Goal: Task Accomplishment & Management: Use online tool/utility

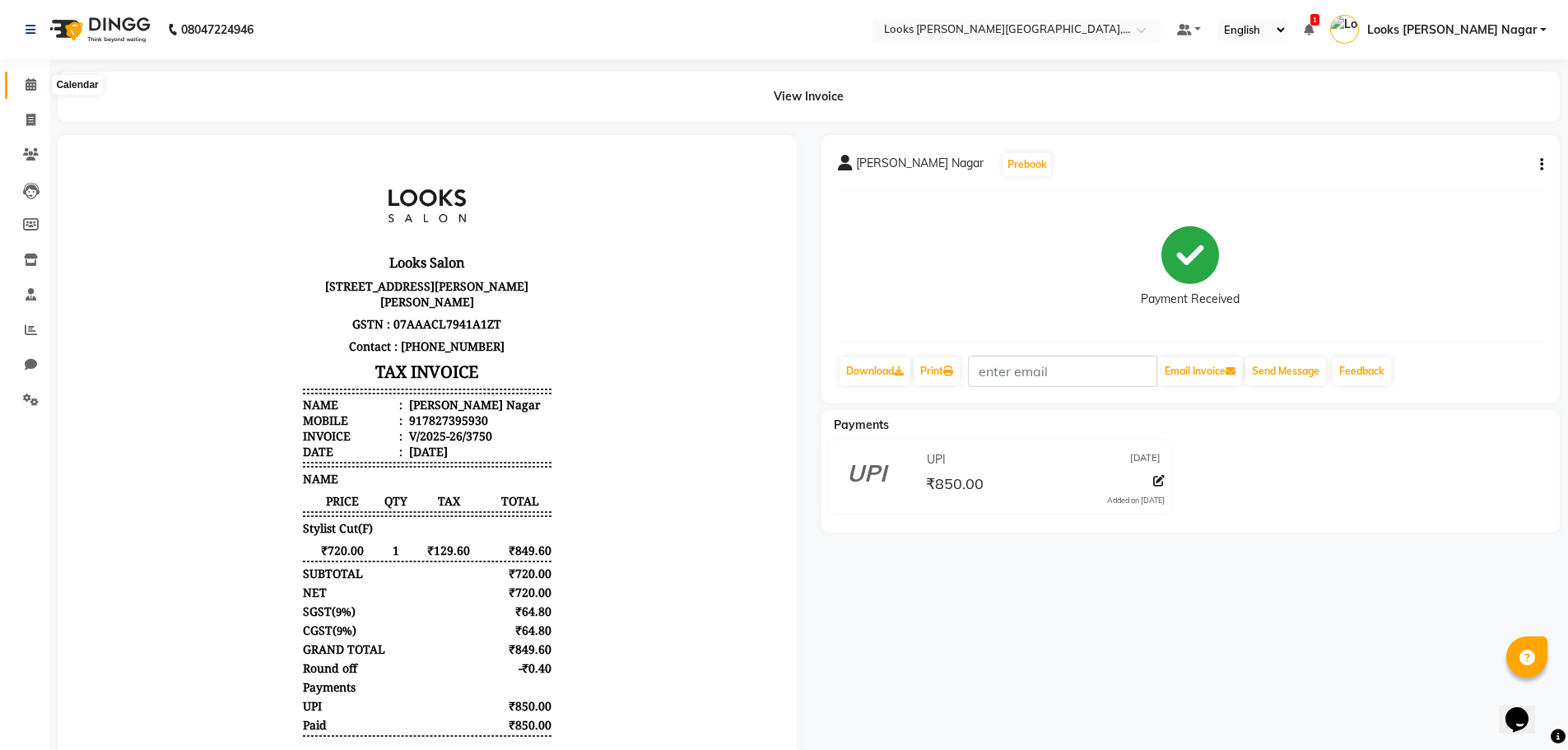
drag, startPoint x: 24, startPoint y: 82, endPoint x: 30, endPoint y: 91, distance: 10.8
click at [24, 82] on span at bounding box center [30, 85] width 29 height 19
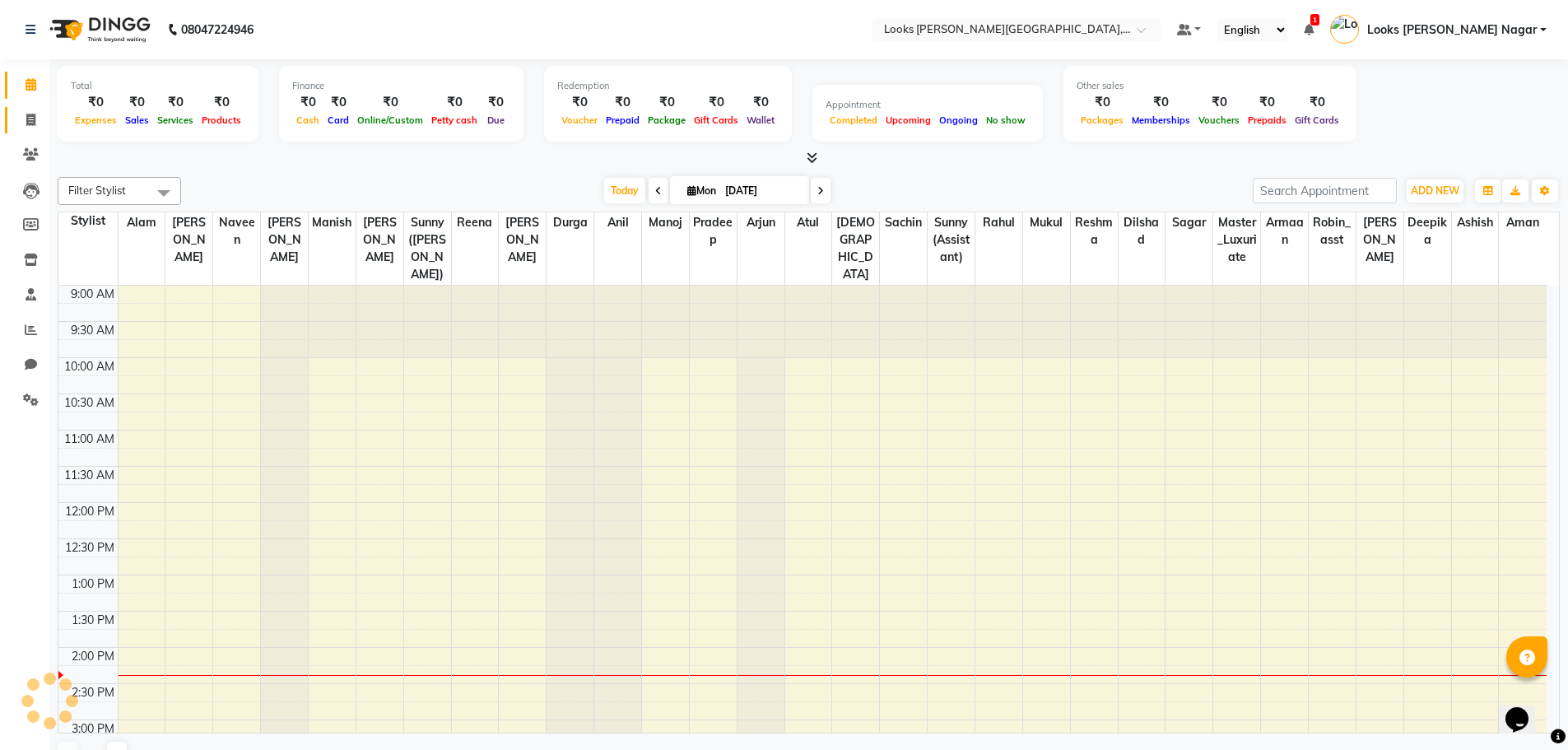
scroll to position [363, 0]
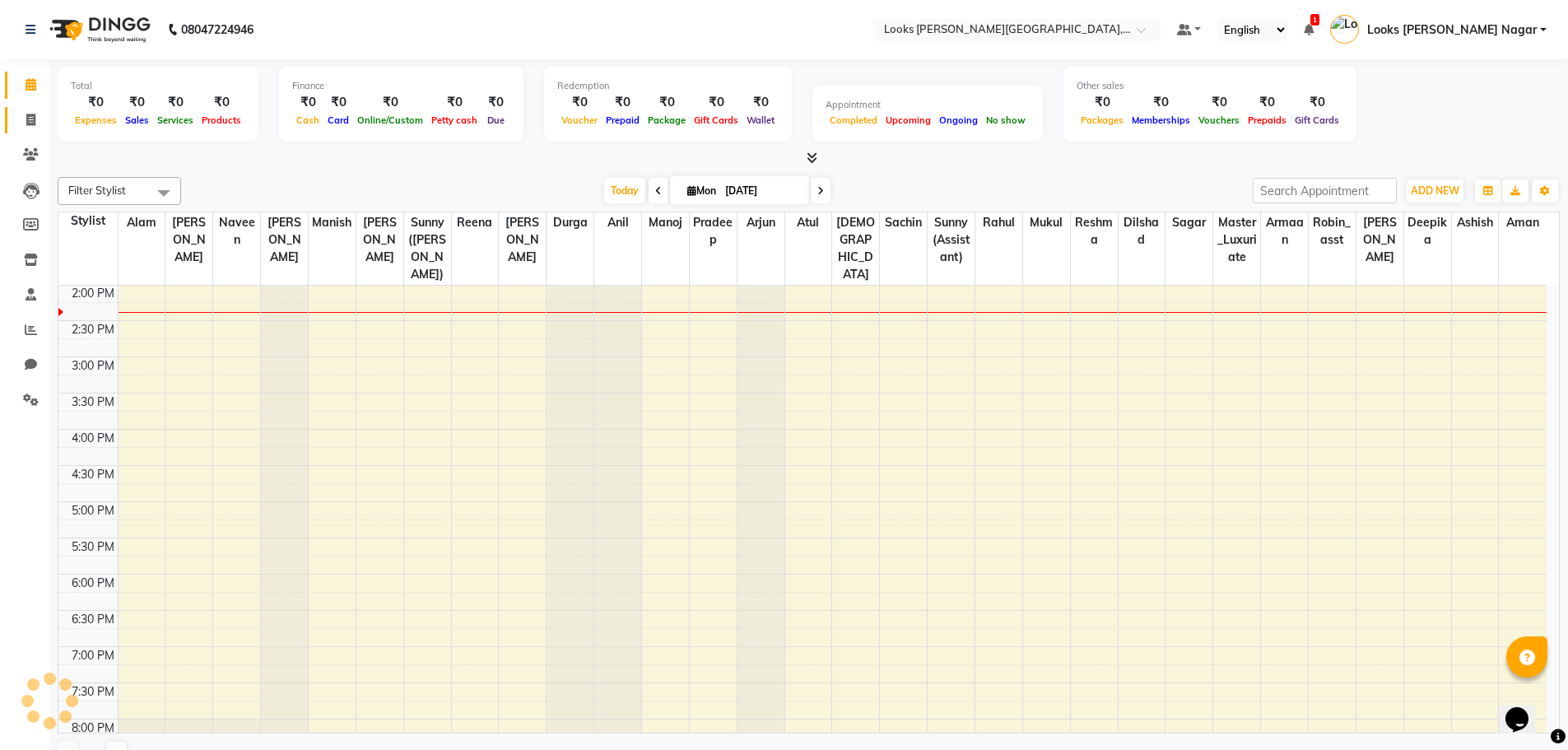
click at [38, 109] on link "Invoice" at bounding box center [25, 120] width 40 height 27
select select "service"
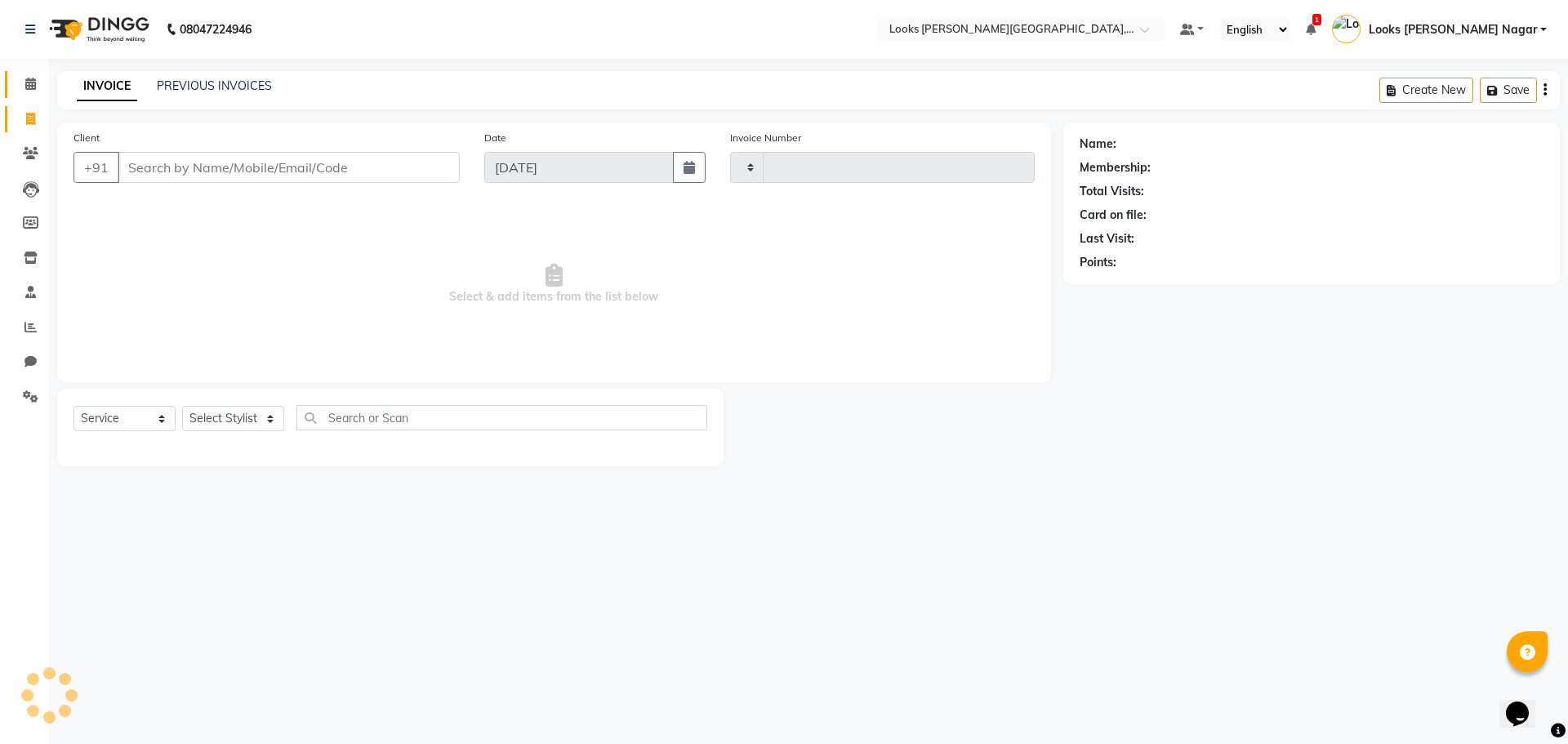
type input "3751"
select select "4327"
click at [37, 81] on span at bounding box center [30, 84] width 29 height 19
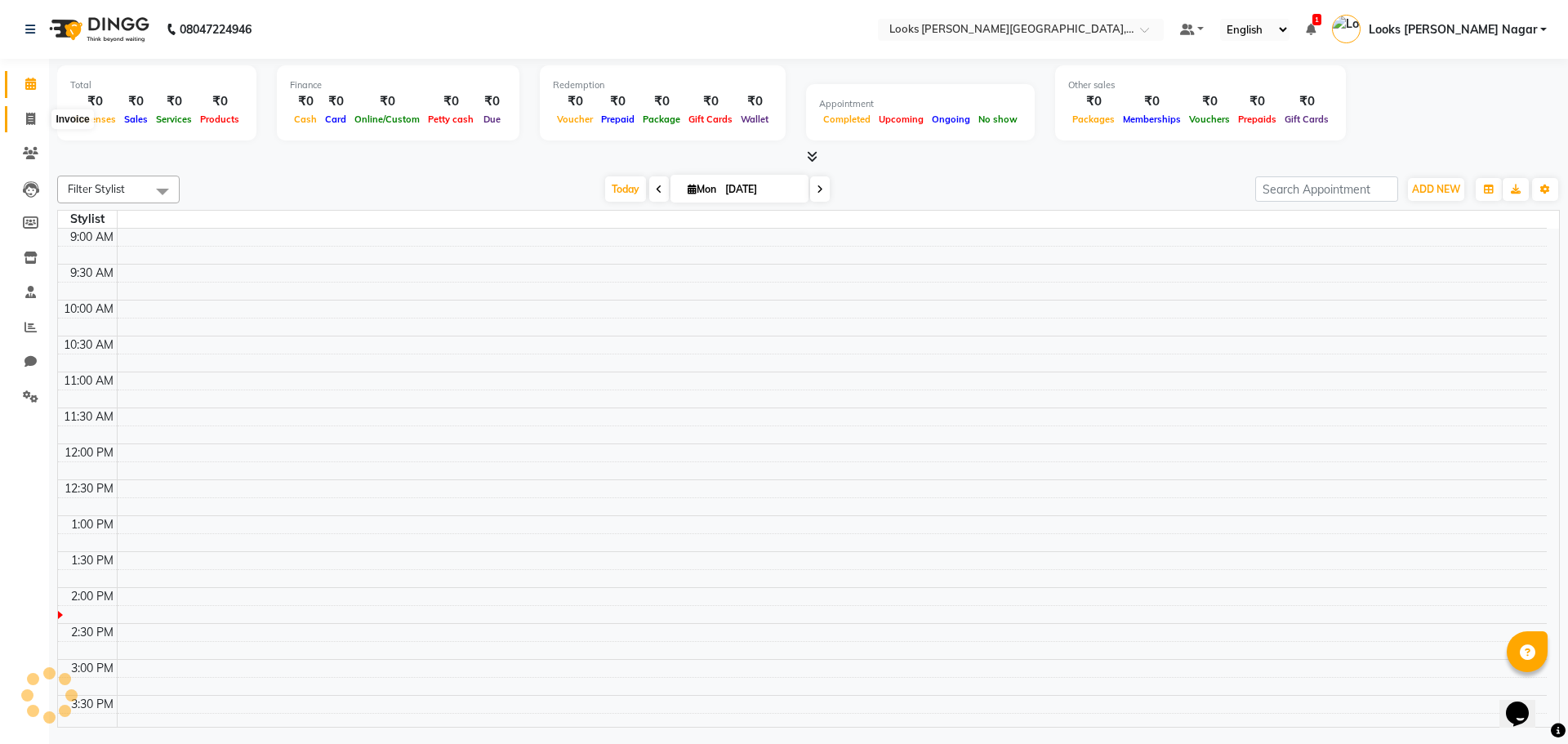
click at [31, 119] on icon at bounding box center [30, 119] width 9 height 12
select select "4327"
select select "service"
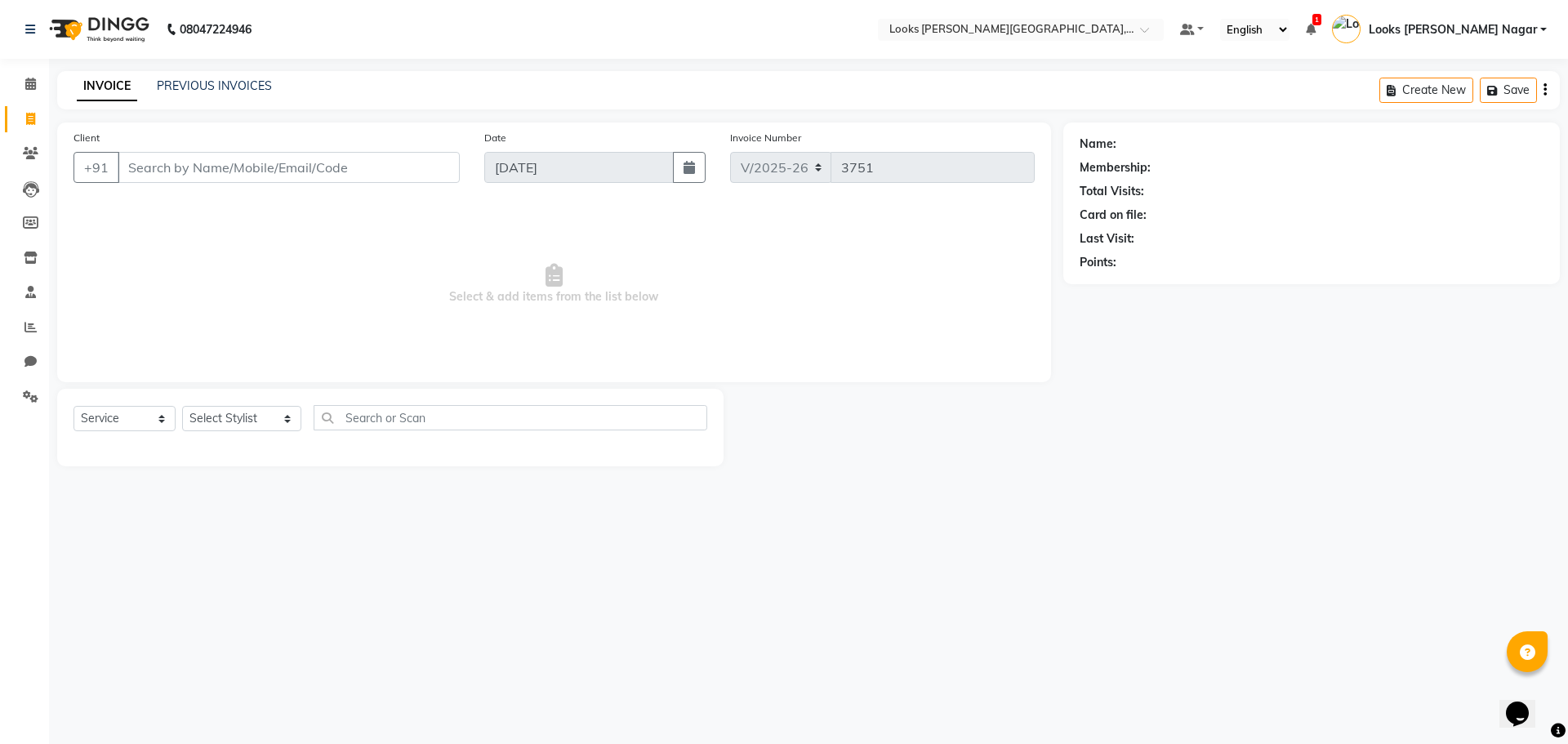
click at [286, 148] on div "Client +91" at bounding box center [267, 162] width 410 height 67
click at [285, 163] on input "Client" at bounding box center [288, 166] width 342 height 31
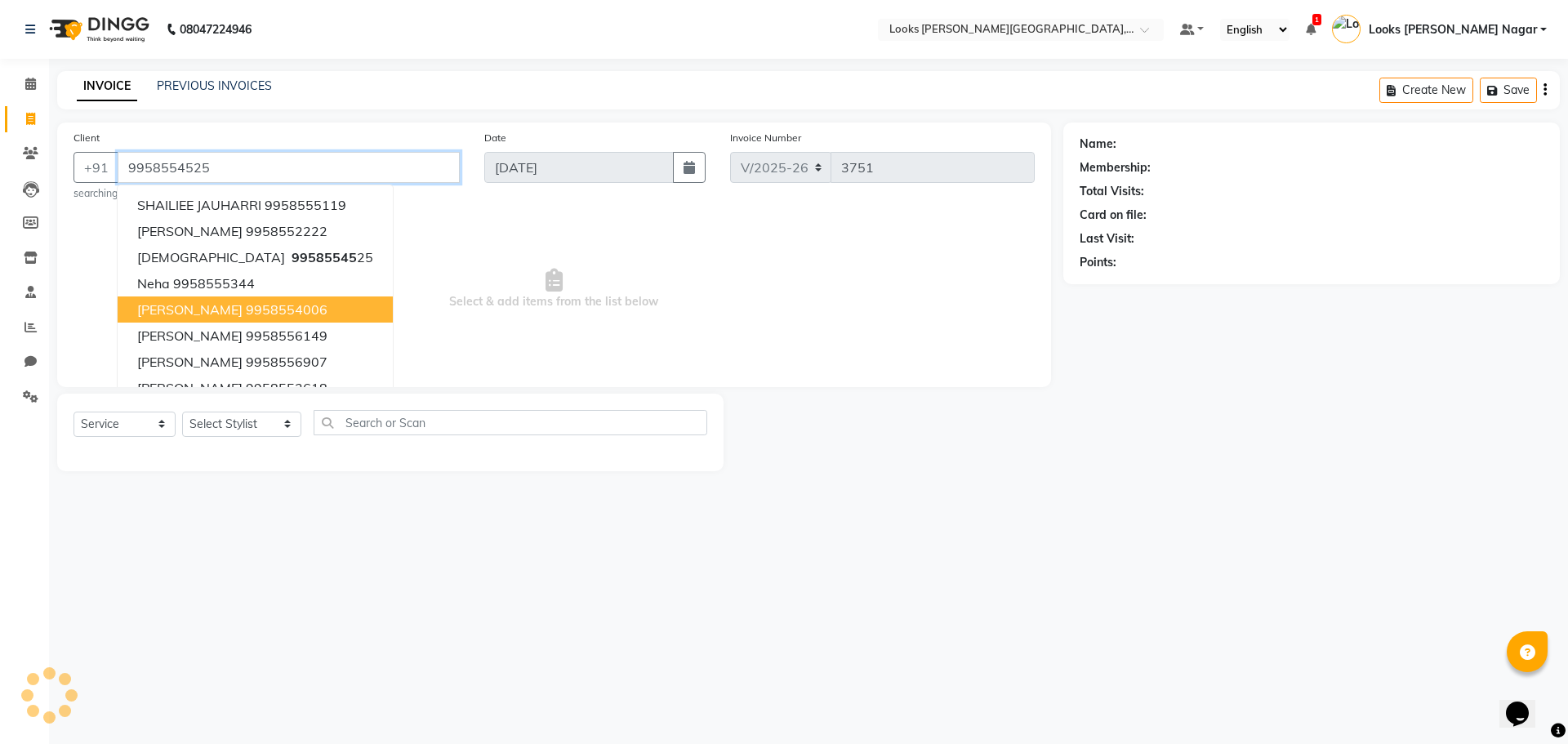
type input "9958554525"
click at [465, 568] on div "08047224946 Select Location × Looks [PERSON_NAME][GEOGRAPHIC_DATA], [GEOGRAPHIC…" at bounding box center [784, 372] width 1568 height 744
select select "1: Object"
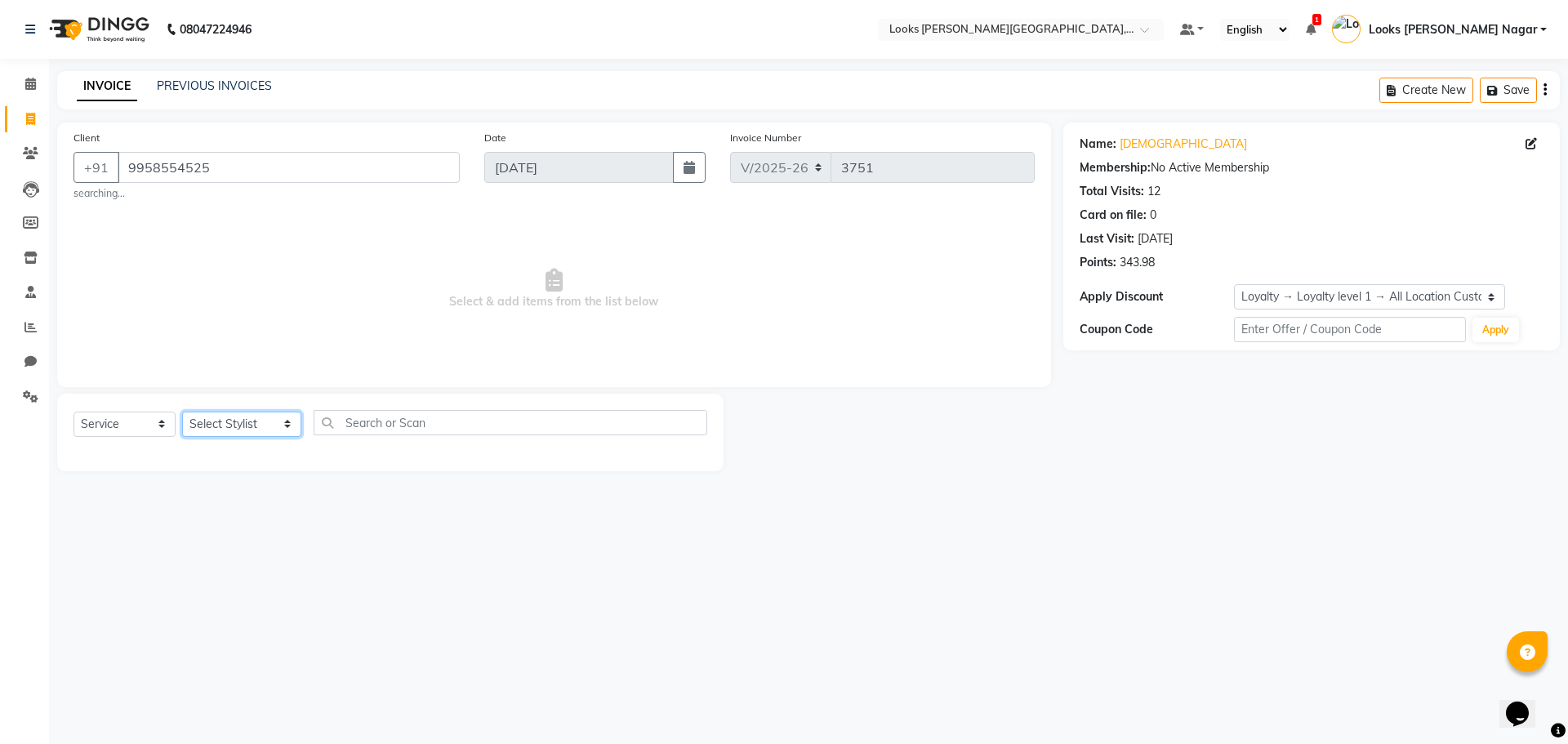
click at [244, 420] on select "Select Stylist Alam Aman [PERSON_NAME] Armaan Ashish Atul Deepika [PERSON_NAME]…" at bounding box center [242, 424] width 119 height 26
select select "23521"
click at [182, 411] on select "Select Stylist Alam Aman [PERSON_NAME] Armaan Ashish Atul Deepika [PERSON_NAME]…" at bounding box center [242, 424] width 119 height 26
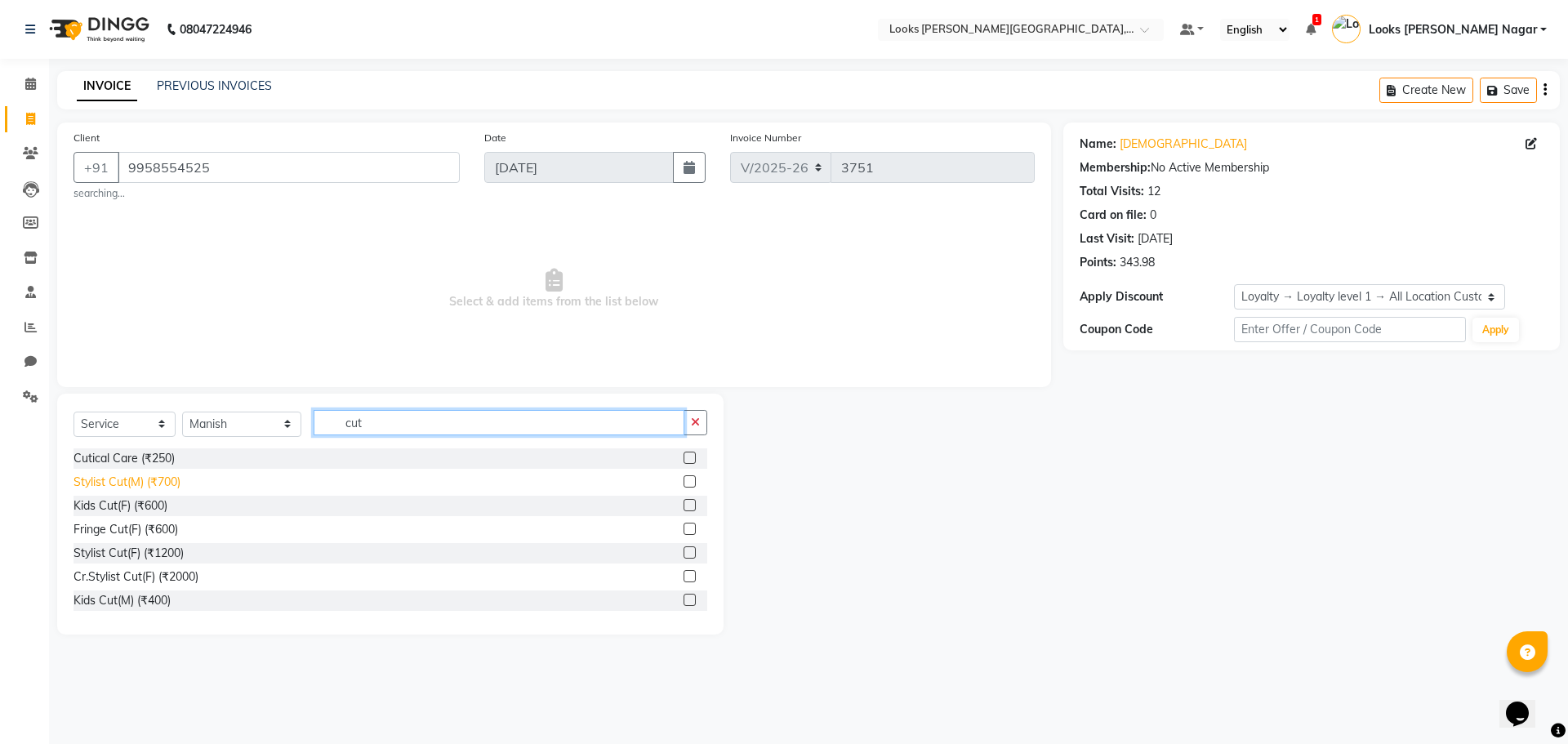
type input "cut"
click at [132, 478] on div "Stylist Cut(M) (₹700)" at bounding box center [127, 481] width 107 height 17
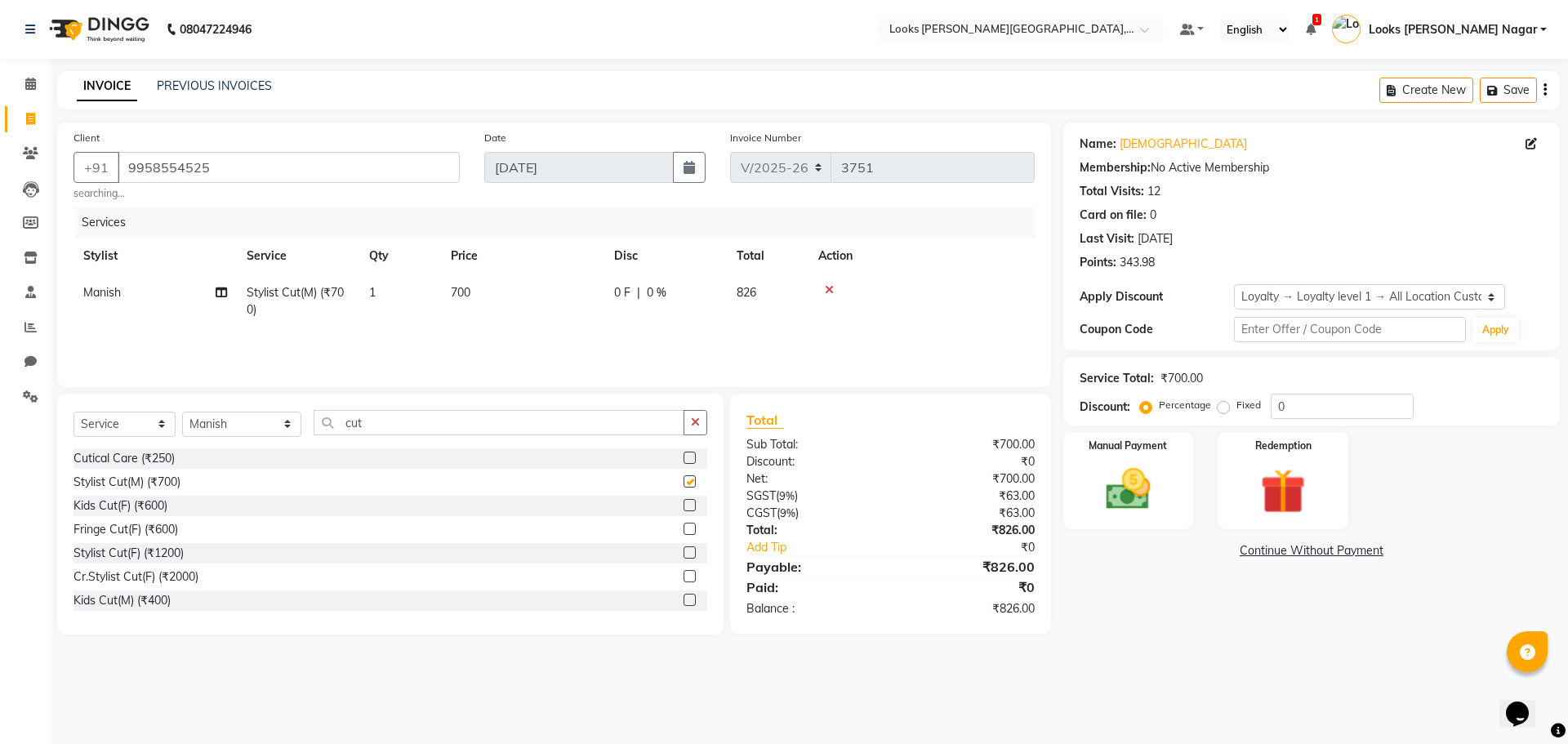
checkbox input "false"
click at [392, 426] on input "cut" at bounding box center [499, 423] width 371 height 26
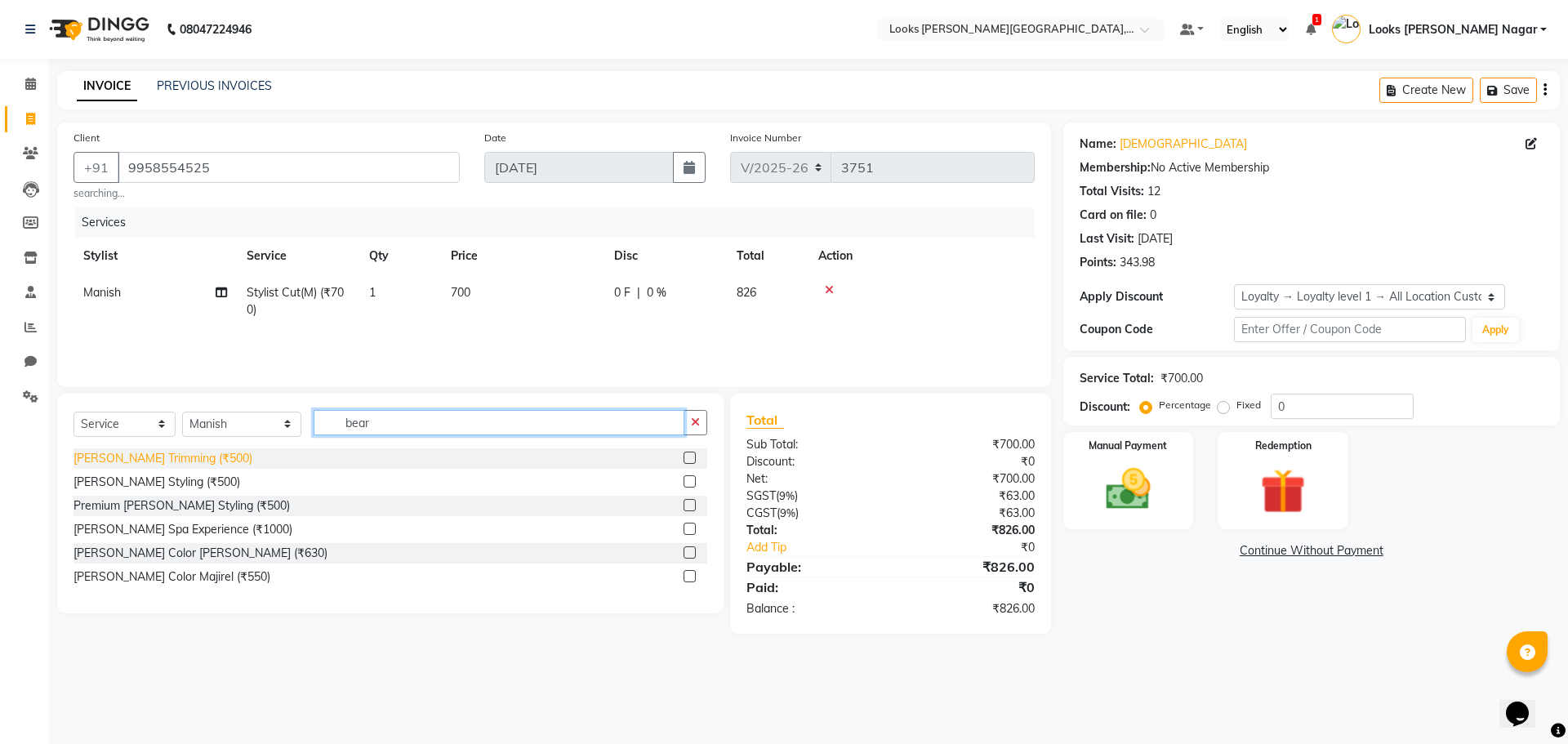
type input "bear"
click at [183, 461] on div "[PERSON_NAME] Trimming (₹500)" at bounding box center [163, 458] width 178 height 17
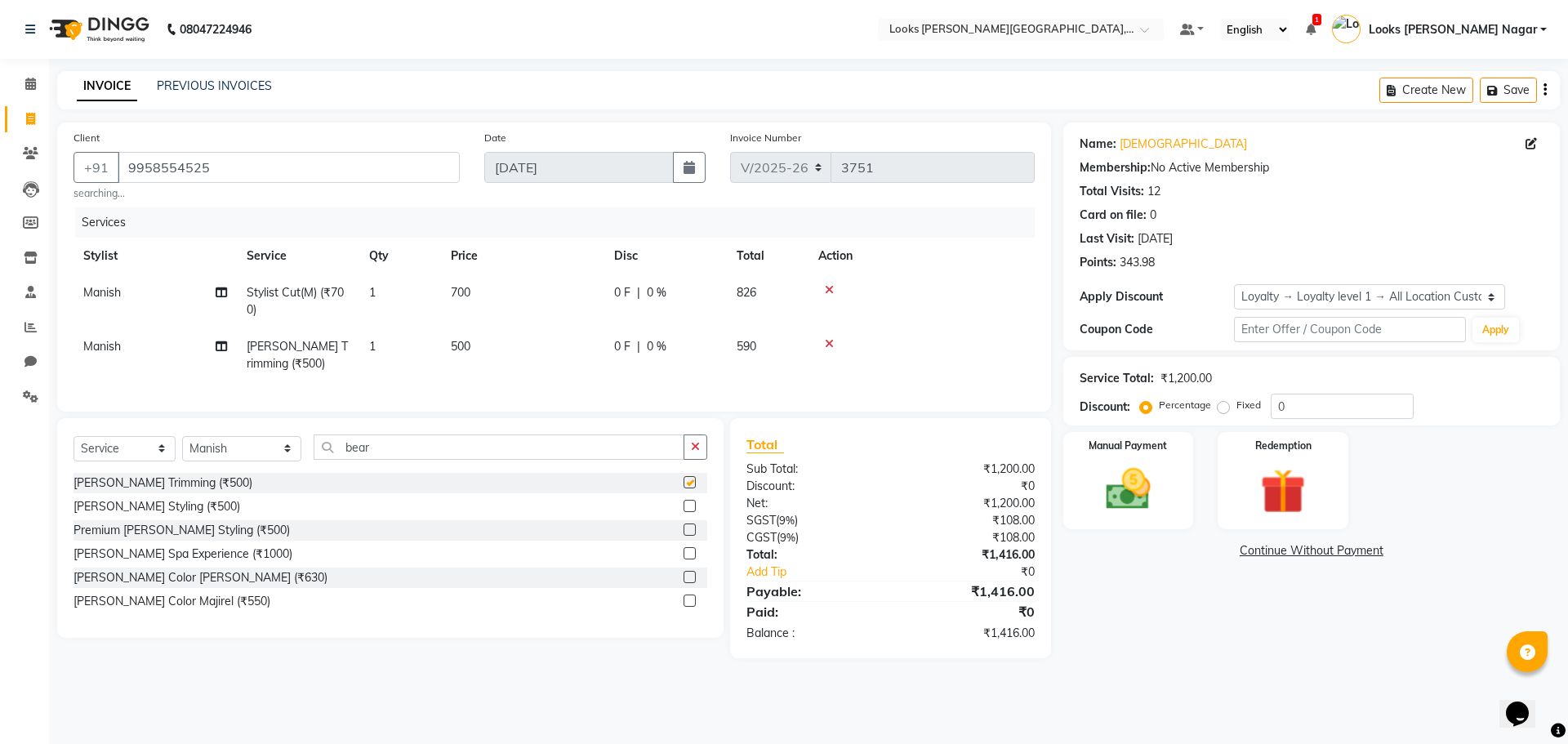
checkbox input "false"
click at [211, 462] on select "Select Stylist Alam Aman [PERSON_NAME] Armaan Ashish Atul Deepika [PERSON_NAME]…" at bounding box center [242, 449] width 119 height 26
select select "23530"
click at [182, 448] on select "Select Stylist Alam Aman [PERSON_NAME] Armaan Ashish Atul Deepika [PERSON_NAME]…" at bounding box center [242, 449] width 119 height 26
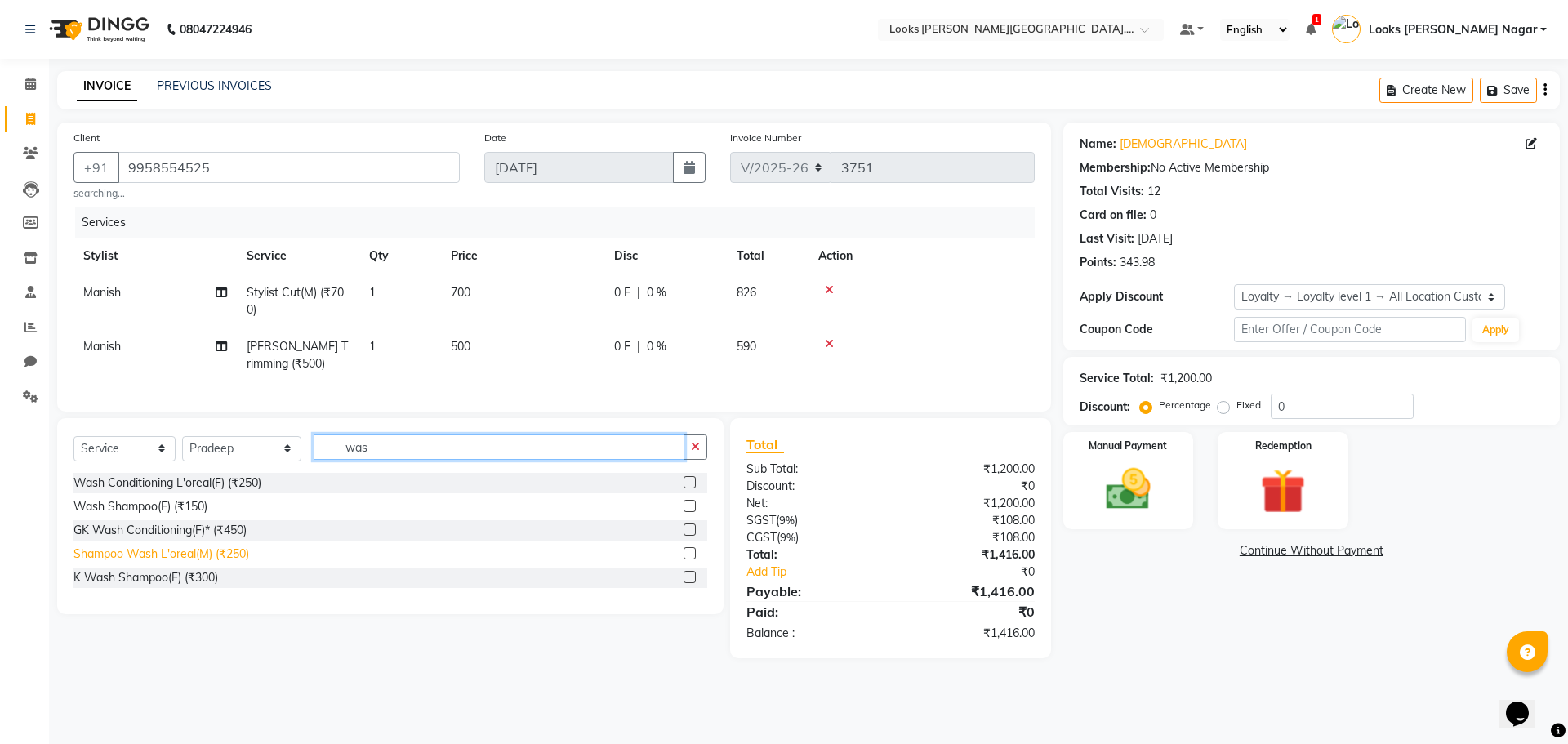
type input "was"
click at [204, 563] on div "Shampoo Wash L'oreal(M) (₹250)" at bounding box center [161, 553] width 175 height 17
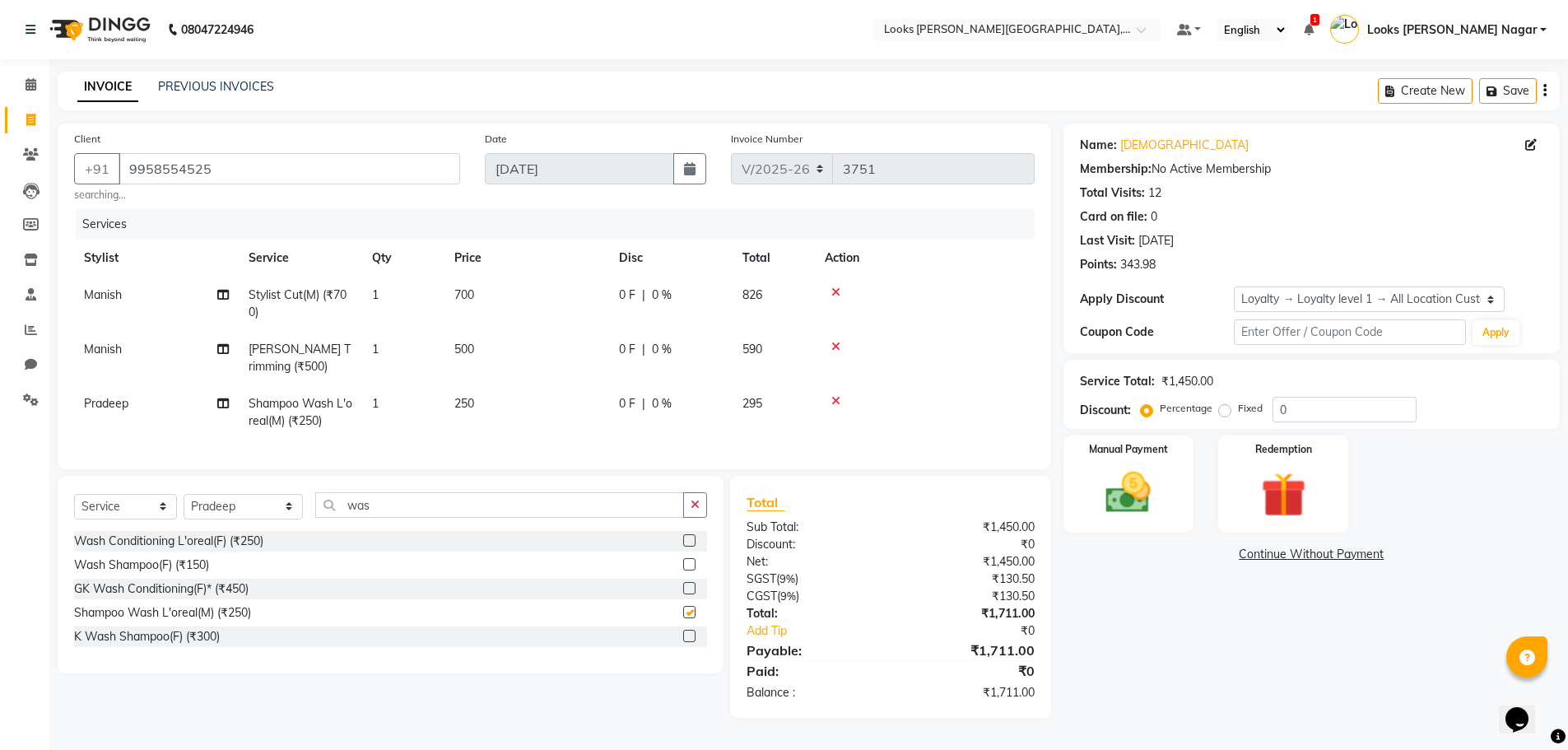
checkbox input "false"
click at [500, 298] on td "700" at bounding box center [526, 304] width 165 height 54
select select "23521"
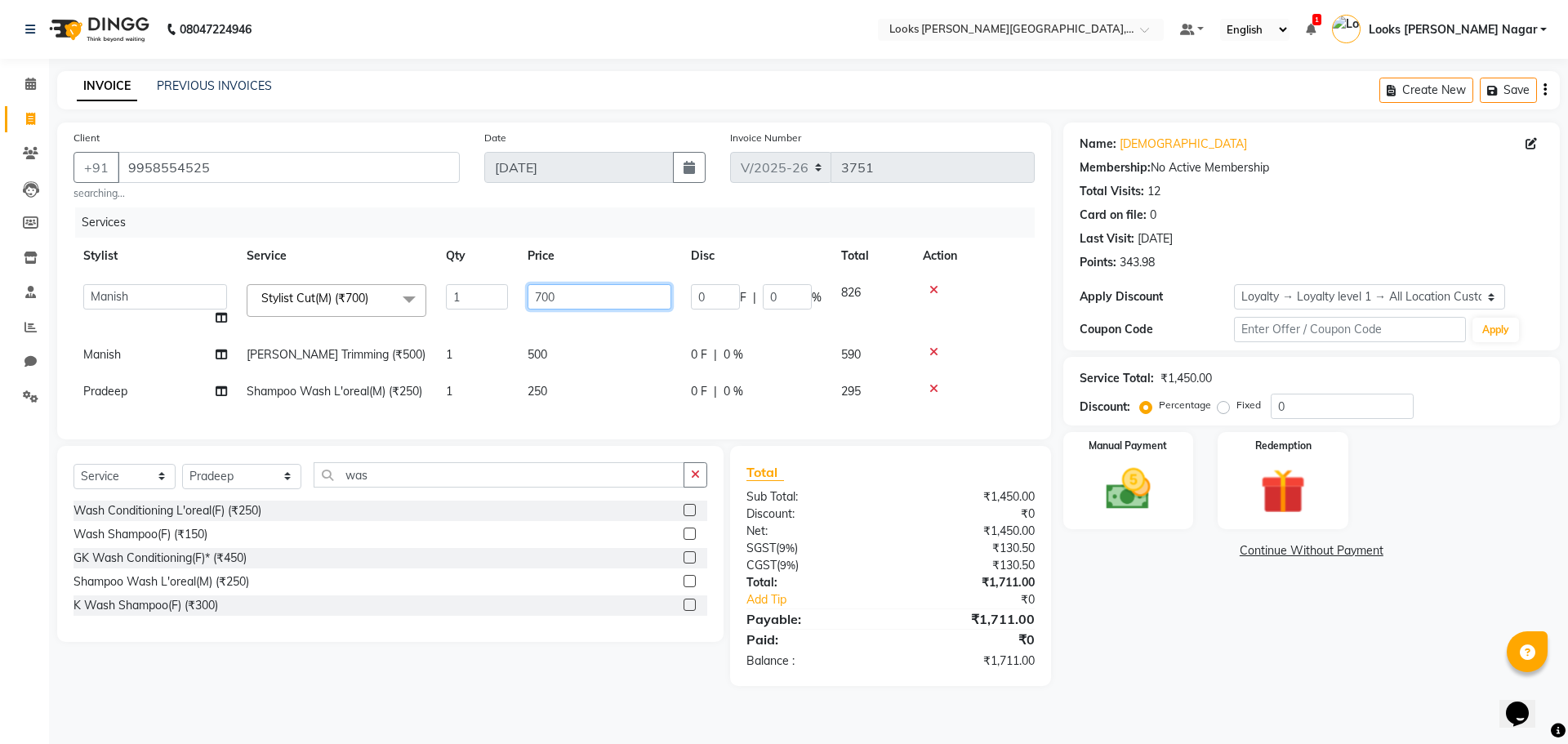
drag, startPoint x: 509, startPoint y: 294, endPoint x: 281, endPoint y: 350, distance: 234.8
click at [282, 350] on tbody "Alam Aman [PERSON_NAME] Armaan Ashish Atul Deepika Deepu Dilshad Durga [PERSON_…" at bounding box center [554, 342] width 961 height 136
type input "463"
click at [582, 350] on td "500" at bounding box center [599, 354] width 164 height 37
select select "23521"
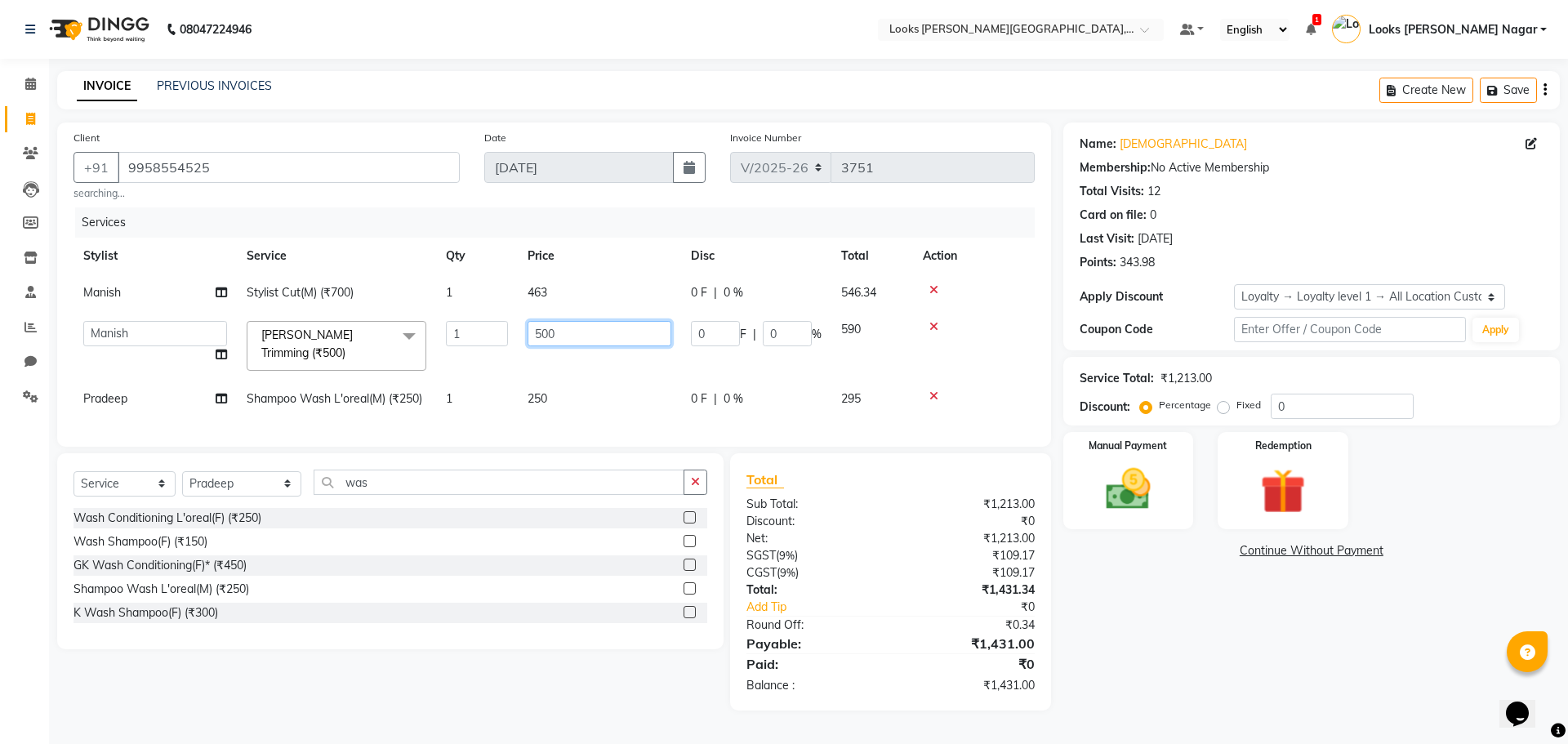
drag, startPoint x: 582, startPoint y: 349, endPoint x: 409, endPoint y: 376, distance: 175.1
click at [410, 376] on tbody "Manish Stylist Cut(M) (₹700) 1 463 0 F | 0 % 546.34 Alam Aman [PERSON_NAME] Arm…" at bounding box center [554, 346] width 961 height 143
type input "300"
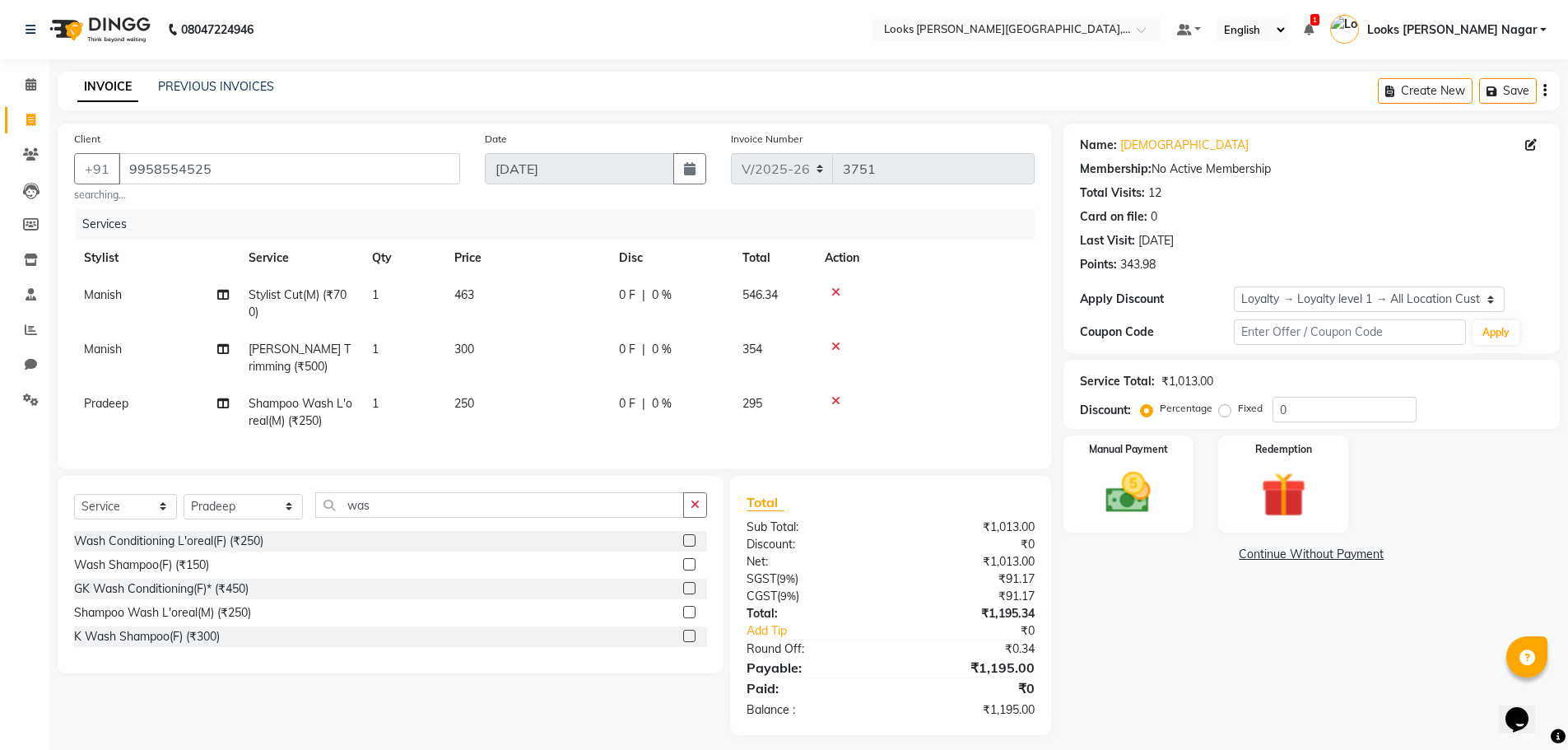
click at [540, 391] on td "250" at bounding box center [526, 412] width 165 height 54
select select "23530"
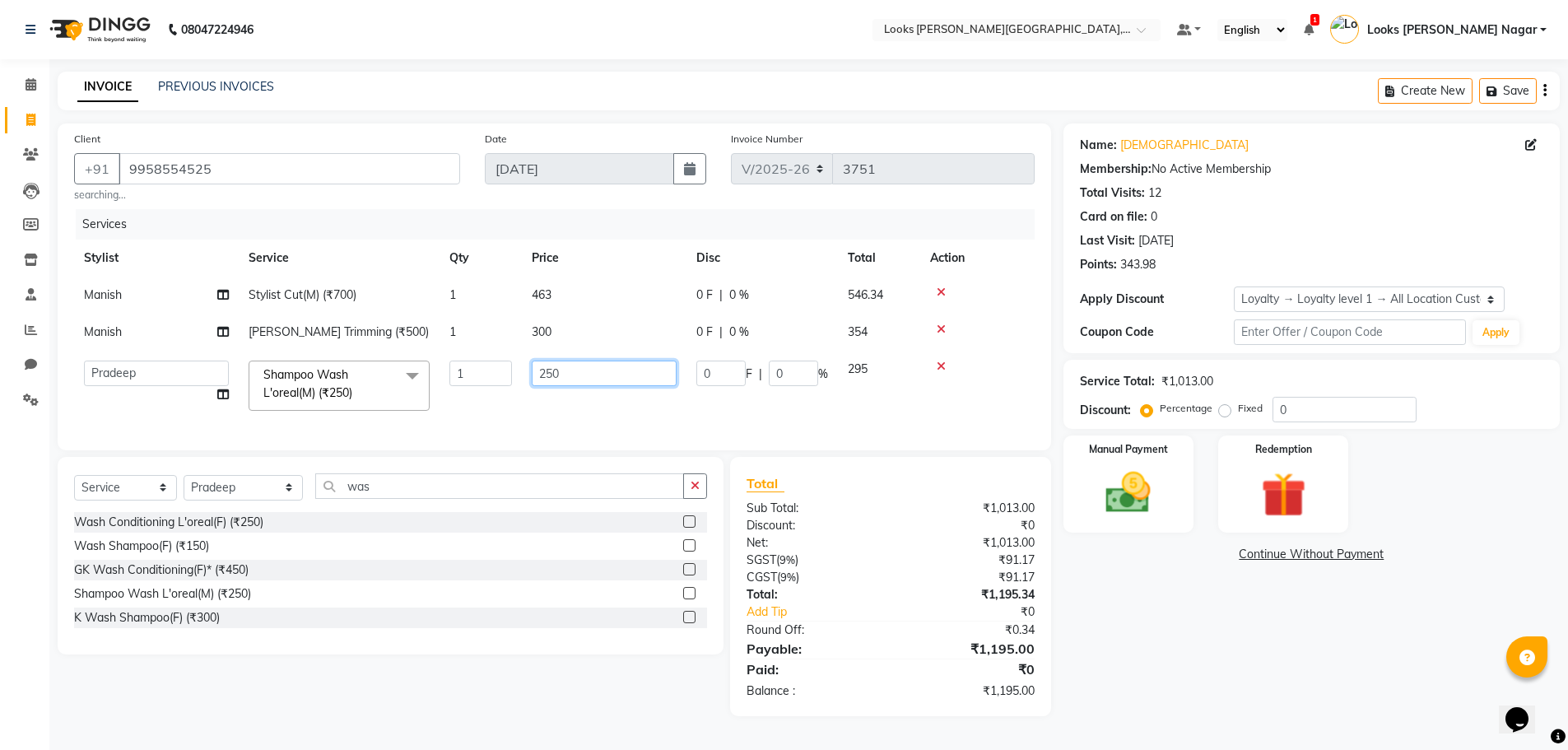
drag, startPoint x: 567, startPoint y: 373, endPoint x: 367, endPoint y: 414, distance: 204.2
click at [368, 413] on tr "Alam Aman [PERSON_NAME] Armaan Ashish Atul Deepika Deepu Dilshad Durga [PERSON_…" at bounding box center [554, 385] width 961 height 70
type input "110"
click at [1194, 674] on div "Name: [PERSON_NAME] Membership: No Active Membership Total Visits: 12 Card on f…" at bounding box center [1317, 419] width 508 height 592
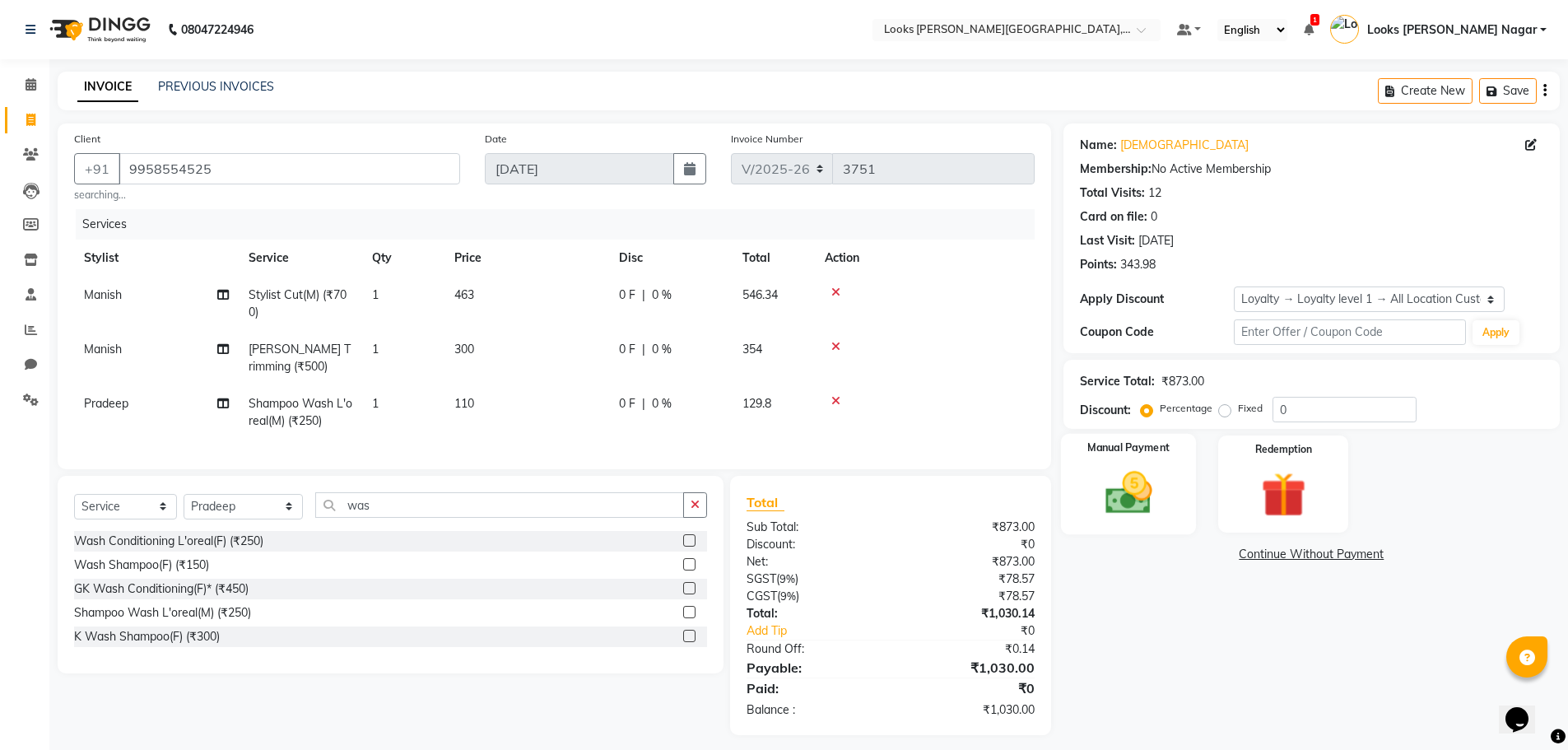
click at [1156, 502] on img at bounding box center [1129, 492] width 76 height 54
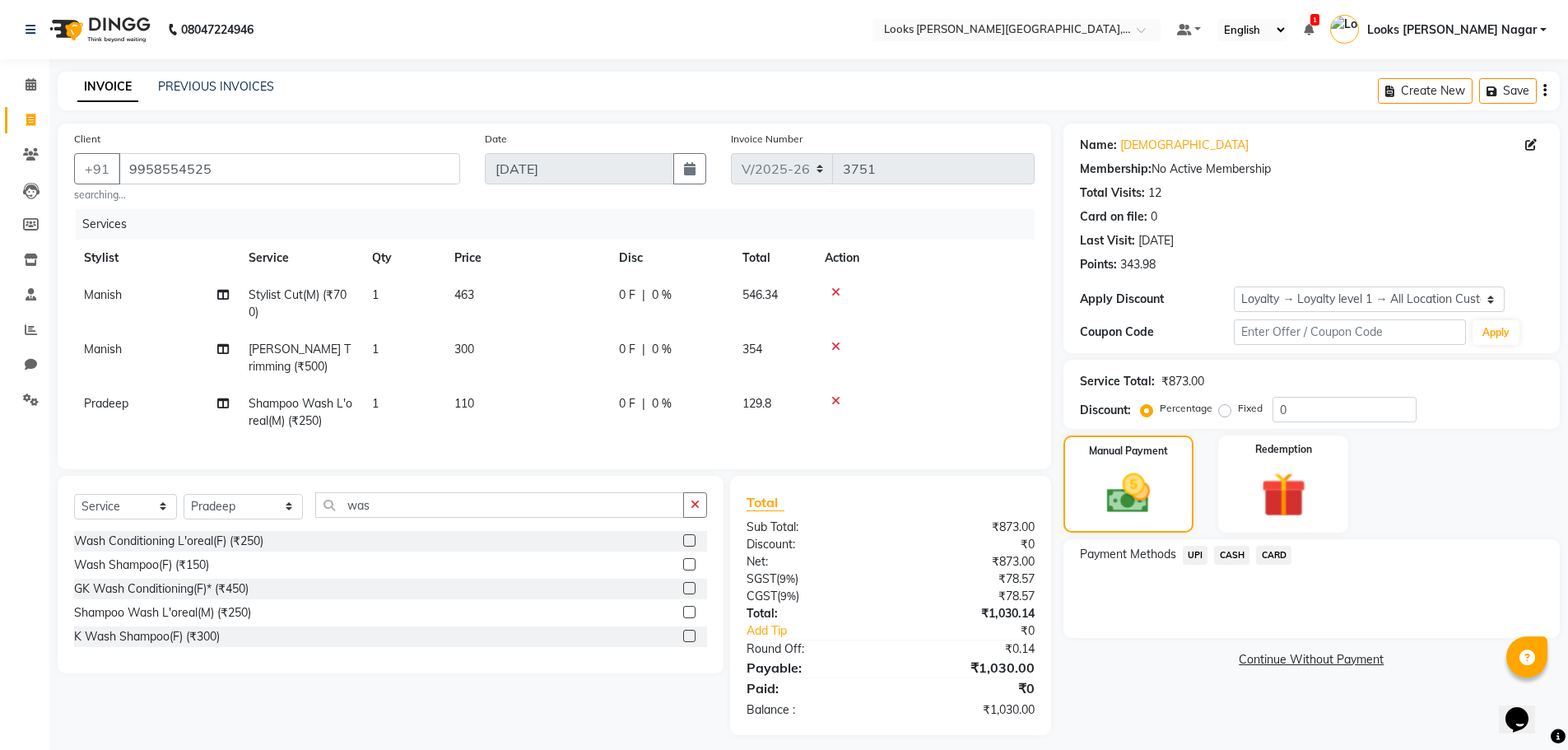
drag, startPoint x: 1200, startPoint y: 551, endPoint x: 1208, endPoint y: 568, distance: 18.8
click at [1199, 551] on span "UPI" at bounding box center [1195, 554] width 26 height 19
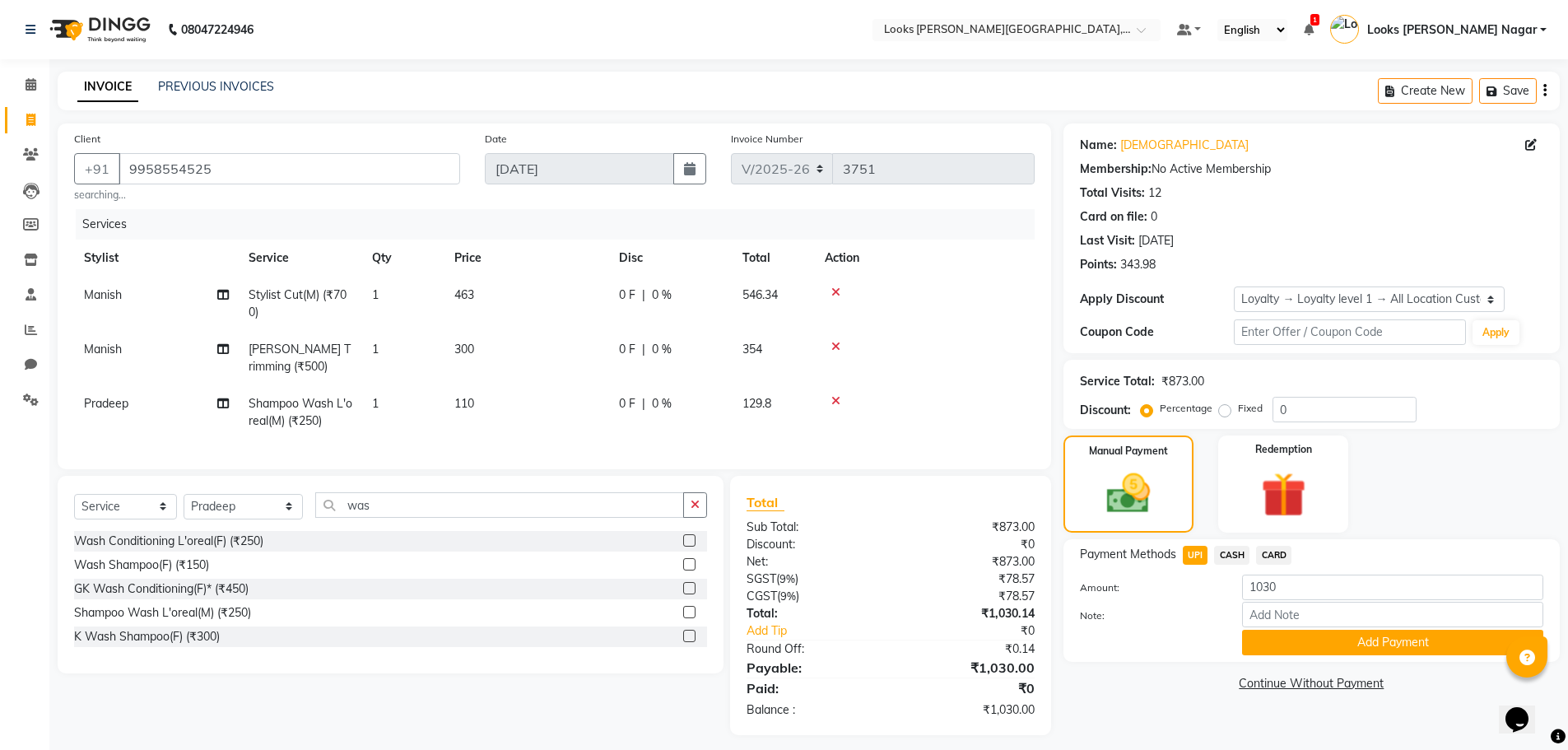
click at [1258, 637] on button "Add Payment" at bounding box center [1392, 642] width 302 height 26
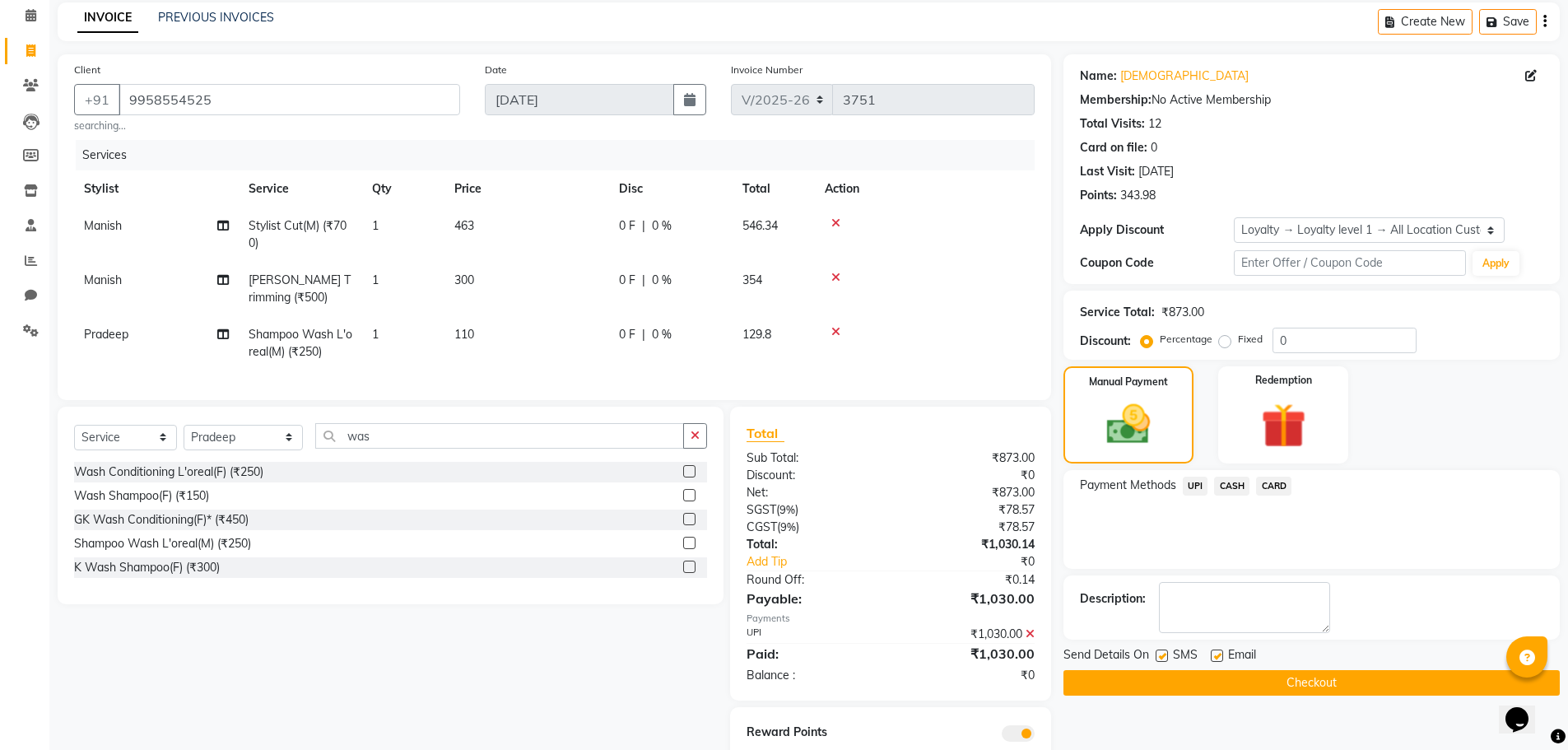
scroll to position [138, 0]
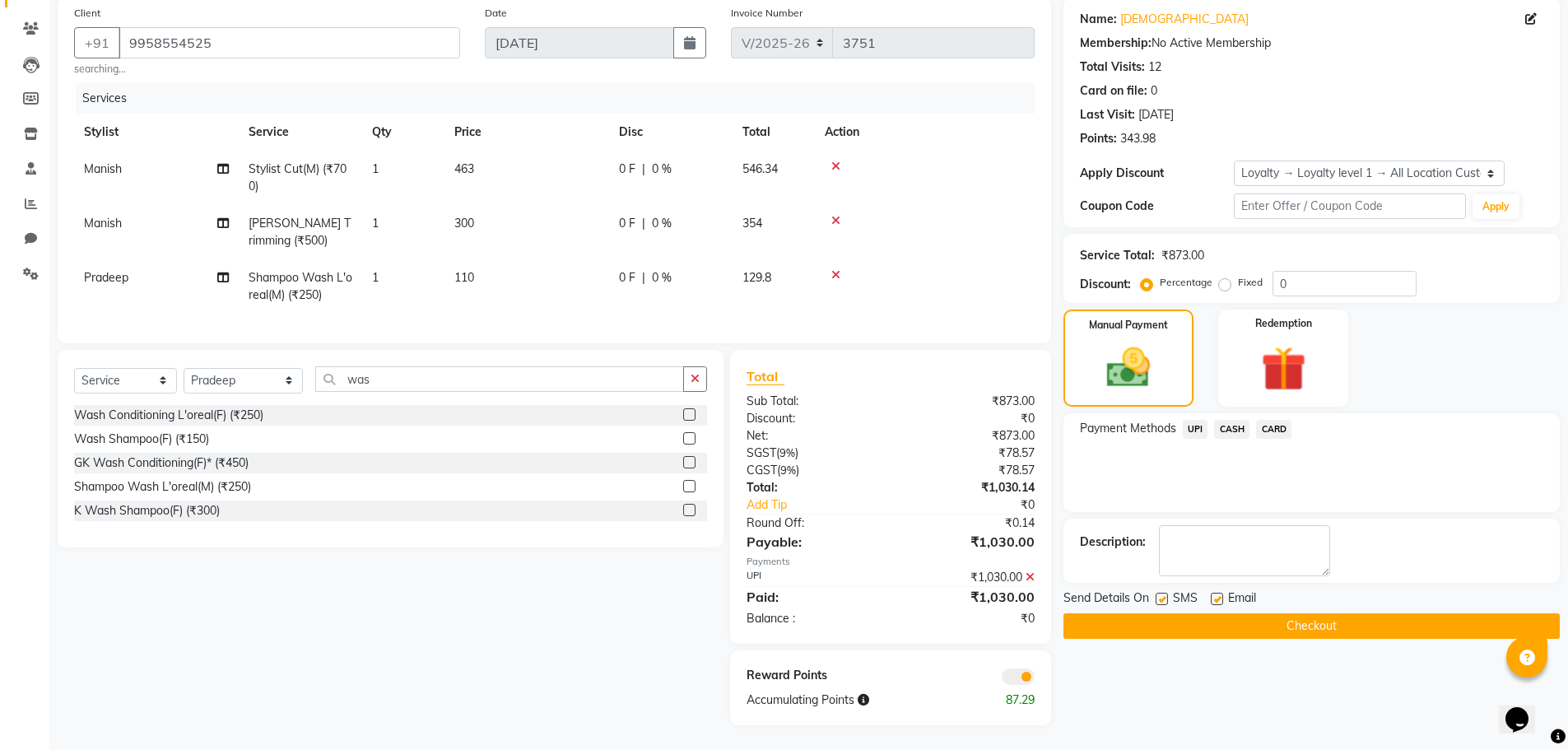
drag, startPoint x: 1167, startPoint y: 586, endPoint x: 1167, endPoint y: 598, distance: 12.0
click at [1166, 592] on label at bounding box center [1162, 598] width 12 height 12
click at [1166, 594] on input "checkbox" at bounding box center [1161, 599] width 11 height 11
checkbox input "false"
click at [1162, 619] on button "Checkout" at bounding box center [1311, 626] width 496 height 26
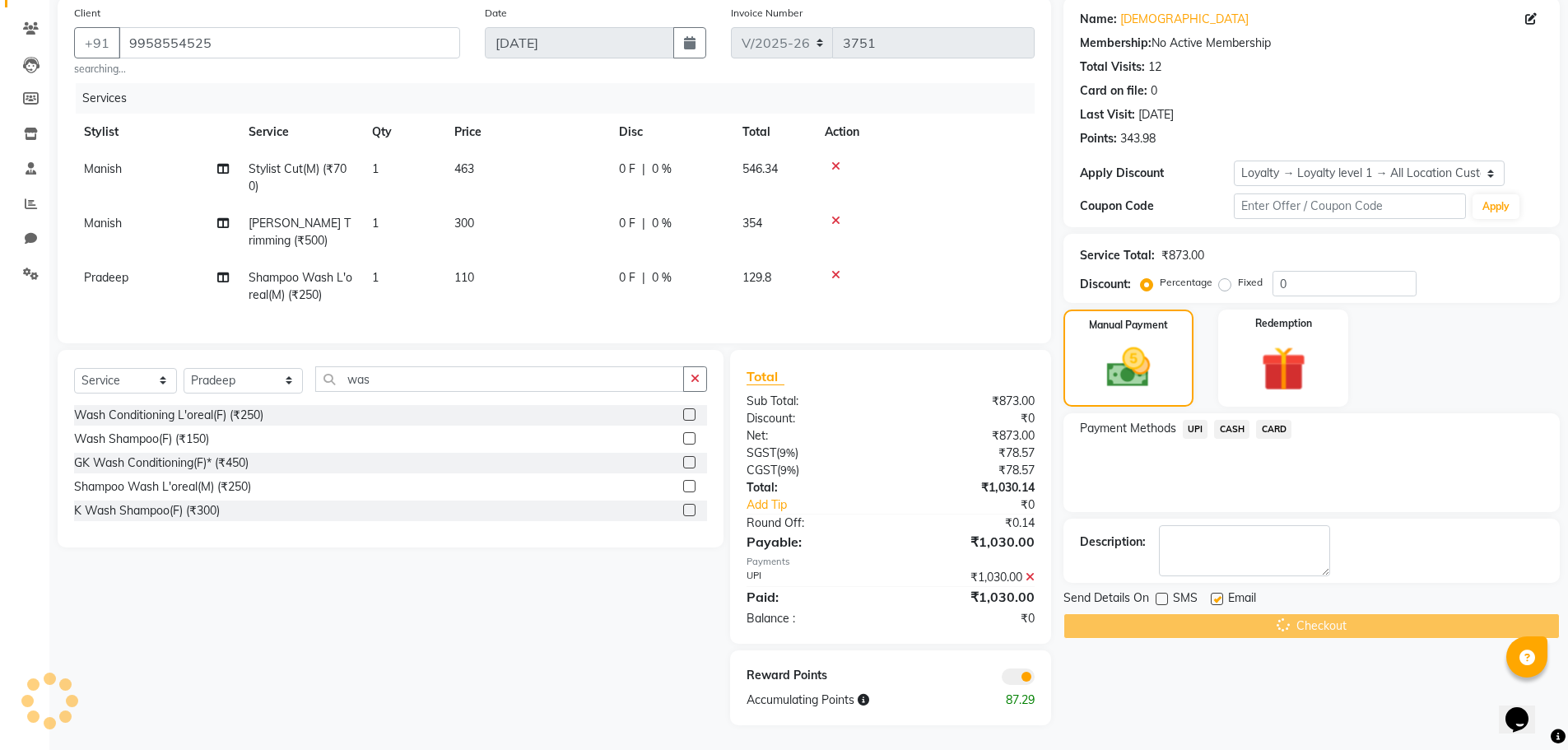
scroll to position [35, 0]
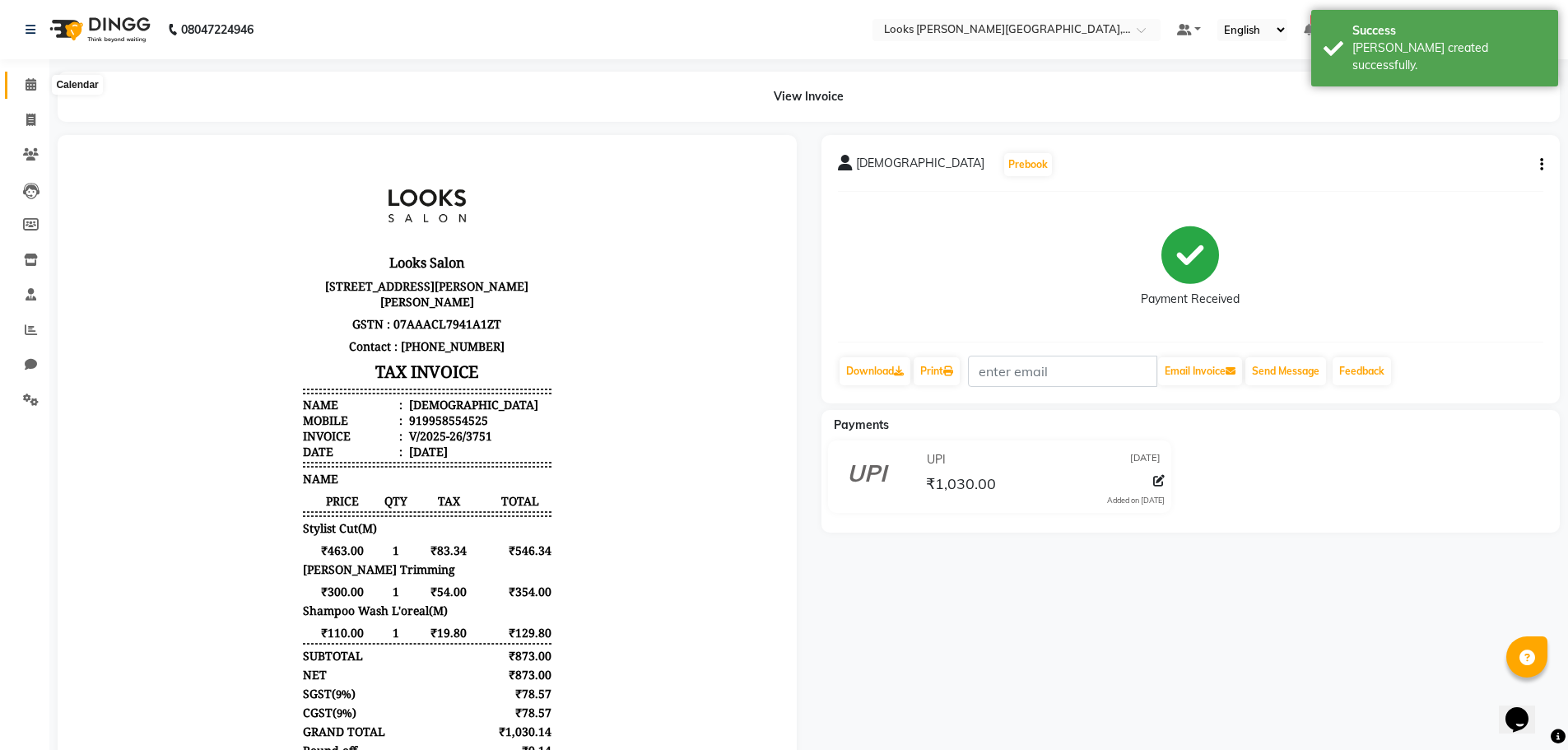
click at [30, 85] on icon at bounding box center [31, 84] width 11 height 12
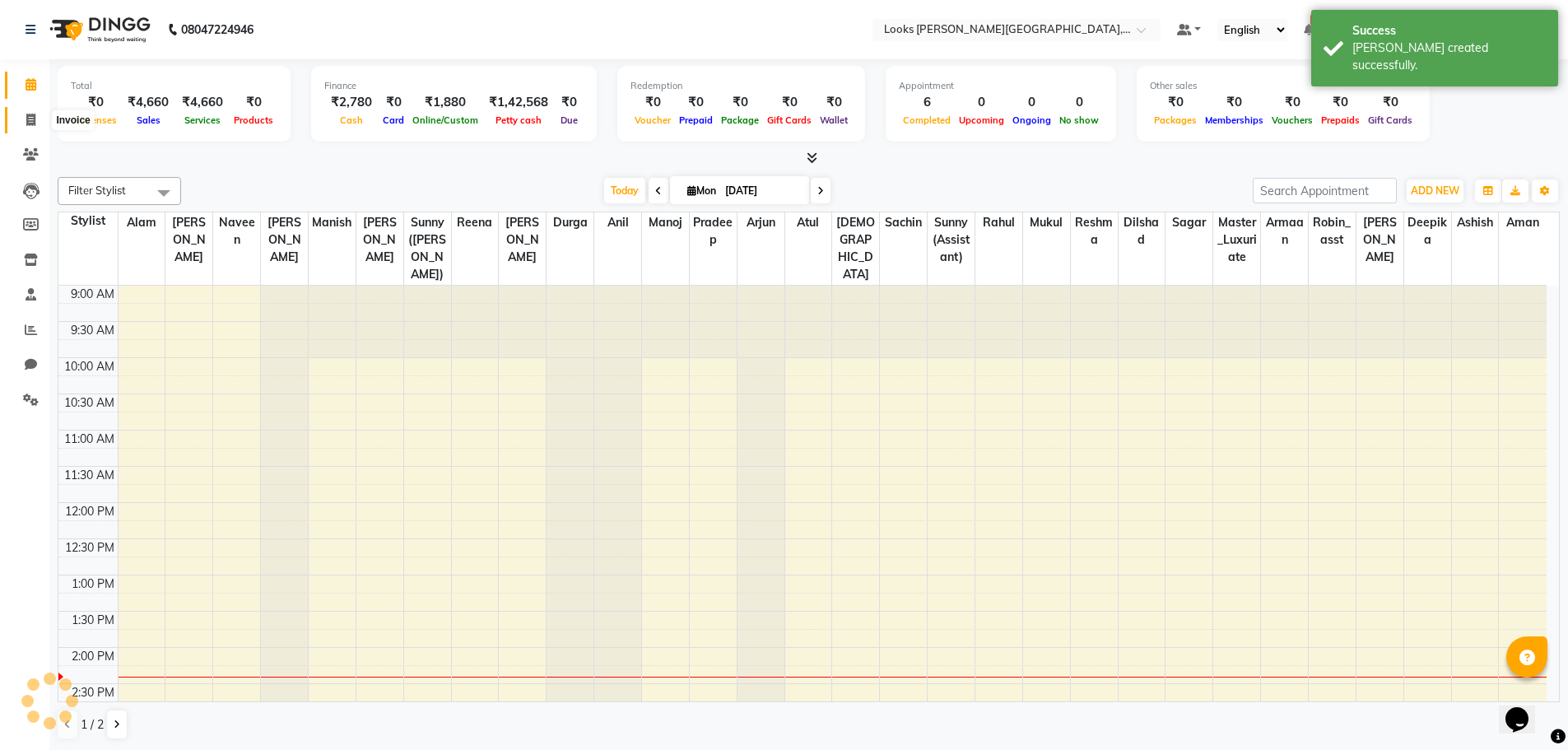
click at [39, 124] on span at bounding box center [30, 120] width 29 height 19
select select "service"
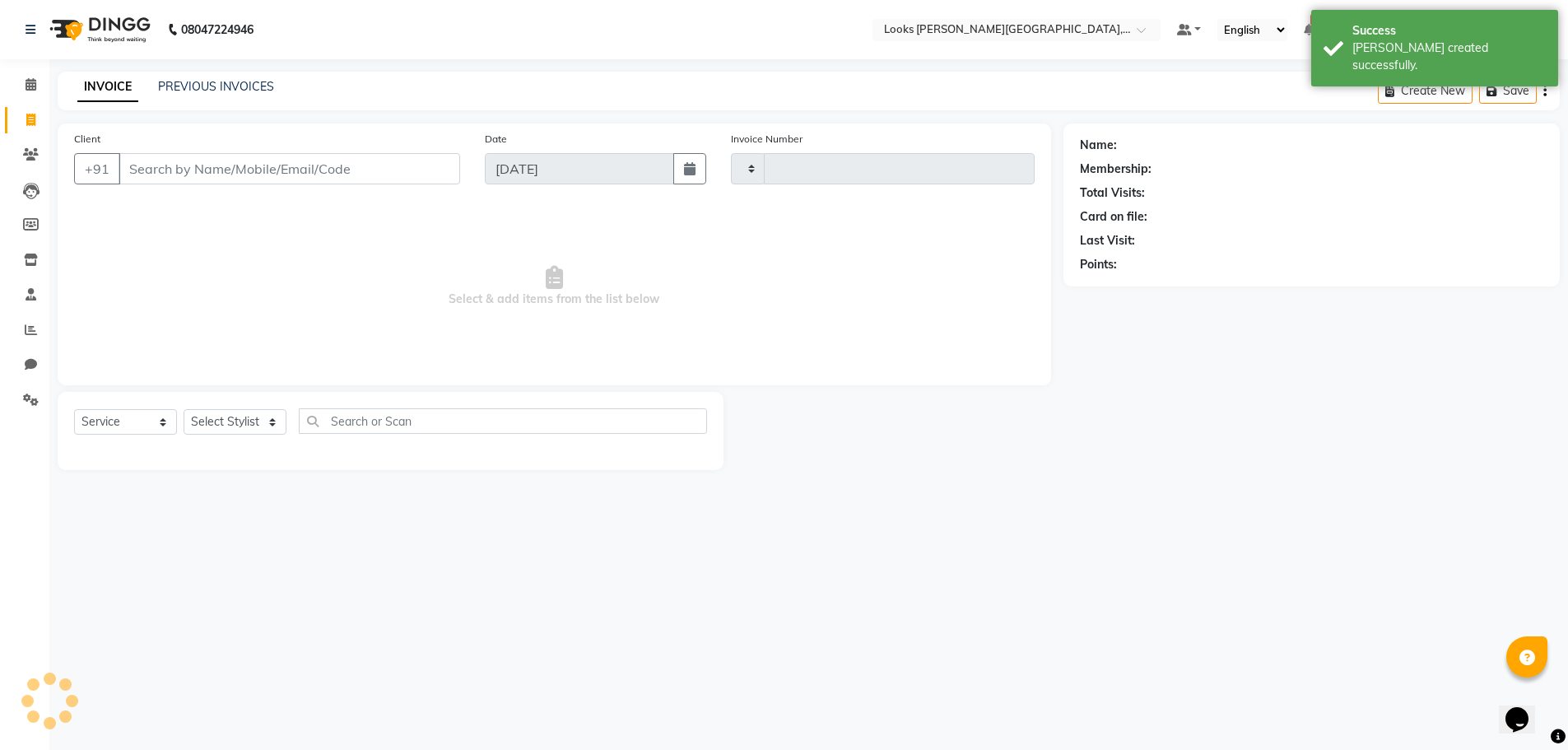
type input "3752"
select select "4327"
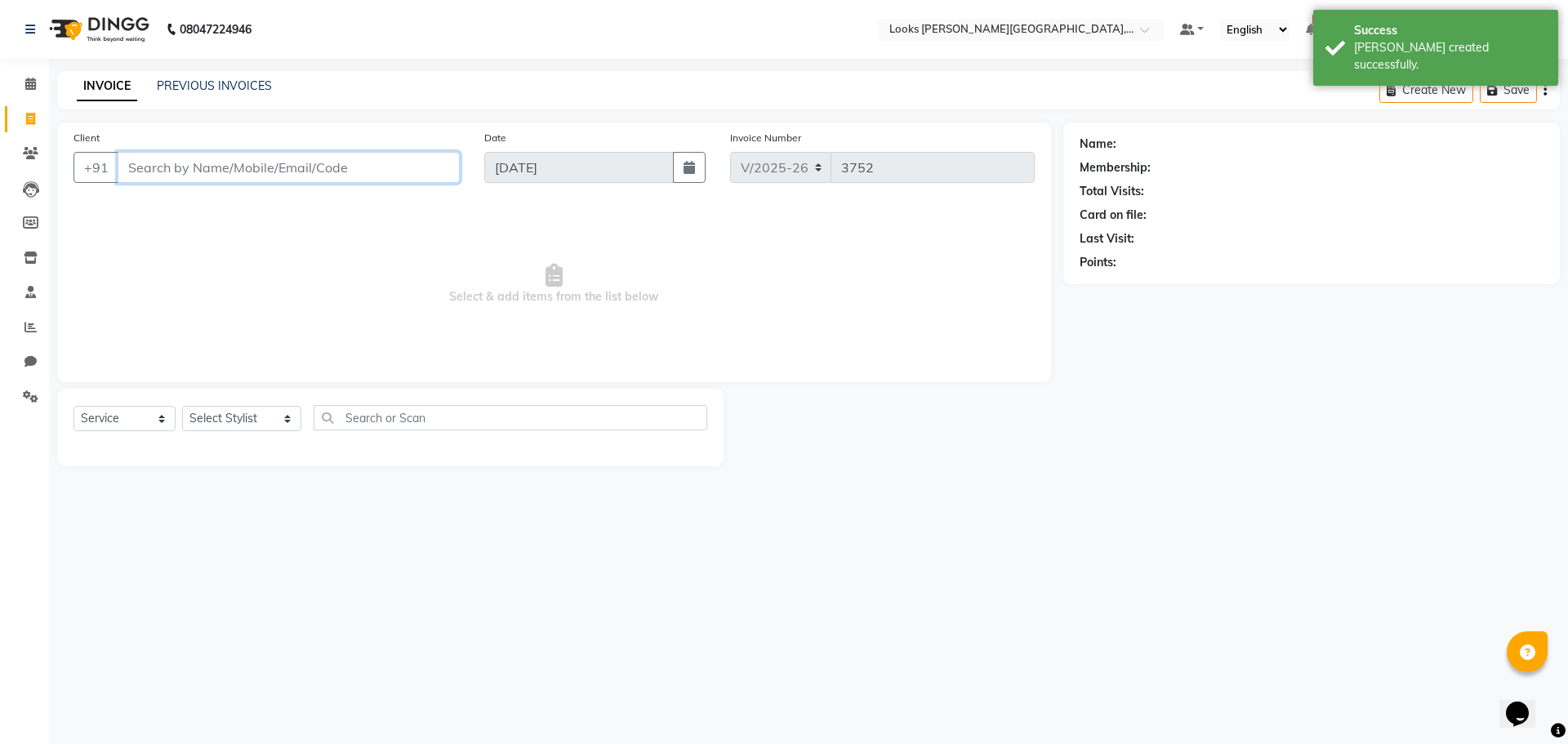
click at [234, 168] on input "Client" at bounding box center [288, 166] width 342 height 31
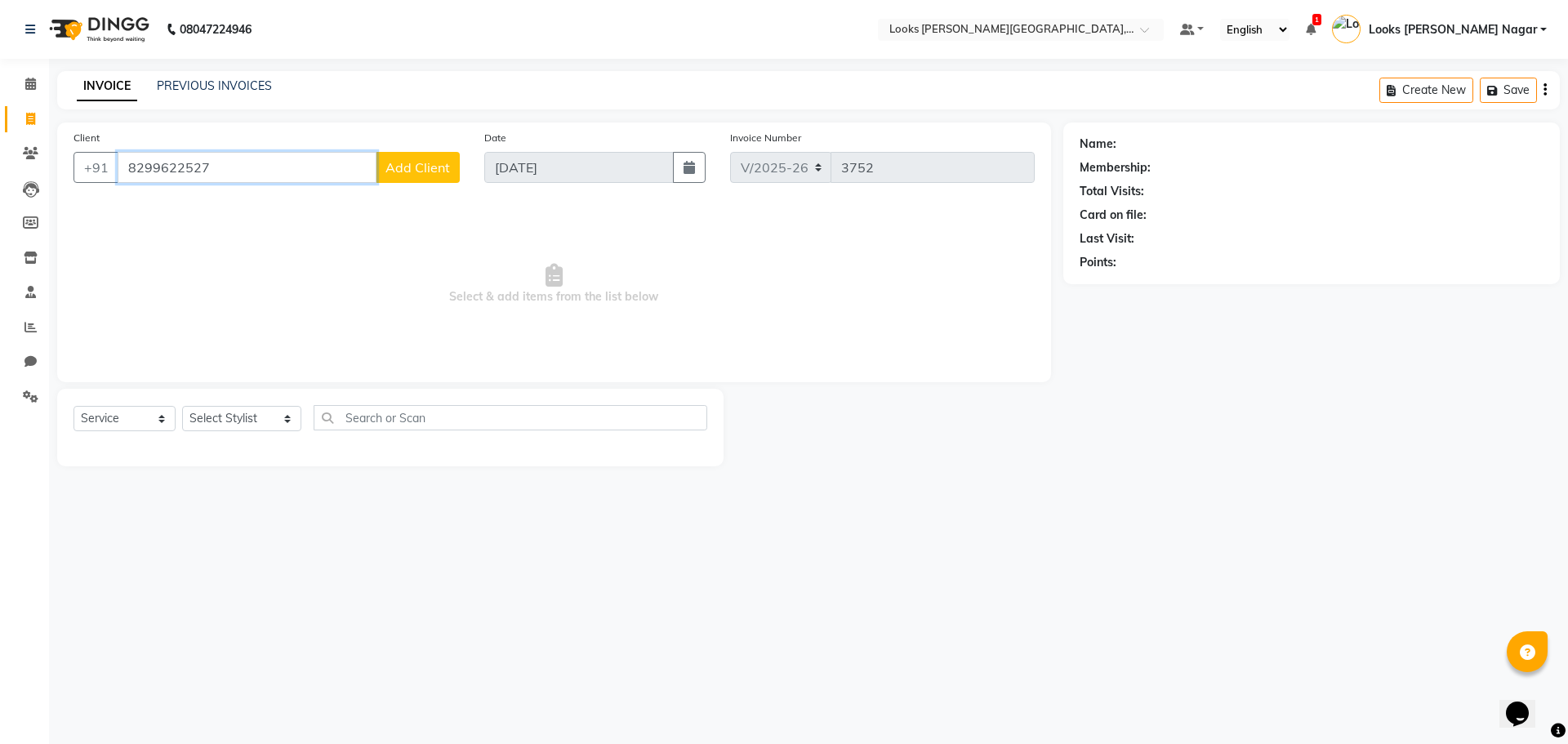
type input "8299622527"
click at [401, 162] on span "Add Client" at bounding box center [417, 167] width 64 height 16
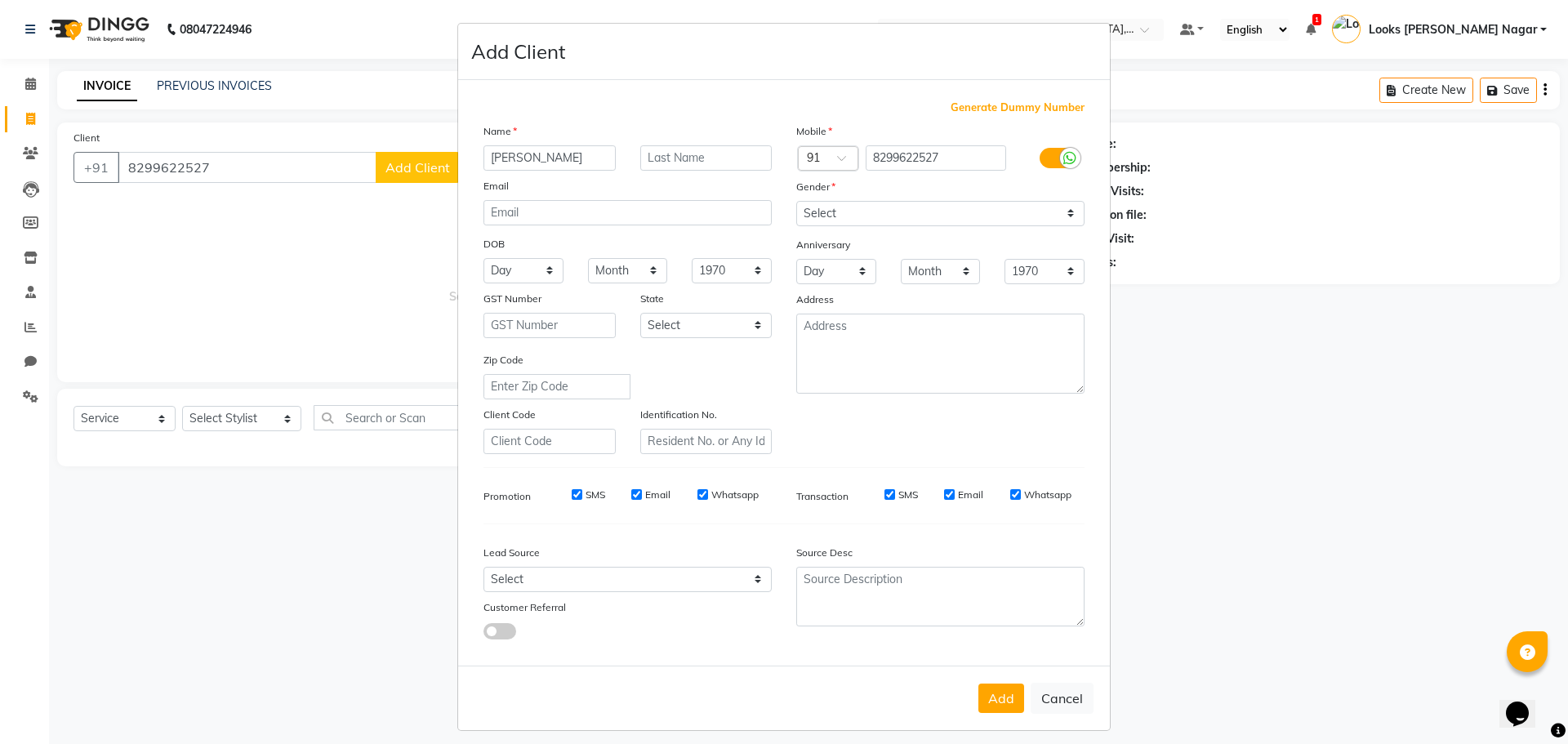
type input "[PERSON_NAME]"
drag, startPoint x: 919, startPoint y: 203, endPoint x: 919, endPoint y: 219, distance: 16.0
click at [919, 203] on select "Select [DEMOGRAPHIC_DATA] [DEMOGRAPHIC_DATA] Other Prefer Not To Say" at bounding box center [940, 214] width 288 height 26
select select "[DEMOGRAPHIC_DATA]"
click at [796, 201] on select "Select [DEMOGRAPHIC_DATA] [DEMOGRAPHIC_DATA] Other Prefer Not To Say" at bounding box center [940, 214] width 288 height 26
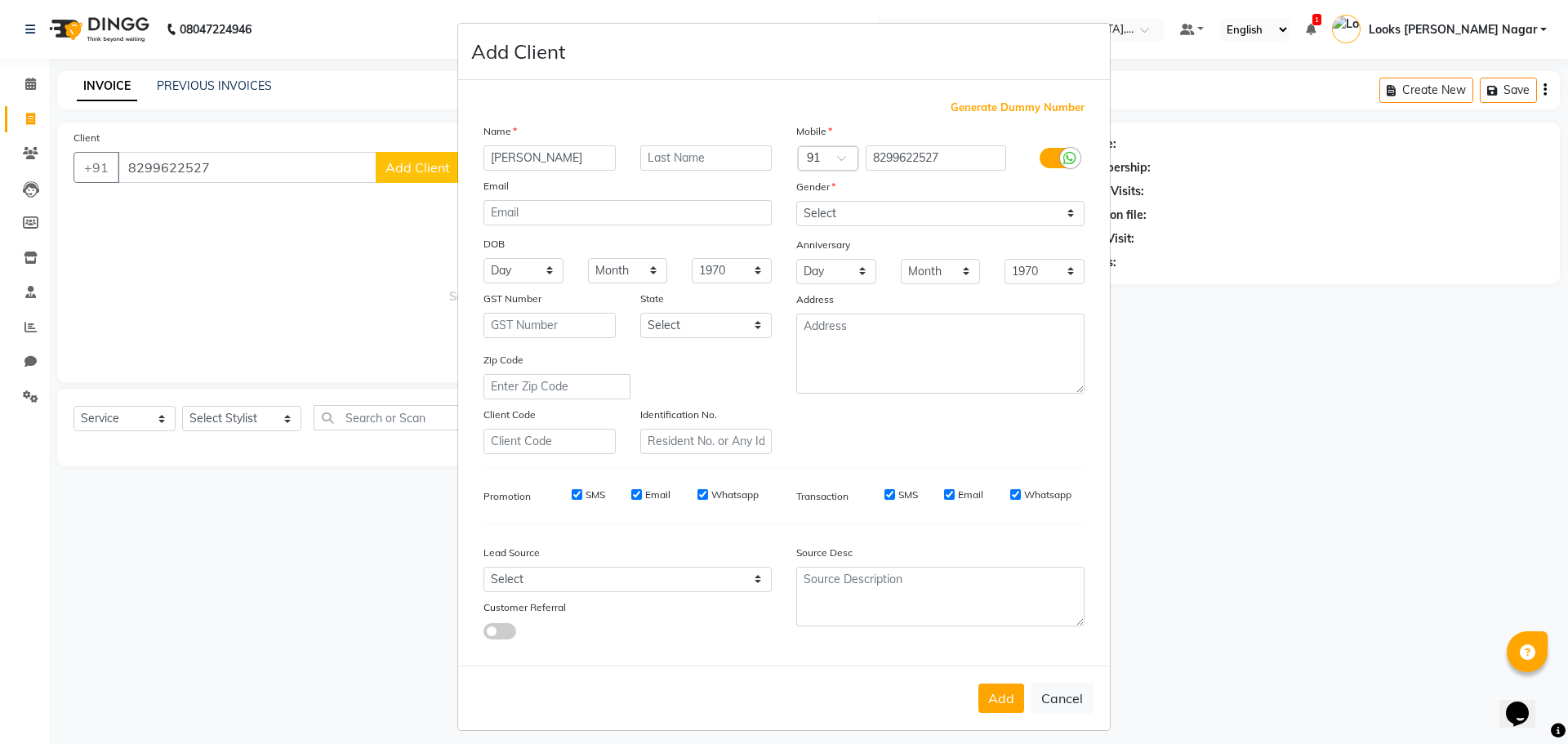
click at [1231, 602] on ngb-modal-window "Add Client Generate Dummy Number Name [PERSON_NAME] Email DOB Day 01 02 03 04 0…" at bounding box center [784, 372] width 1568 height 744
click at [1144, 640] on ngb-modal-window "Add Client Generate Dummy Number Name [PERSON_NAME] Email DOB Day 01 02 03 04 0…" at bounding box center [784, 372] width 1568 height 744
click at [1078, 700] on button "Cancel" at bounding box center [1062, 697] width 62 height 31
select select
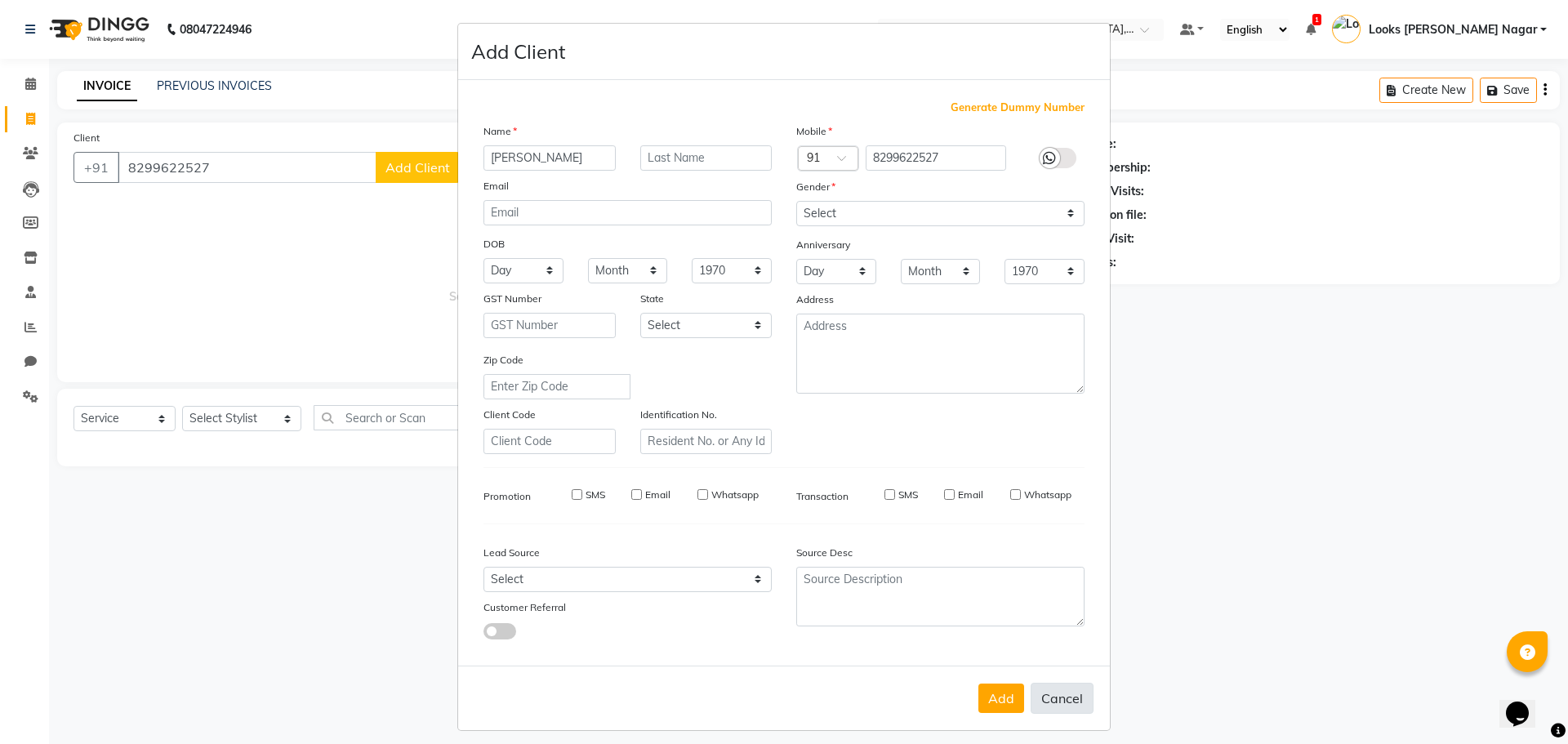
select select
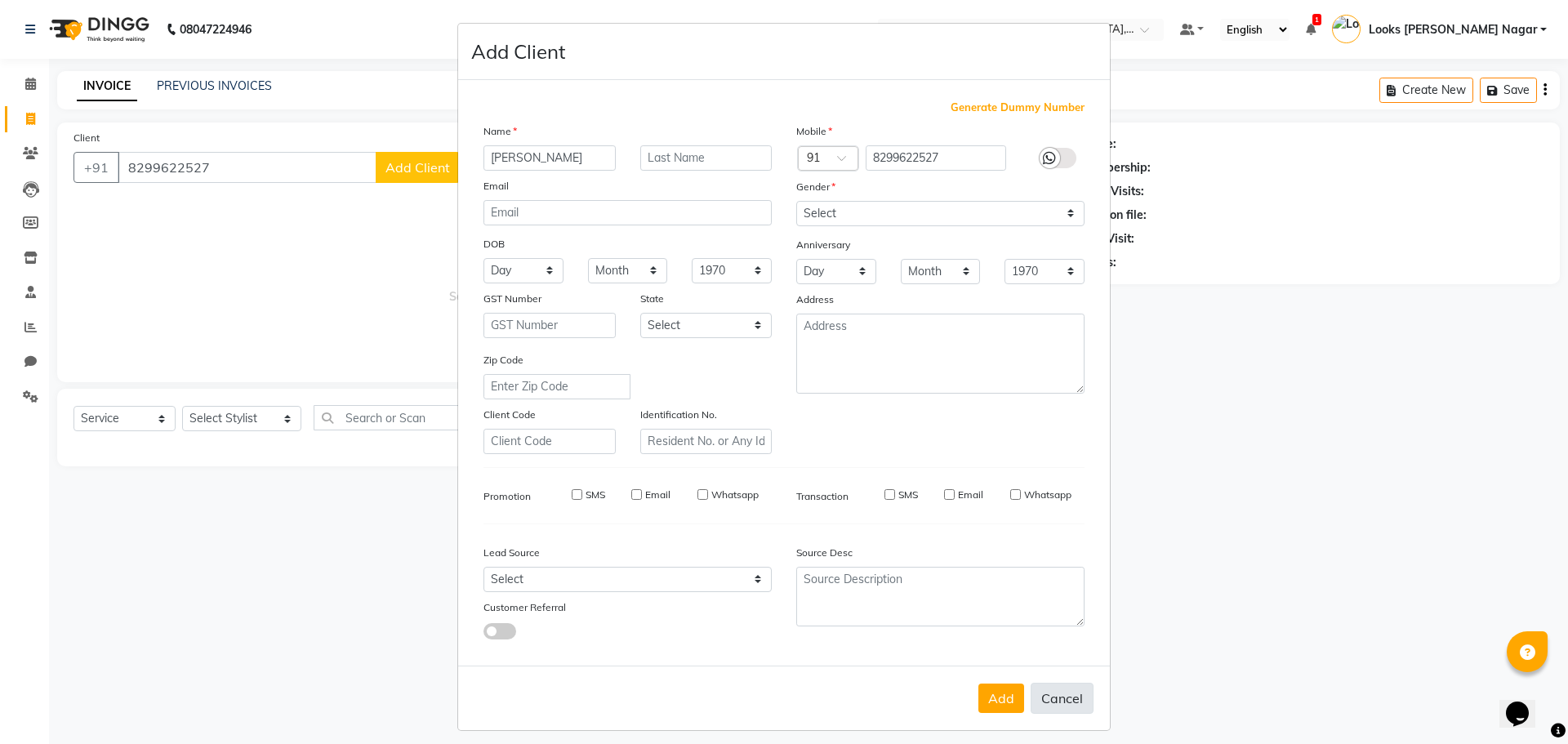
checkbox input "false"
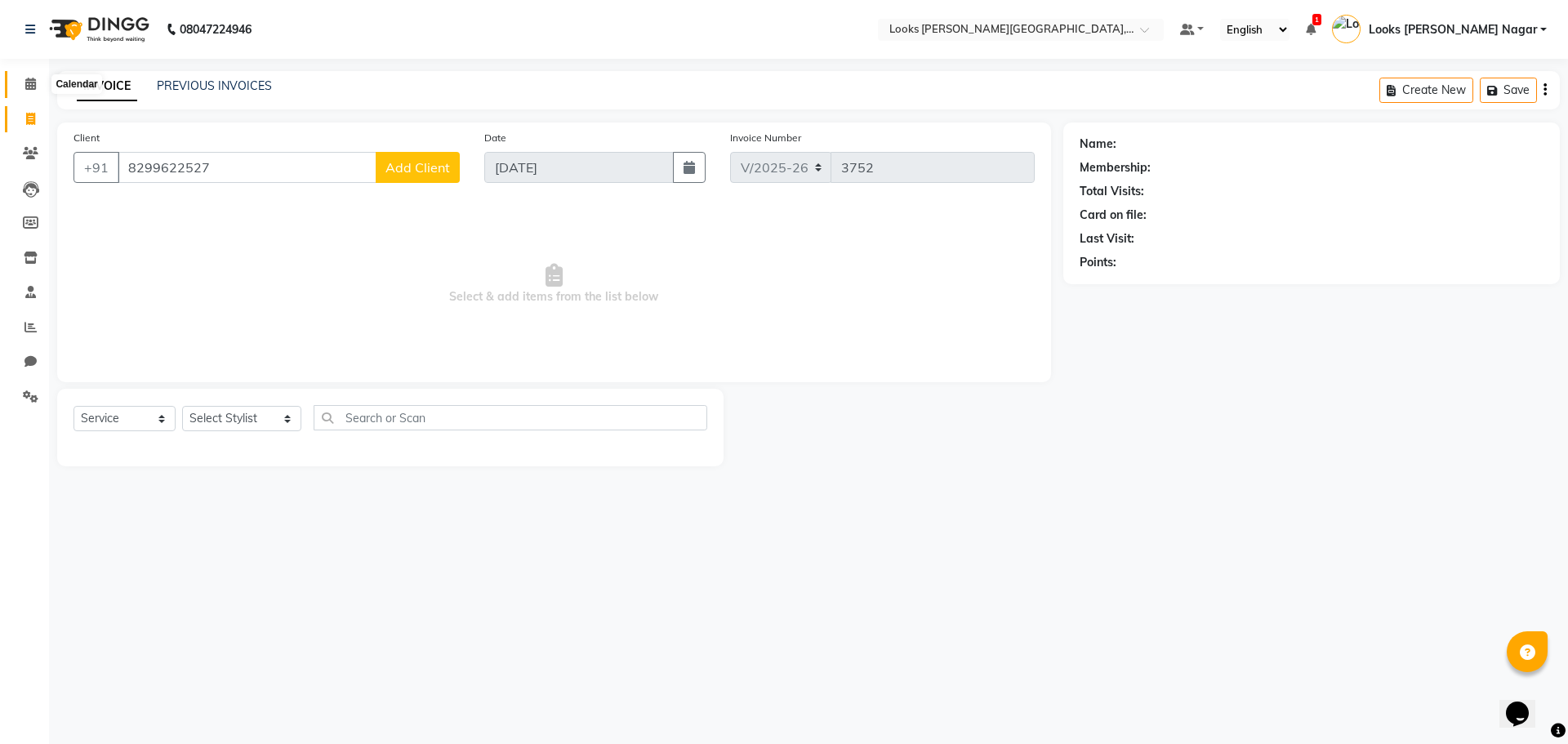
click at [39, 87] on span at bounding box center [30, 84] width 29 height 19
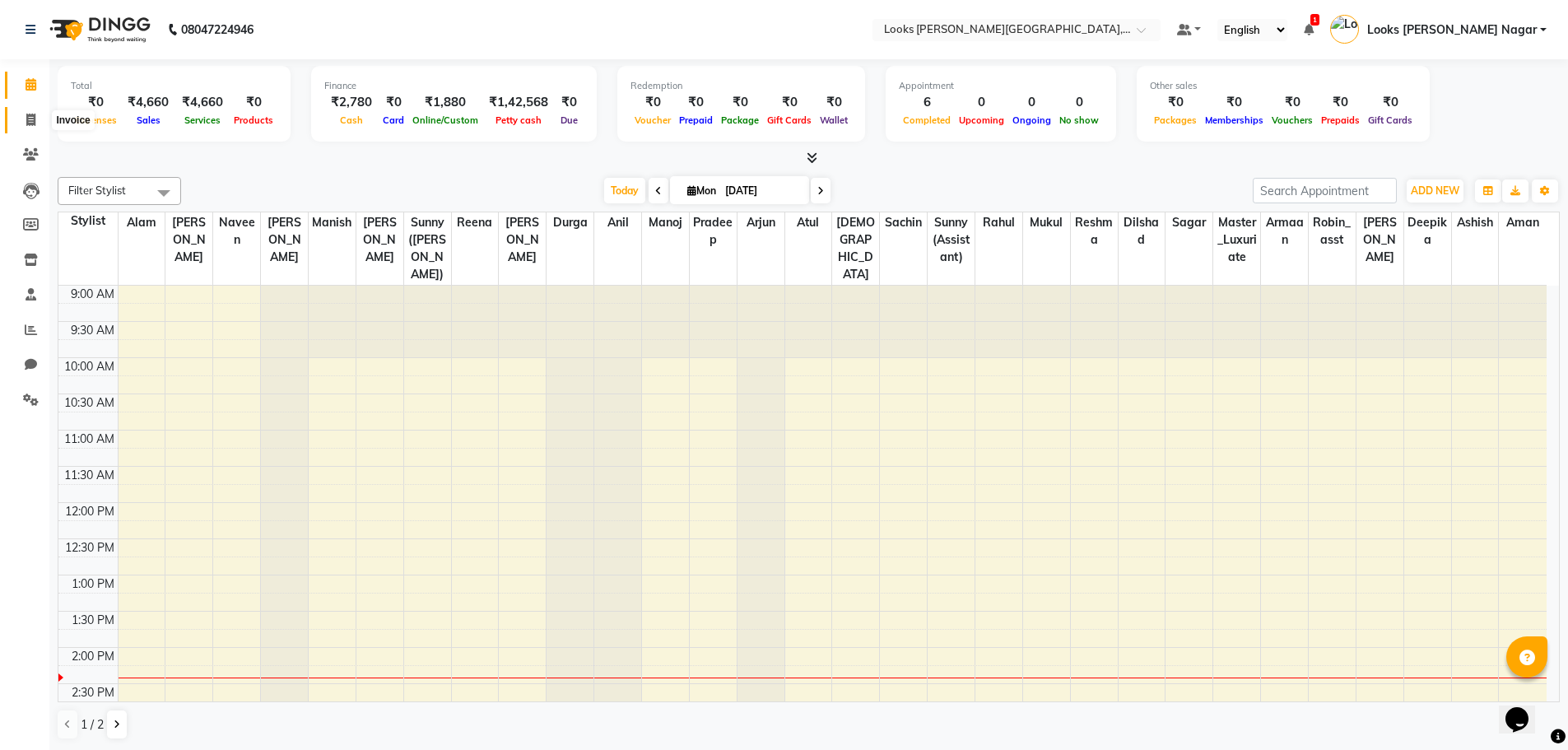
click at [40, 119] on span at bounding box center [30, 120] width 29 height 19
select select "service"
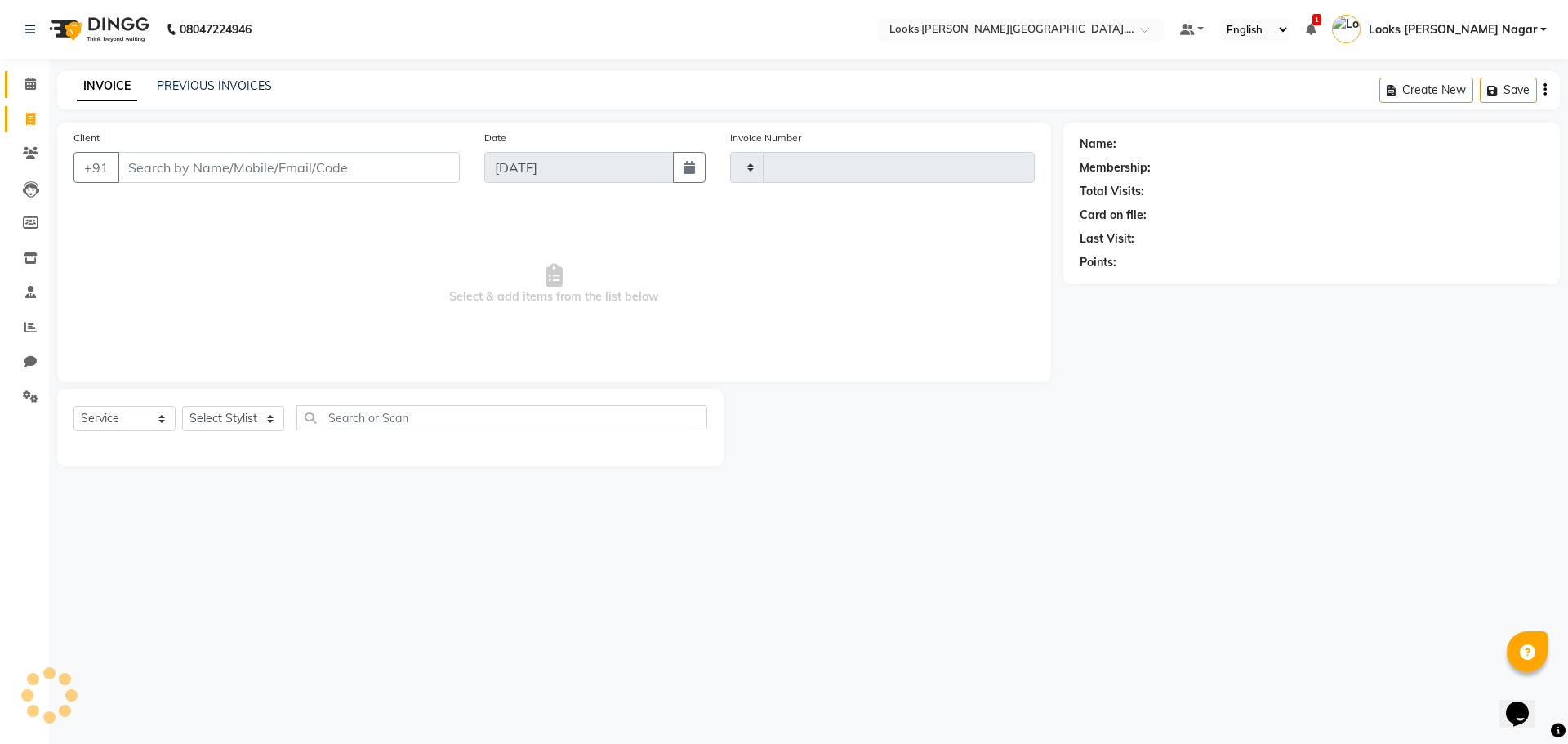
type input "3752"
select select "4327"
click at [41, 79] on span at bounding box center [30, 84] width 29 height 19
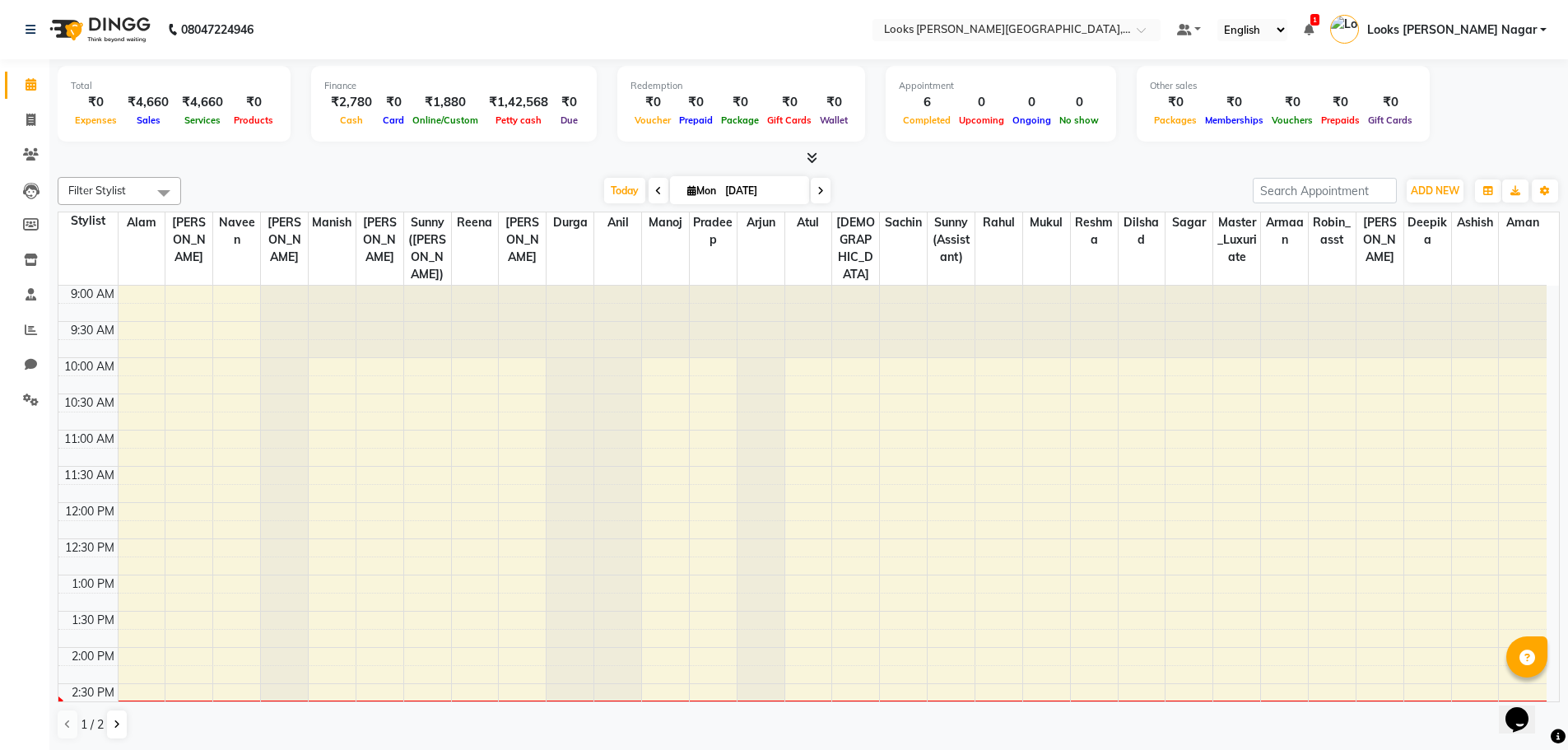
scroll to position [1, 0]
click at [37, 117] on span at bounding box center [30, 119] width 29 height 19
select select "service"
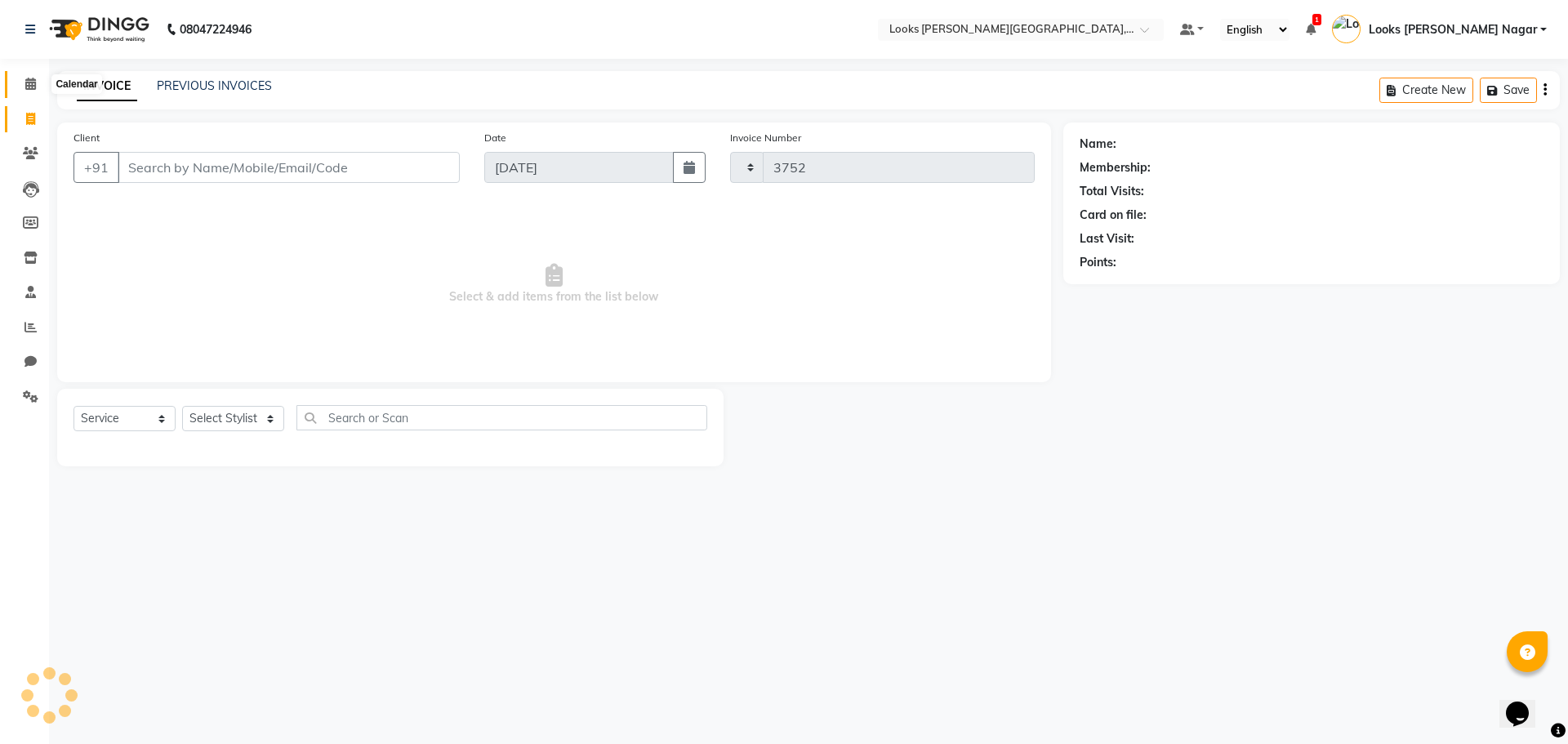
click at [41, 83] on span at bounding box center [30, 84] width 29 height 19
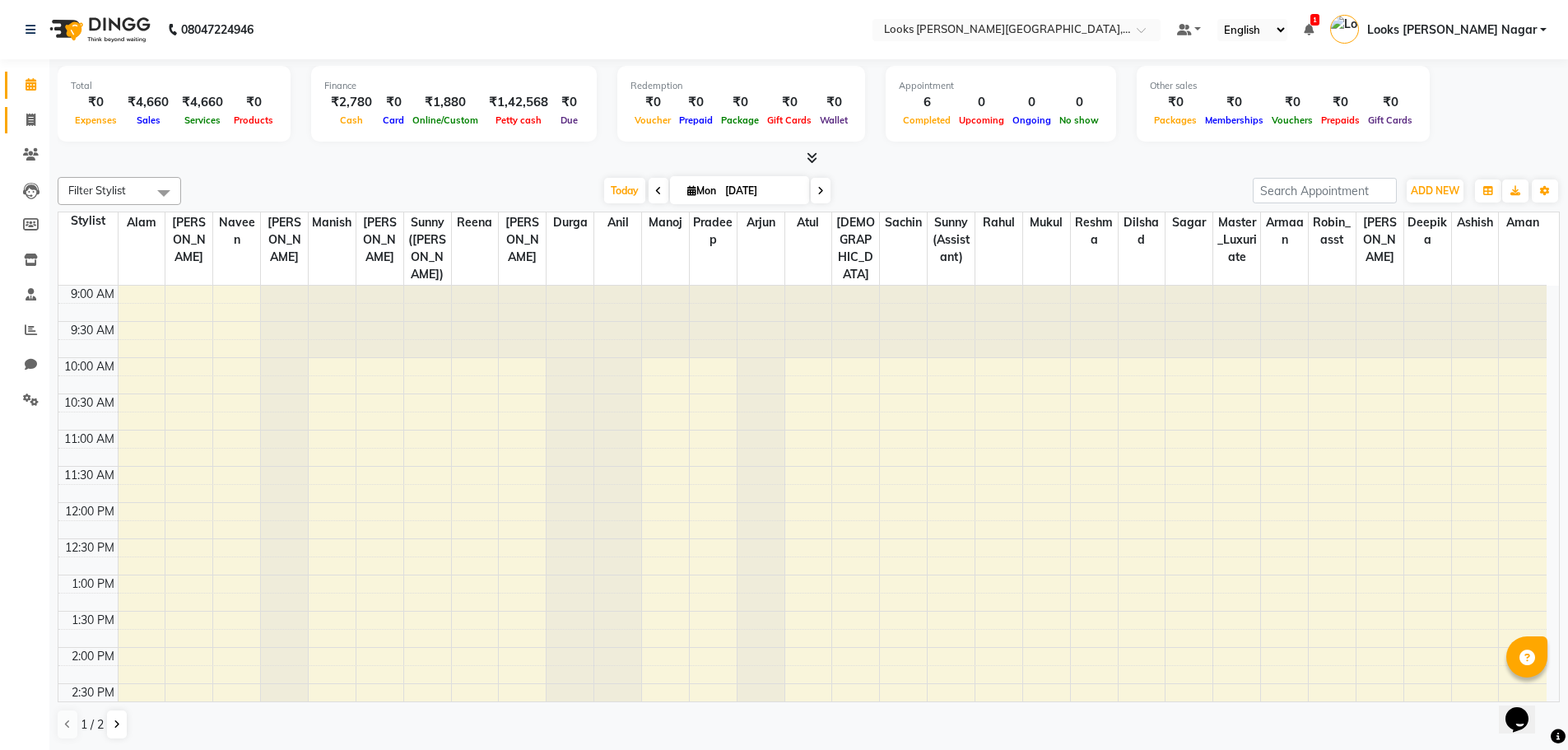
click at [30, 124] on icon at bounding box center [30, 120] width 9 height 12
select select "service"
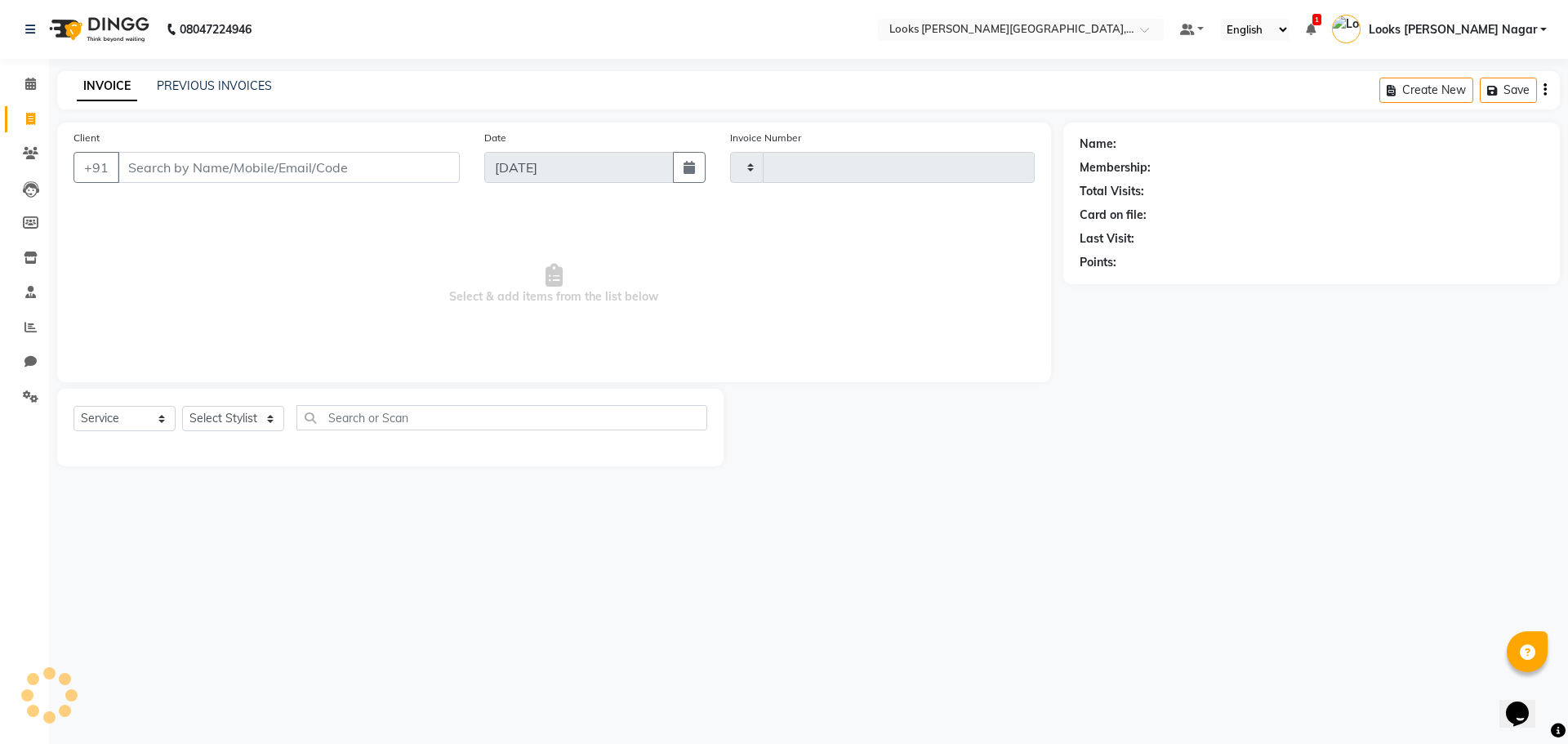
type input "3752"
select select "4327"
click at [195, 159] on input "Client" at bounding box center [288, 166] width 342 height 31
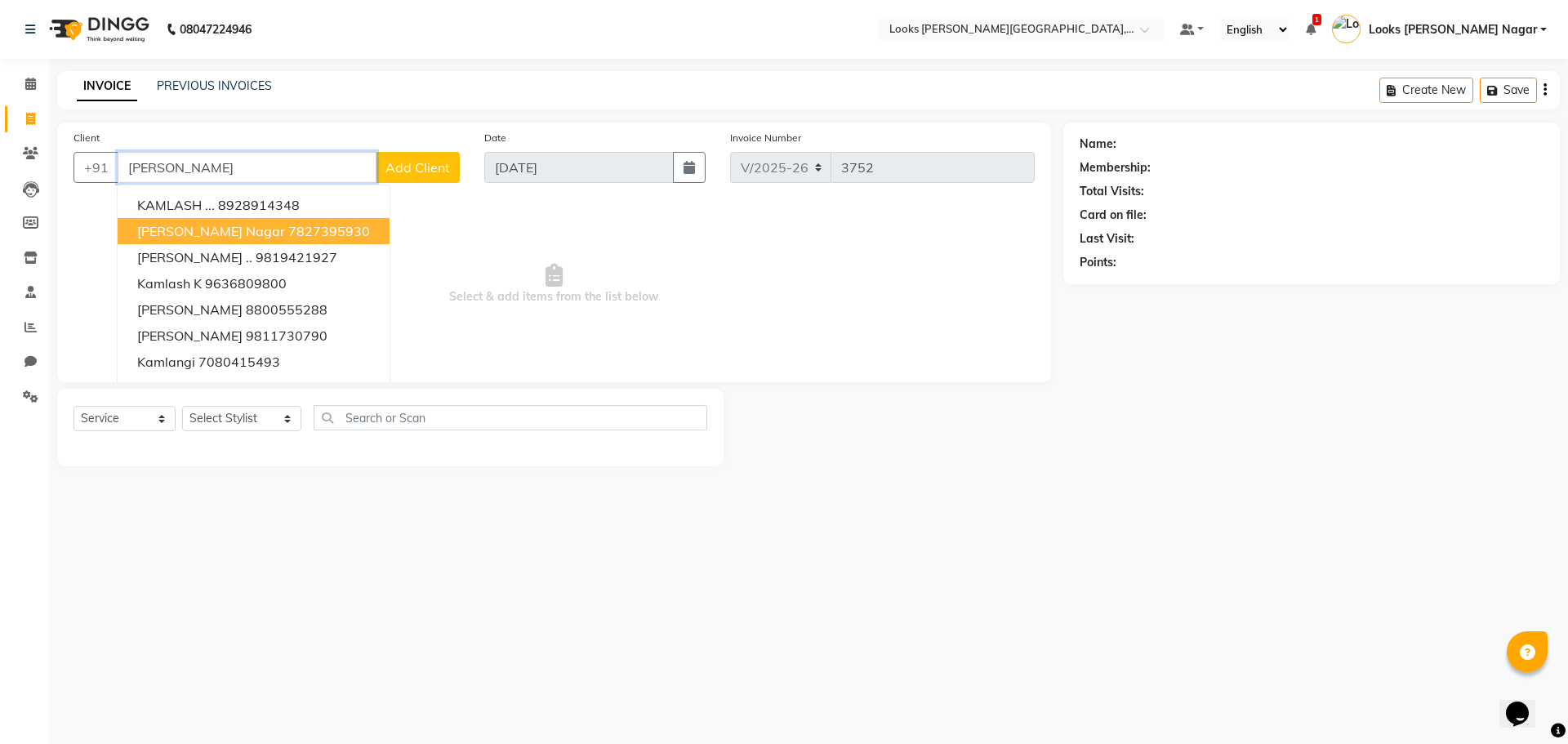
click at [211, 235] on span "[PERSON_NAME] Nagar" at bounding box center [210, 231] width 148 height 16
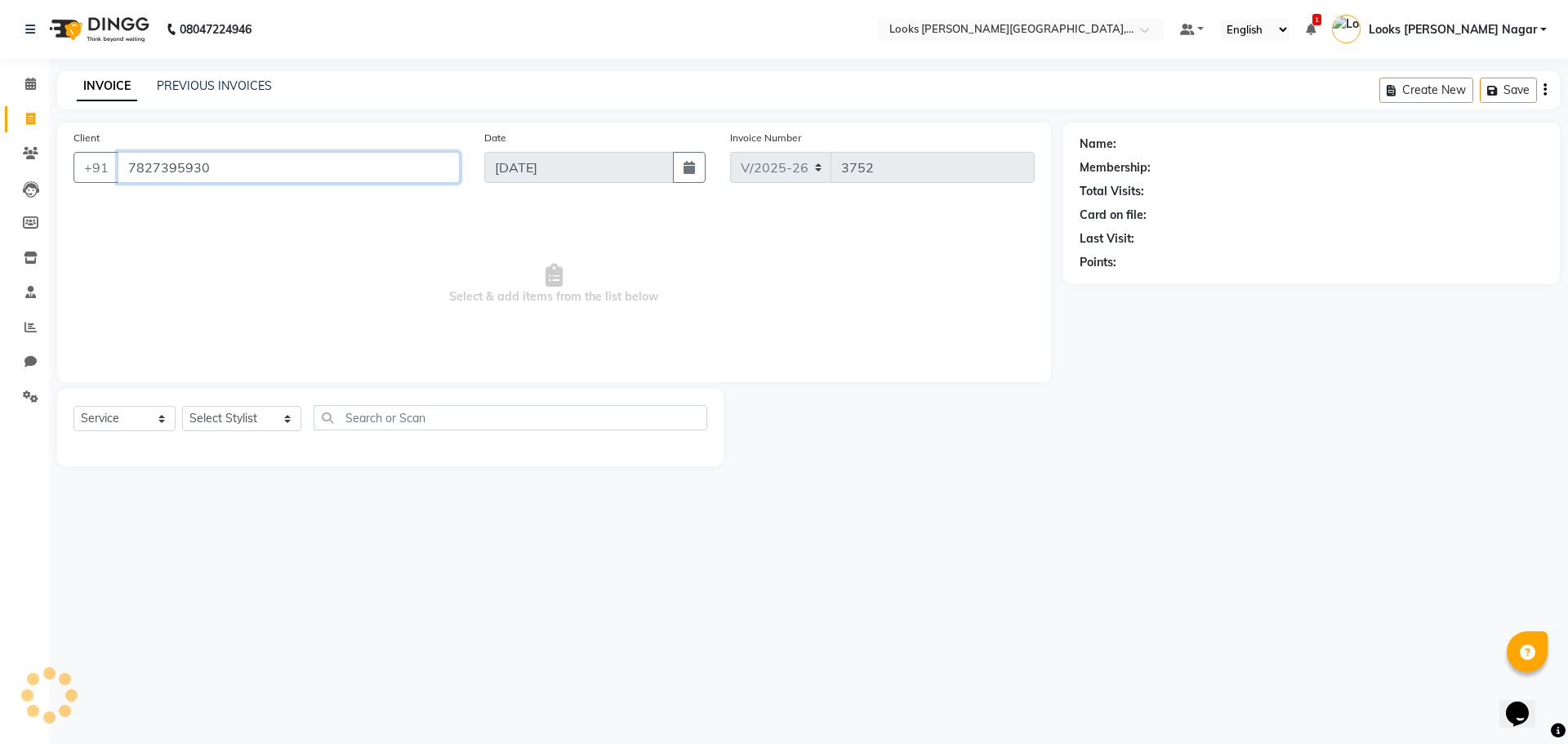
type input "7827395930"
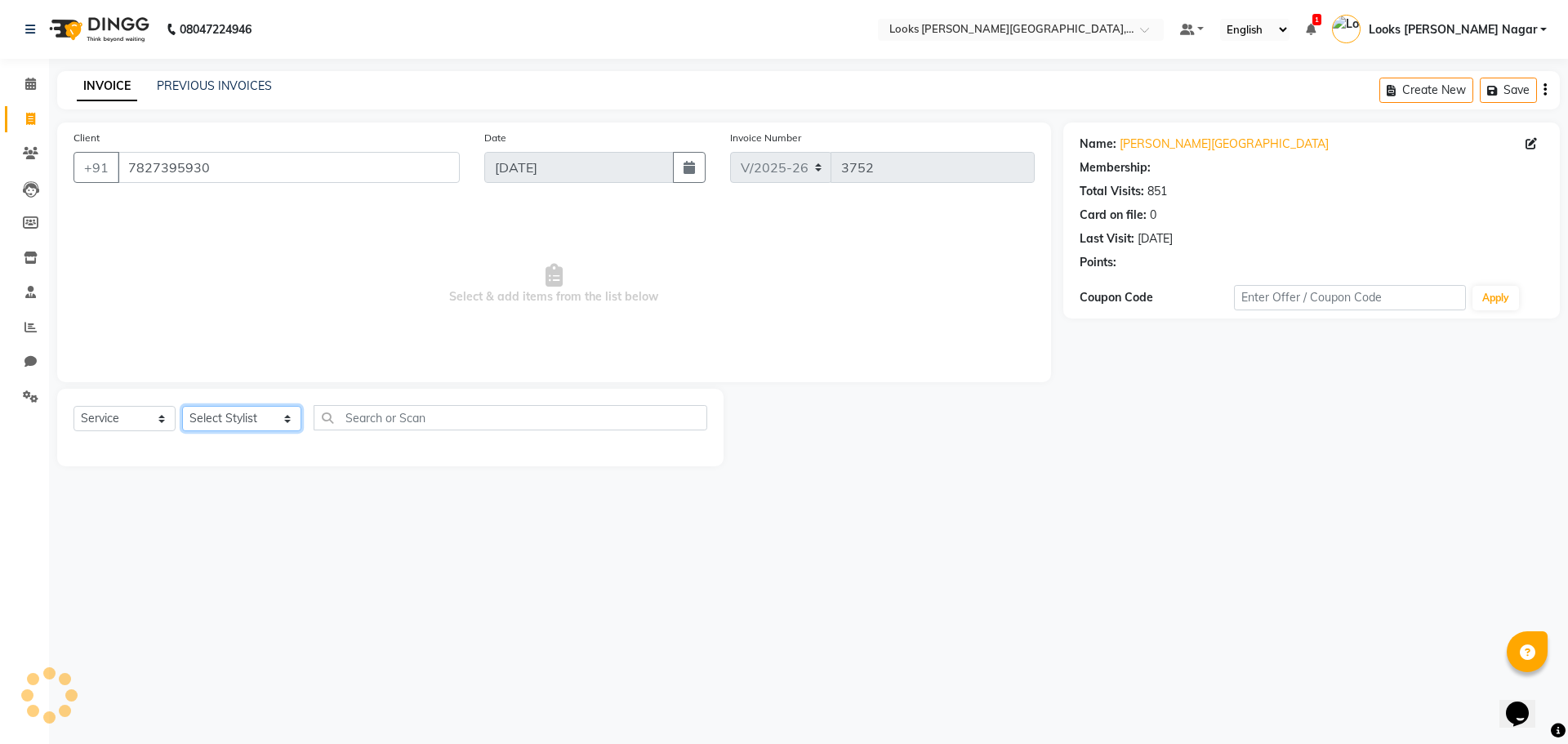
click at [253, 417] on select "Select Stylist Alam Aman [PERSON_NAME] Armaan Ashish Atul Deepika [PERSON_NAME]…" at bounding box center [242, 418] width 119 height 26
select select "1: Object"
select select "23523"
click at [182, 405] on select "Select Stylist Alam Aman [PERSON_NAME] Armaan Ashish Atul Deepika [PERSON_NAME]…" at bounding box center [242, 418] width 119 height 26
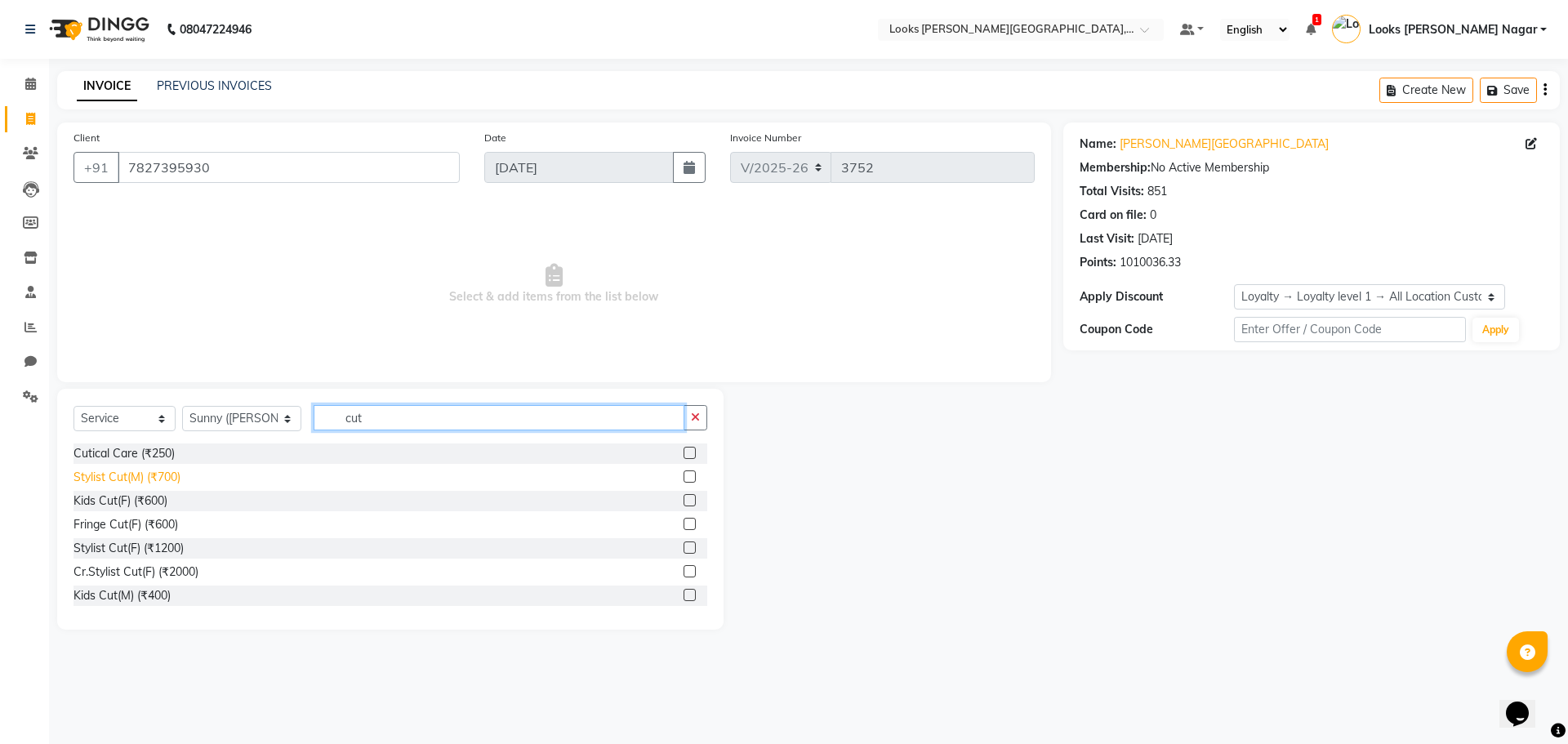
type input "cut"
click at [131, 474] on div "Stylist Cut(M) (₹700)" at bounding box center [127, 477] width 107 height 17
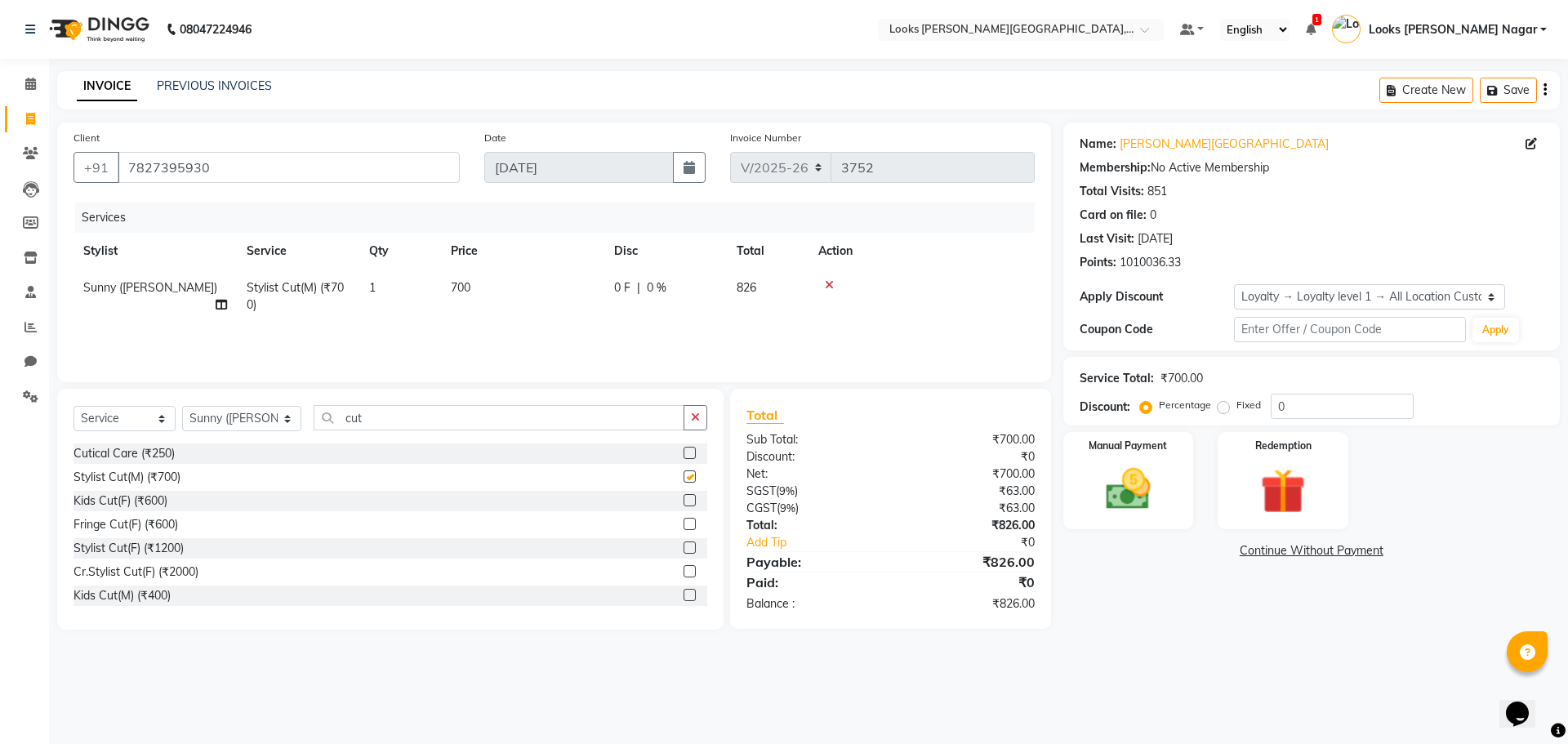
checkbox input "false"
drag, startPoint x: 402, startPoint y: 405, endPoint x: 228, endPoint y: 426, distance: 175.3
click at [239, 425] on div "Select Service Product Membership Package Voucher Prepaid Gift Card Select Styl…" at bounding box center [390, 424] width 633 height 39
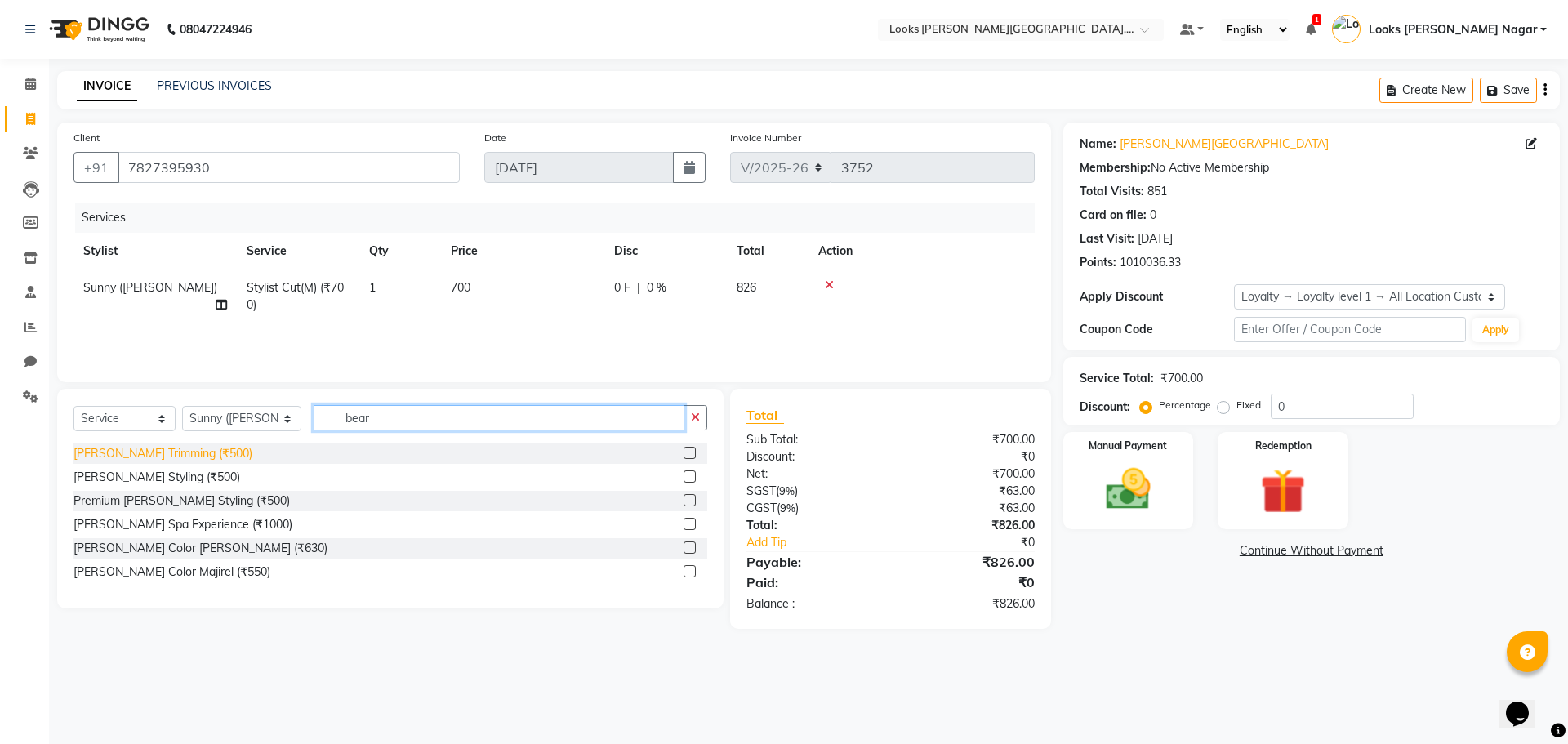
type input "bear"
click at [168, 457] on div "[PERSON_NAME] Trimming (₹500)" at bounding box center [163, 453] width 178 height 17
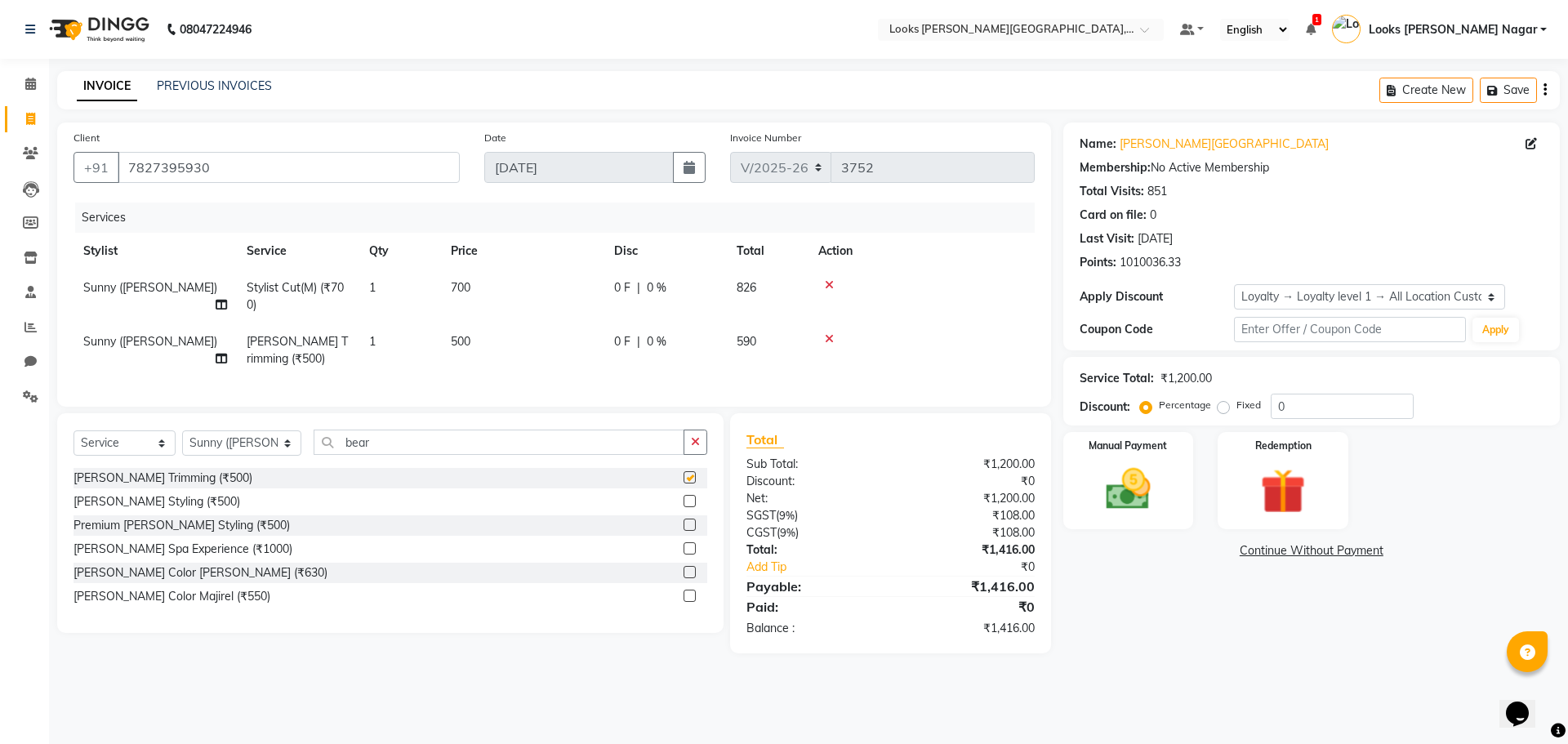
checkbox input "false"
click at [215, 450] on select "Select Stylist Alam Aman [PERSON_NAME] Armaan Ashish Atul Deepika [PERSON_NAME]…" at bounding box center [242, 443] width 119 height 26
select select "23529"
click at [182, 443] on select "Select Stylist Alam Aman [PERSON_NAME] Armaan Ashish Atul Deepika [PERSON_NAME]…" at bounding box center [242, 443] width 119 height 26
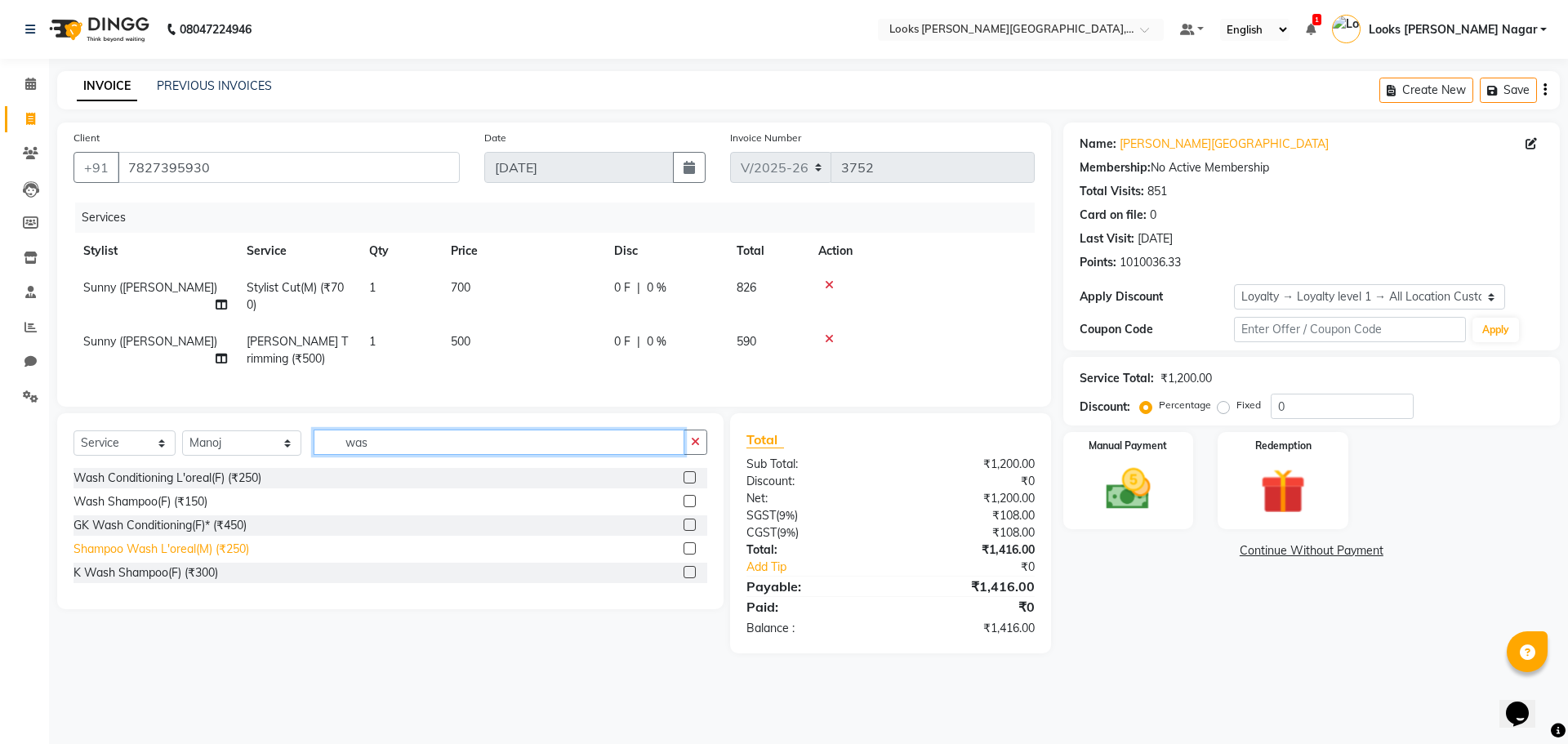
type input "was"
click at [230, 558] on div "Shampoo Wash L'oreal(M) (₹250)" at bounding box center [161, 548] width 175 height 17
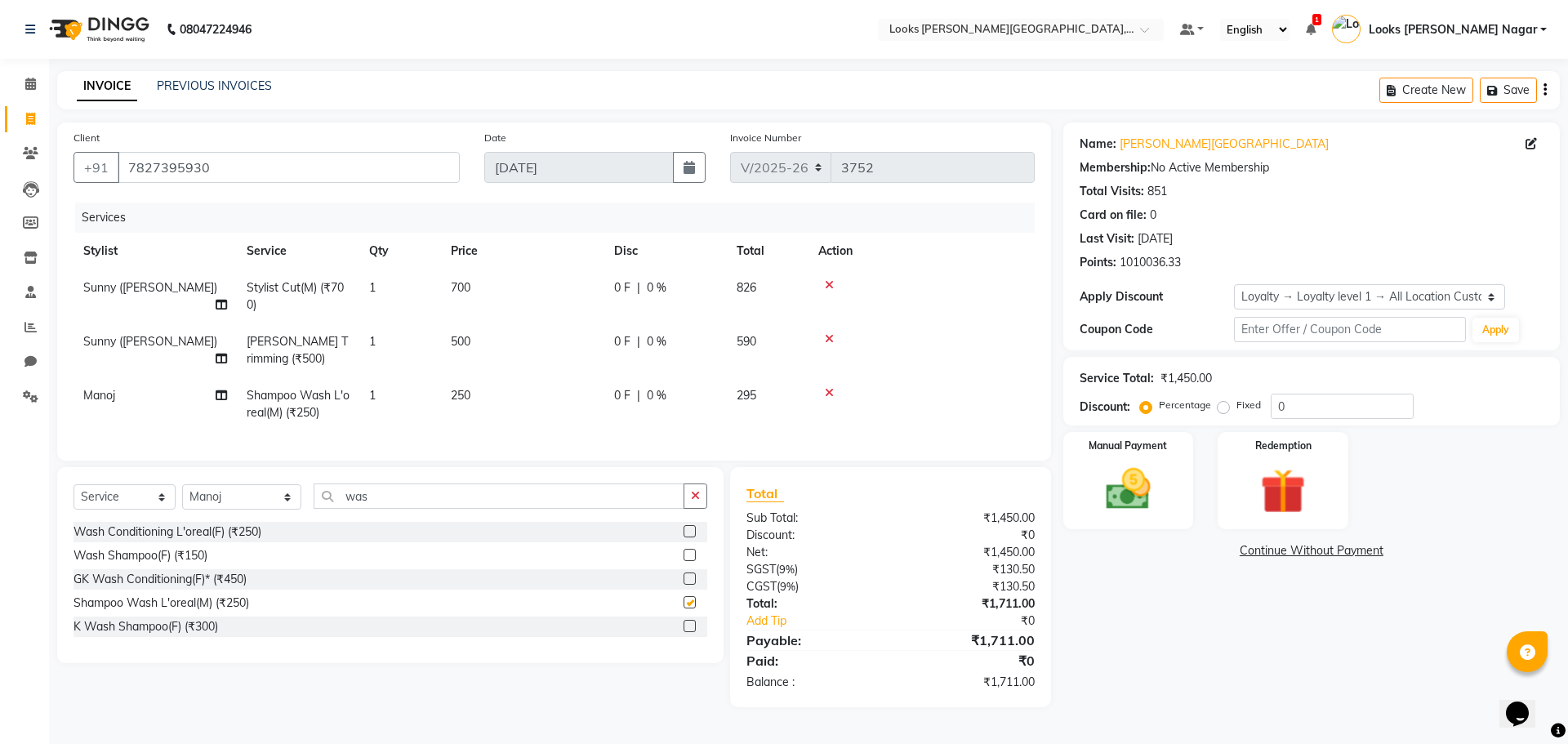
checkbox input "false"
click at [509, 300] on td "700" at bounding box center [522, 296] width 164 height 53
select select "23523"
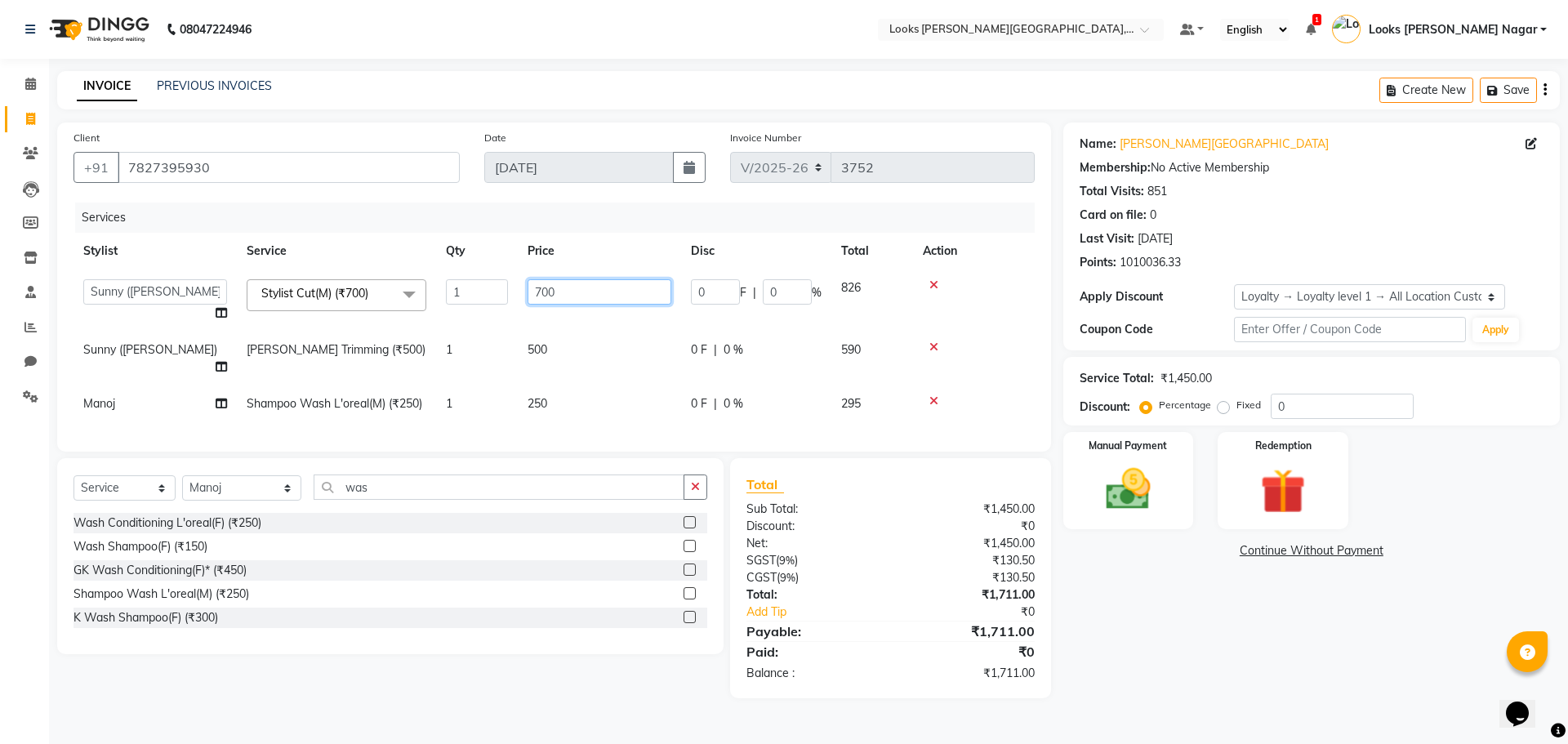
drag, startPoint x: 662, startPoint y: 289, endPoint x: 340, endPoint y: 292, distance: 322.0
click at [340, 292] on tr "Alam Aman [PERSON_NAME] Armaan Ashish Atul Deepika Deepu Dilshad Durga [PERSON_…" at bounding box center [554, 300] width 961 height 62
type input "463"
click at [563, 338] on td "500" at bounding box center [599, 359] width 164 height 53
select select "23523"
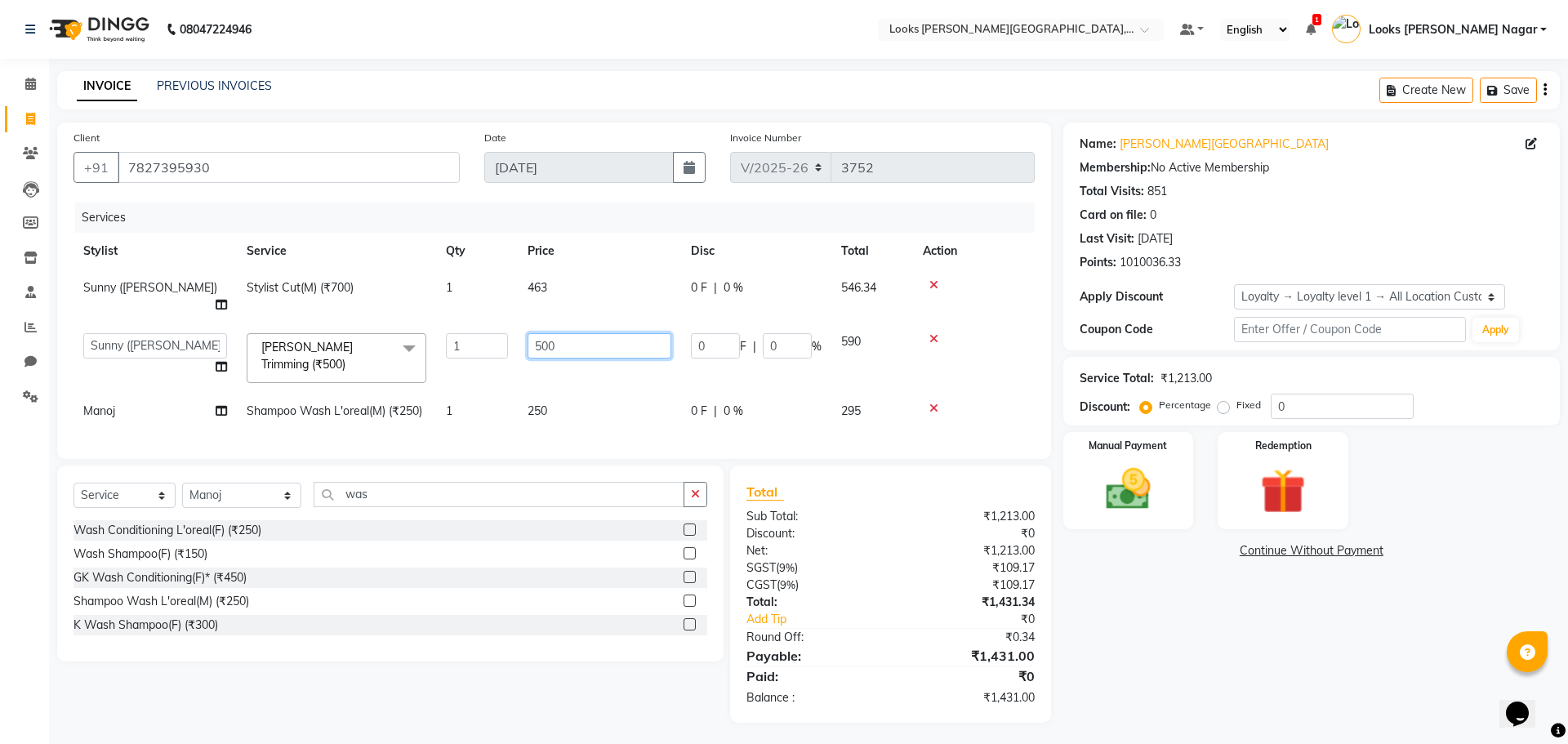
drag, startPoint x: 563, startPoint y: 322, endPoint x: 416, endPoint y: 373, distance: 155.6
click at [442, 364] on tr "Alam Aman [PERSON_NAME] Armaan Ashish Atul Deepika Deepu Dilshad Durga [PERSON_…" at bounding box center [554, 358] width 961 height 69
type input "300"
click at [568, 394] on td "250" at bounding box center [599, 410] width 164 height 37
select select "23529"
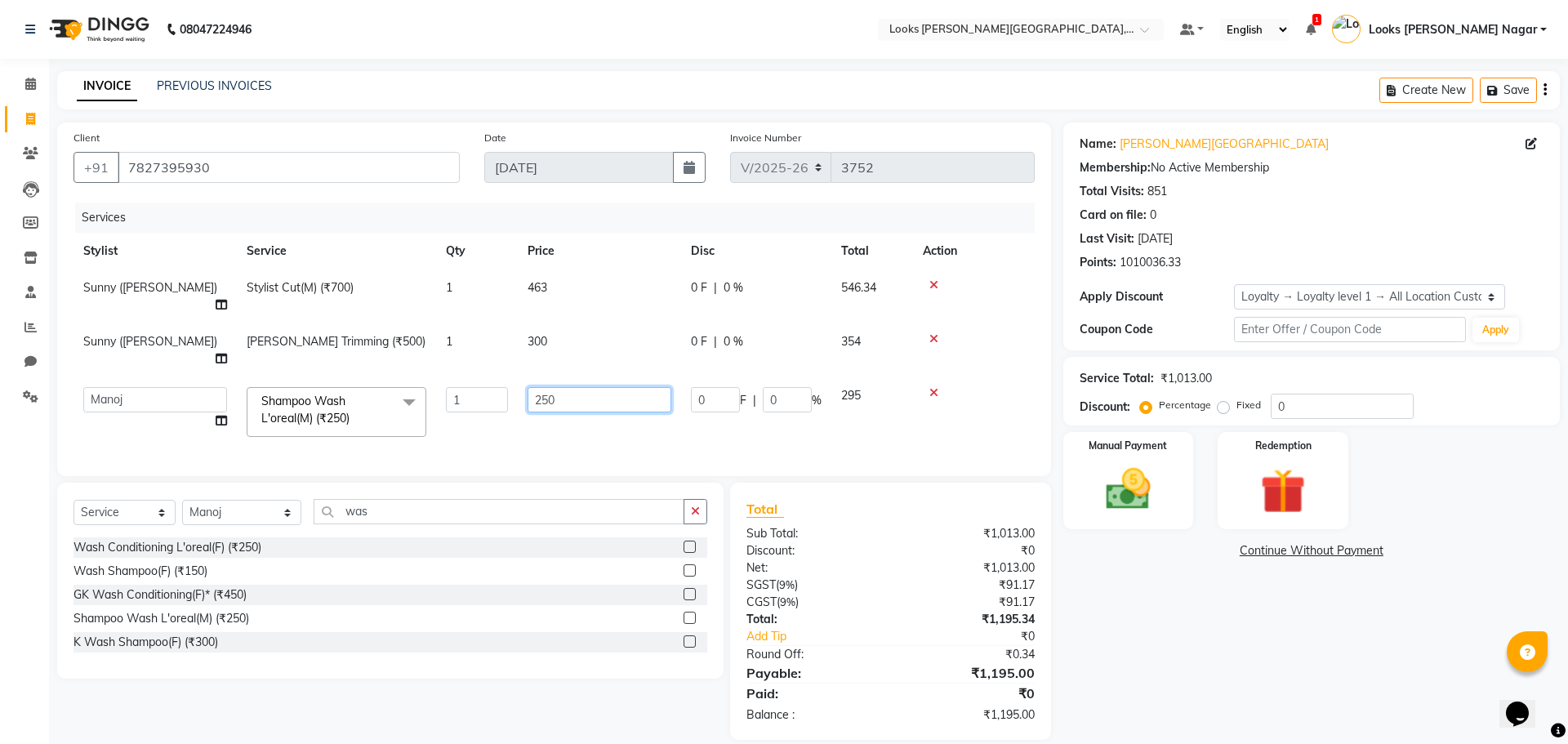
drag, startPoint x: 559, startPoint y: 368, endPoint x: 433, endPoint y: 401, distance: 130.2
click at [433, 401] on tr "Alam Aman [PERSON_NAME] Armaan Ashish Atul Deepika Deepu Dilshad Durga [PERSON_…" at bounding box center [554, 412] width 961 height 69
type input "110"
drag, startPoint x: 1069, startPoint y: 601, endPoint x: 1077, endPoint y: 577, distance: 25.3
click at [1069, 599] on div "Name: [PERSON_NAME] Nagar Membership: No Active Membership Total Visits: 851 Ca…" at bounding box center [1317, 431] width 508 height 617
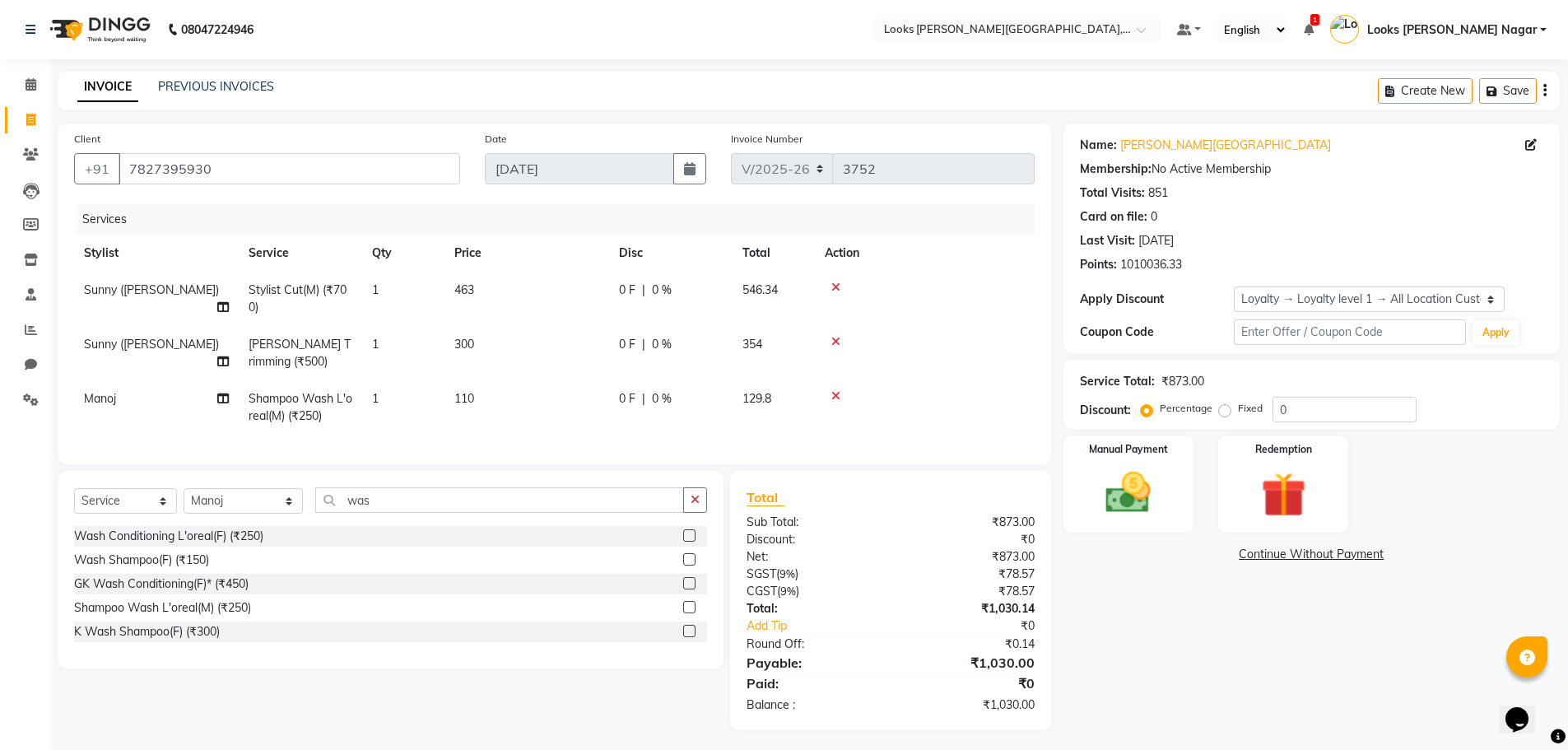
click at [1110, 549] on link "Continue Without Payment" at bounding box center [1311, 553] width 489 height 17
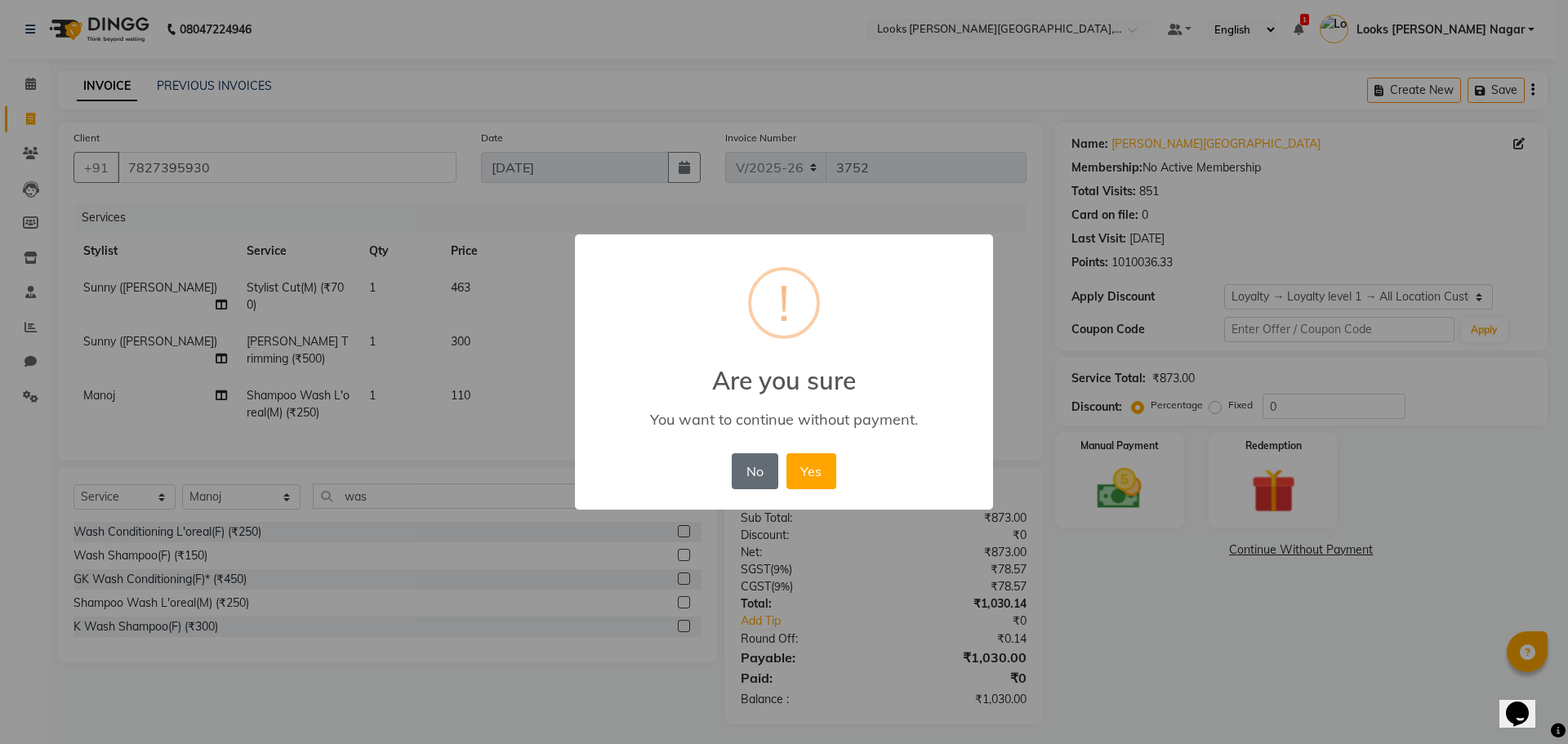
click at [735, 467] on button "No" at bounding box center [754, 471] width 46 height 36
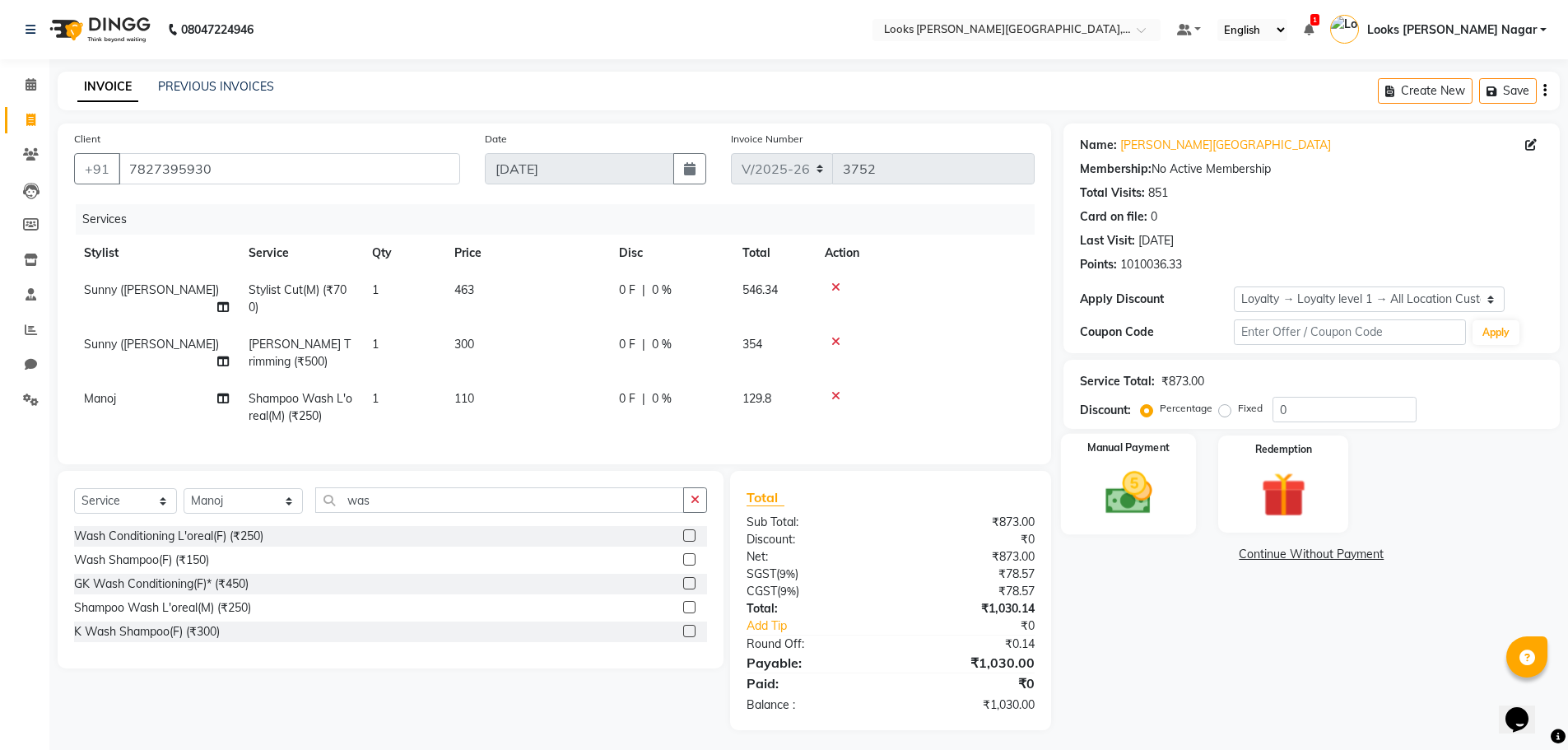
click at [1131, 489] on img at bounding box center [1129, 492] width 76 height 54
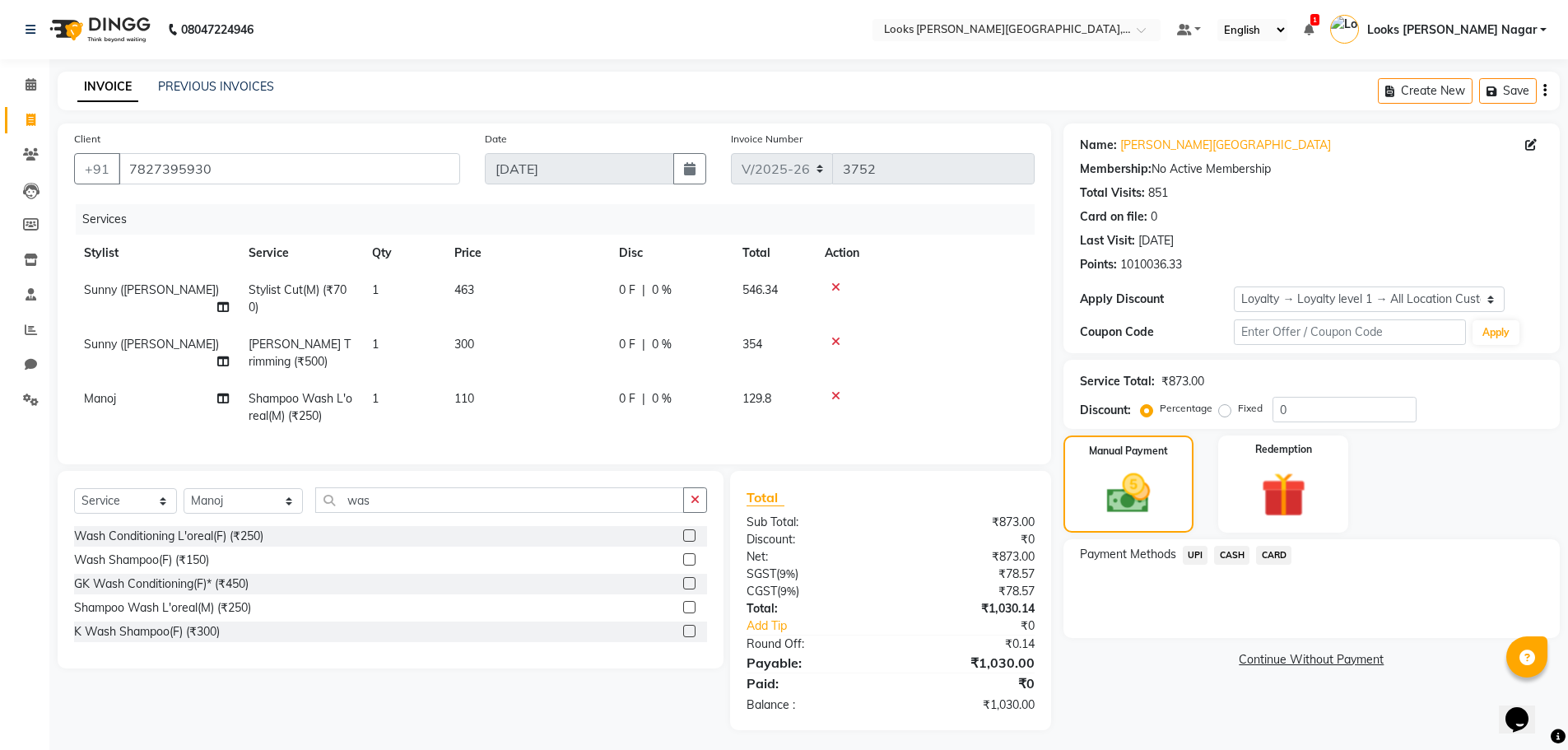
click at [1205, 553] on span "UPI" at bounding box center [1195, 554] width 26 height 19
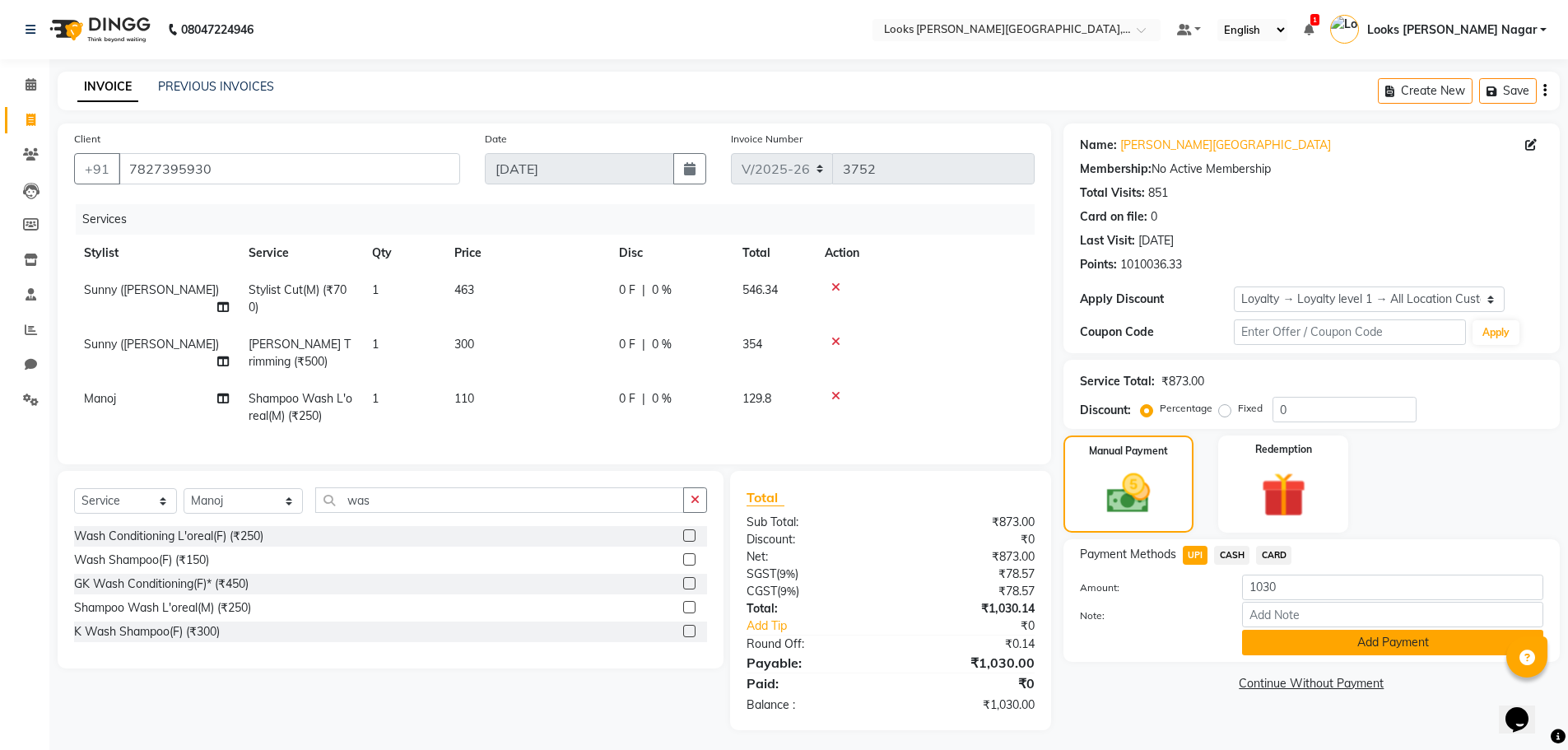
click at [1255, 636] on button "Add Payment" at bounding box center [1392, 642] width 302 height 26
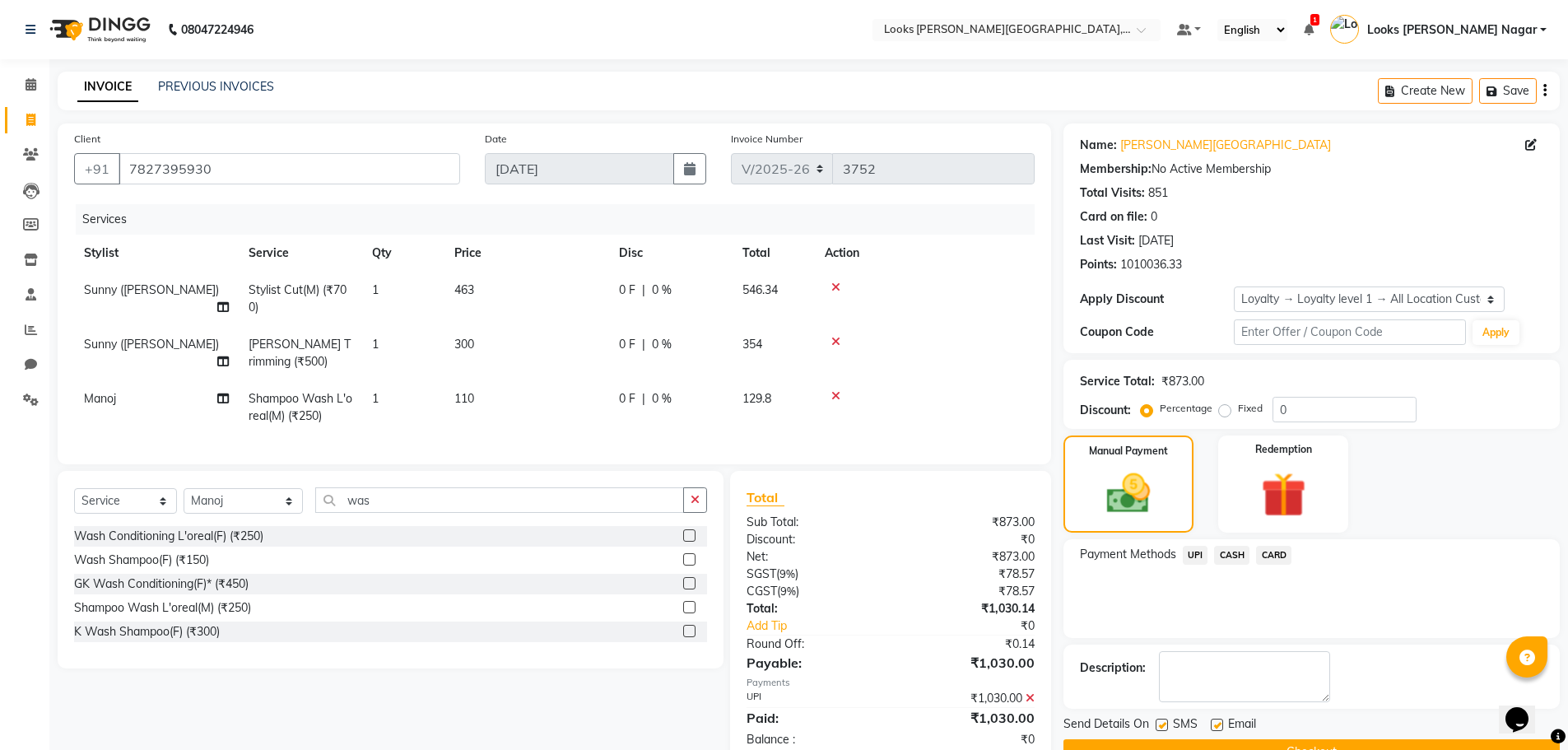
scroll to position [133, 0]
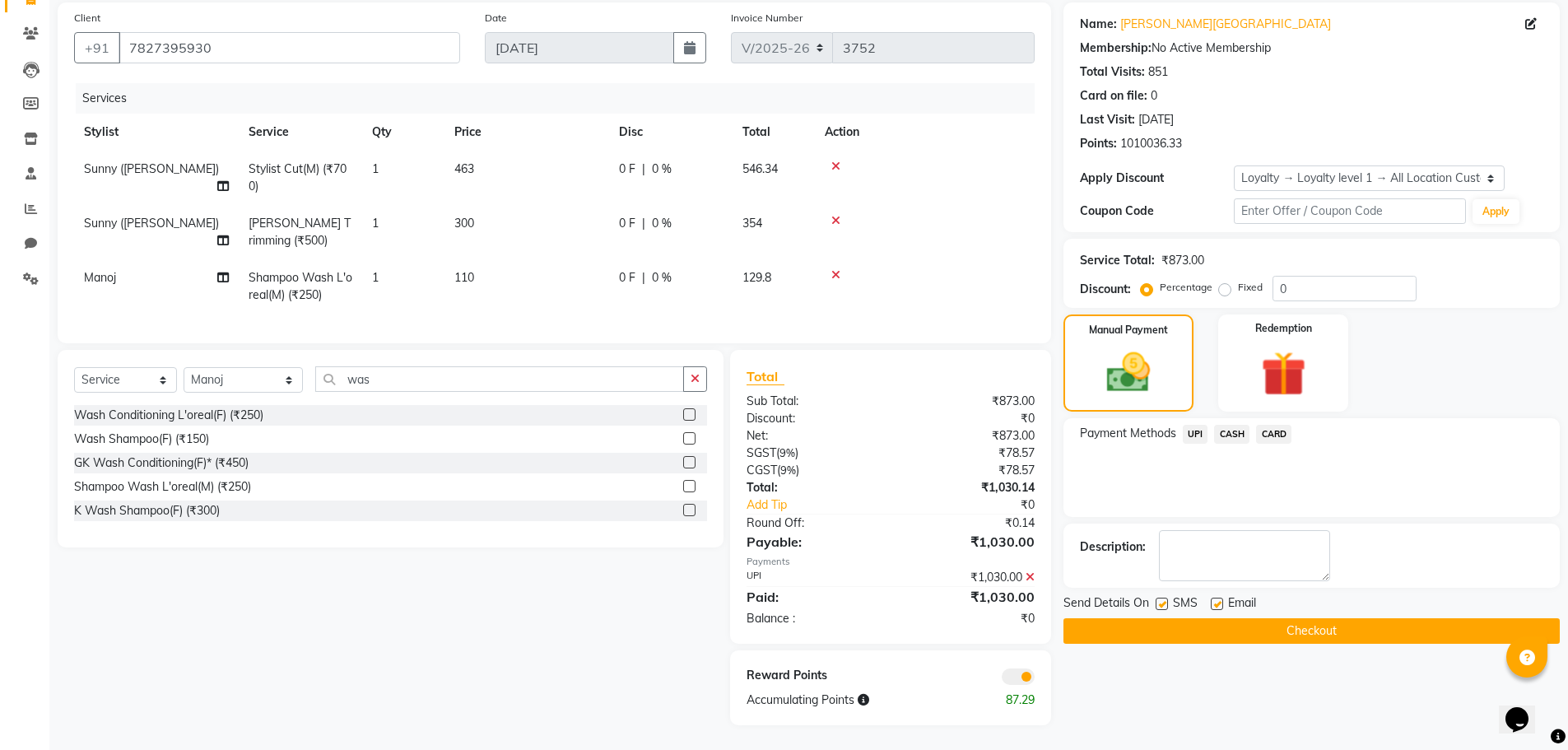
click at [1160, 597] on label at bounding box center [1162, 603] width 12 height 12
click at [1160, 599] on input "checkbox" at bounding box center [1161, 604] width 11 height 11
checkbox input "false"
click at [1160, 622] on button "Checkout" at bounding box center [1311, 631] width 496 height 26
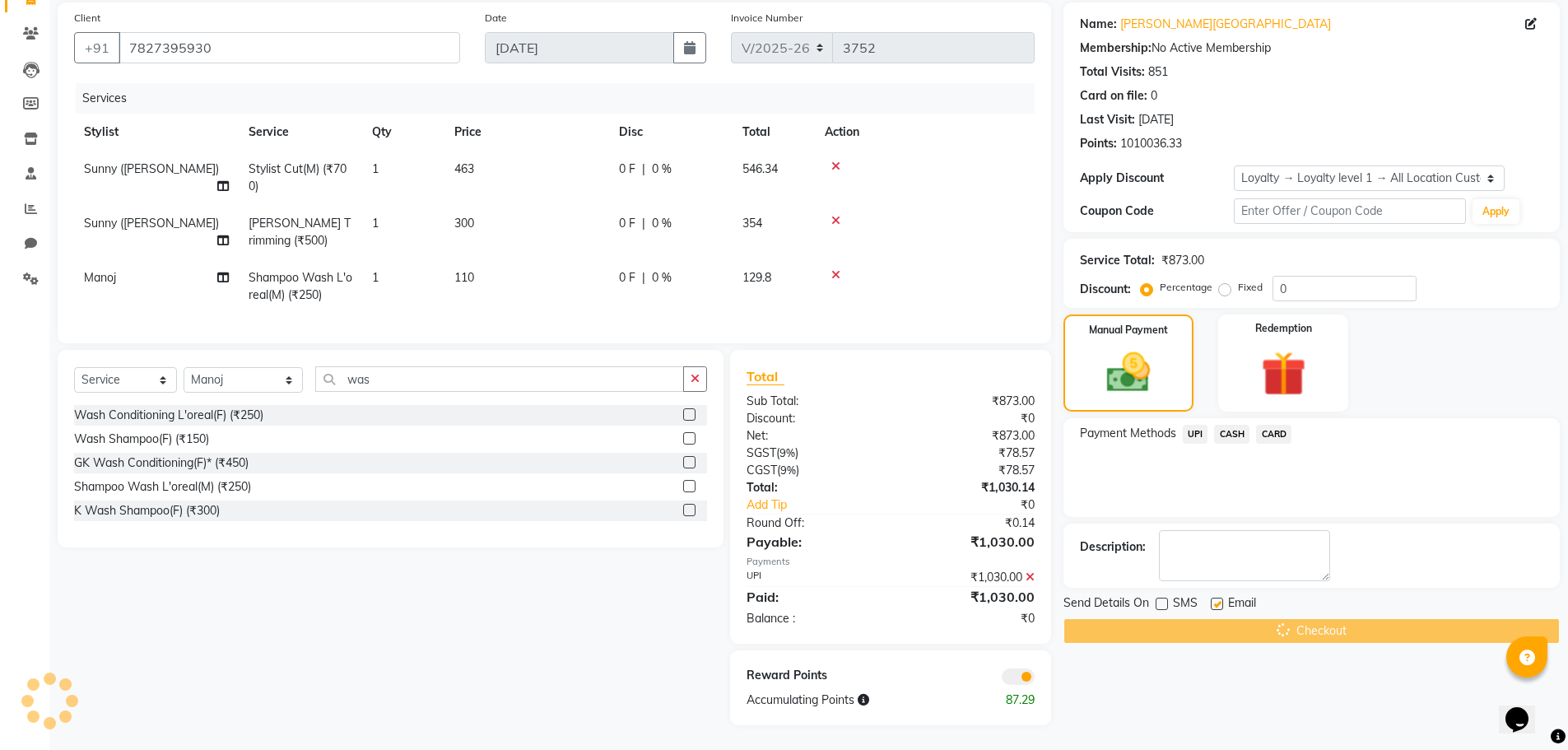
scroll to position [0, 0]
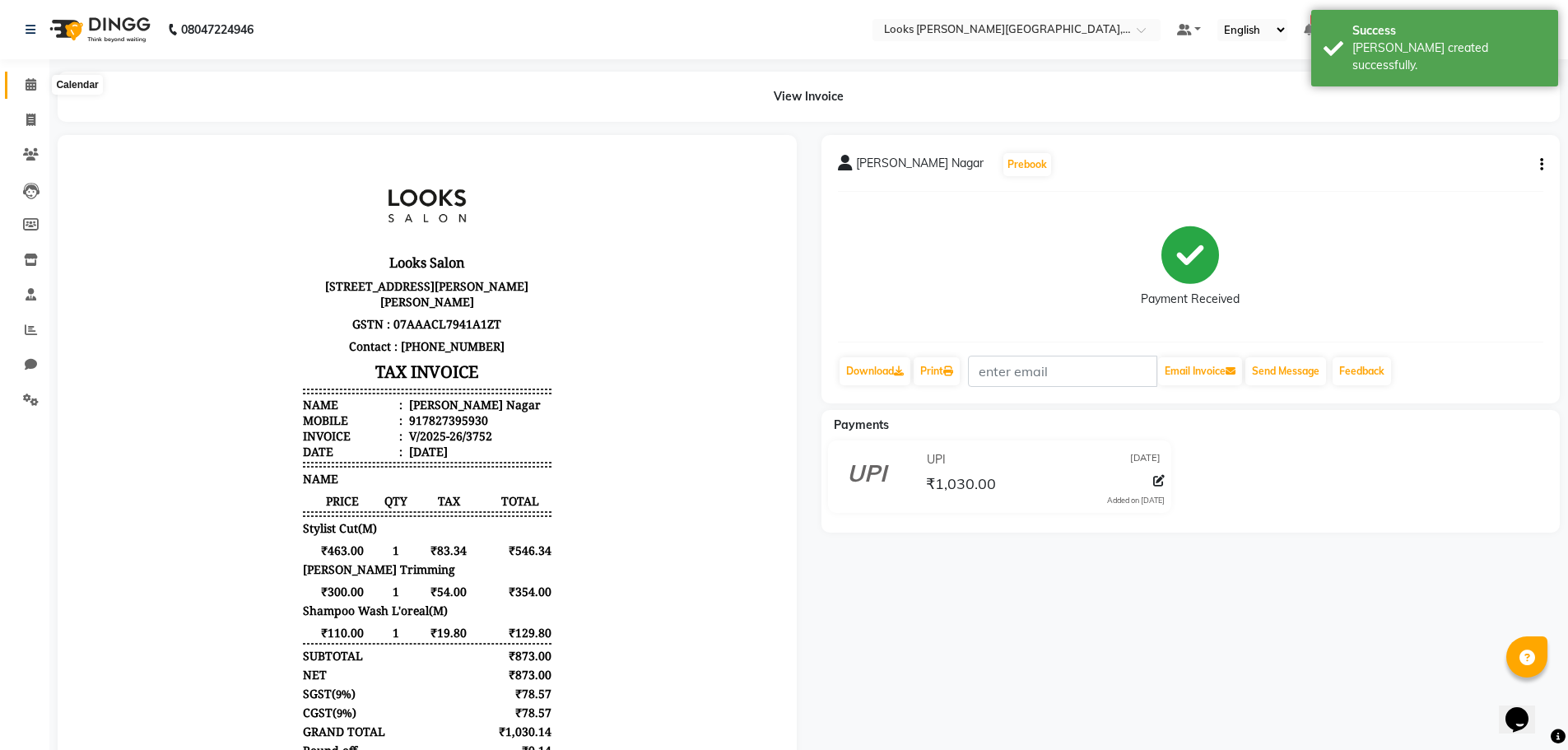
click at [29, 78] on icon at bounding box center [31, 84] width 11 height 12
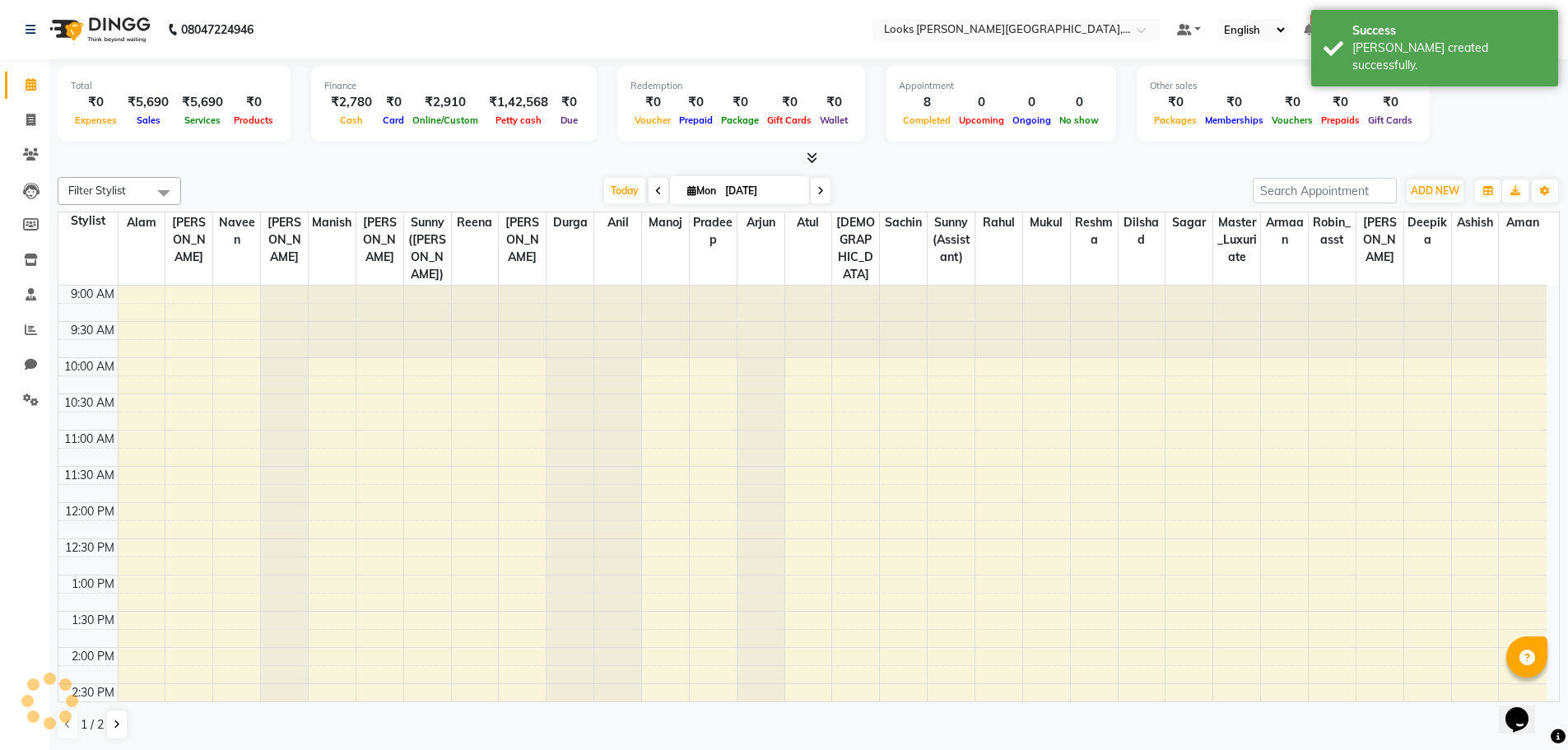
click at [40, 133] on li "Invoice" at bounding box center [24, 120] width 49 height 35
click at [39, 92] on span at bounding box center [30, 85] width 29 height 19
click at [40, 123] on span at bounding box center [30, 120] width 29 height 19
select select "service"
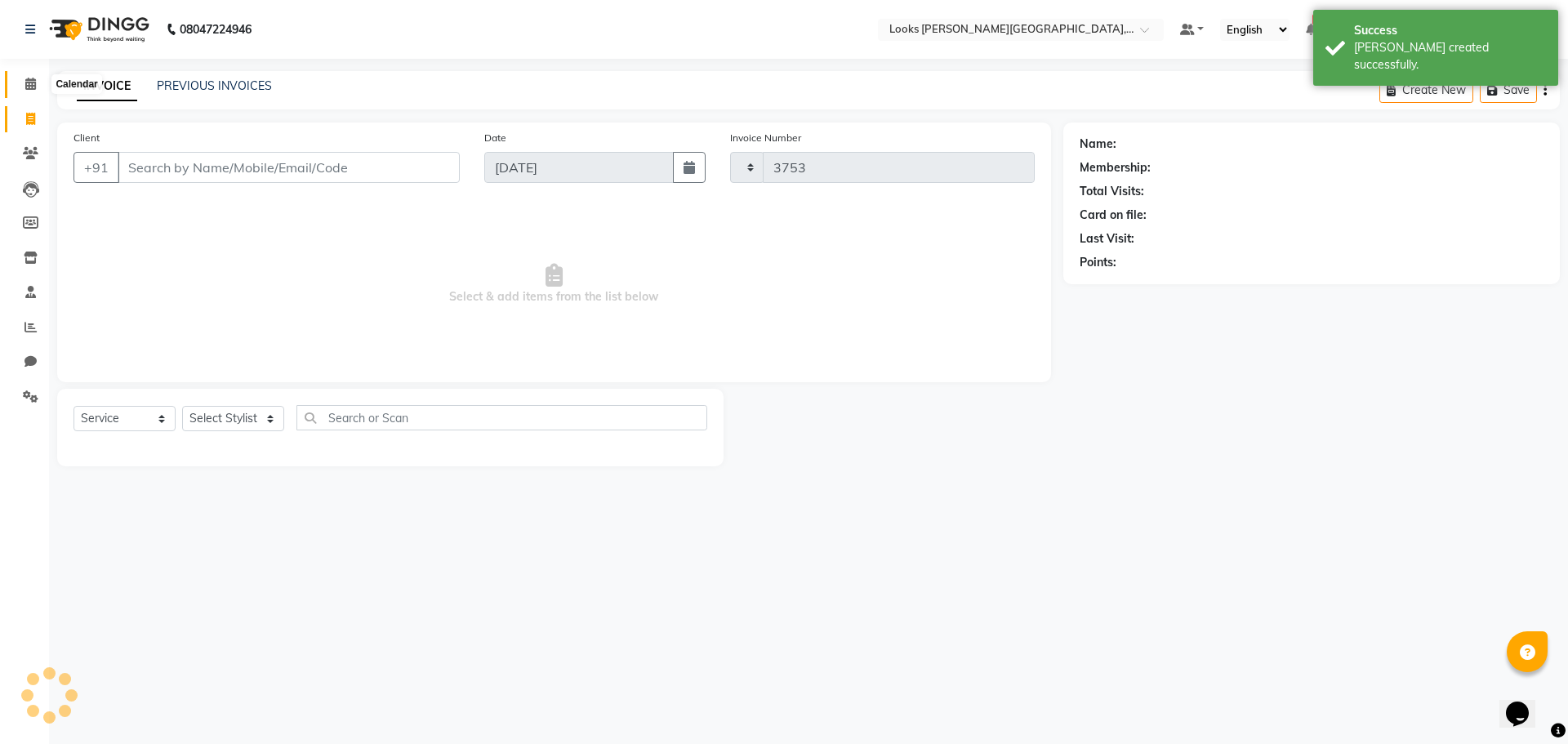
click at [31, 76] on span at bounding box center [30, 84] width 29 height 19
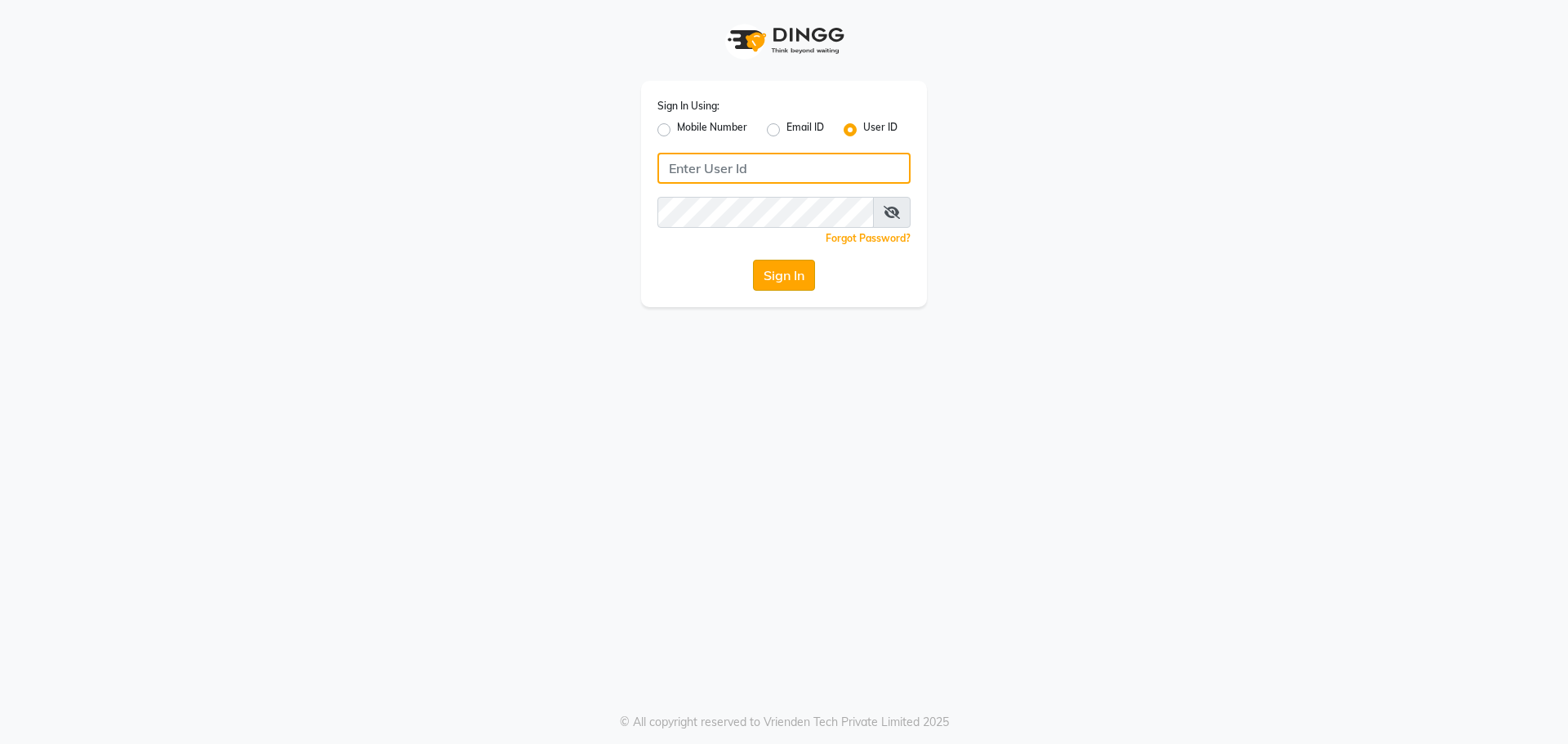
type input "e1787-20"
click at [785, 275] on button "Sign In" at bounding box center [784, 274] width 62 height 31
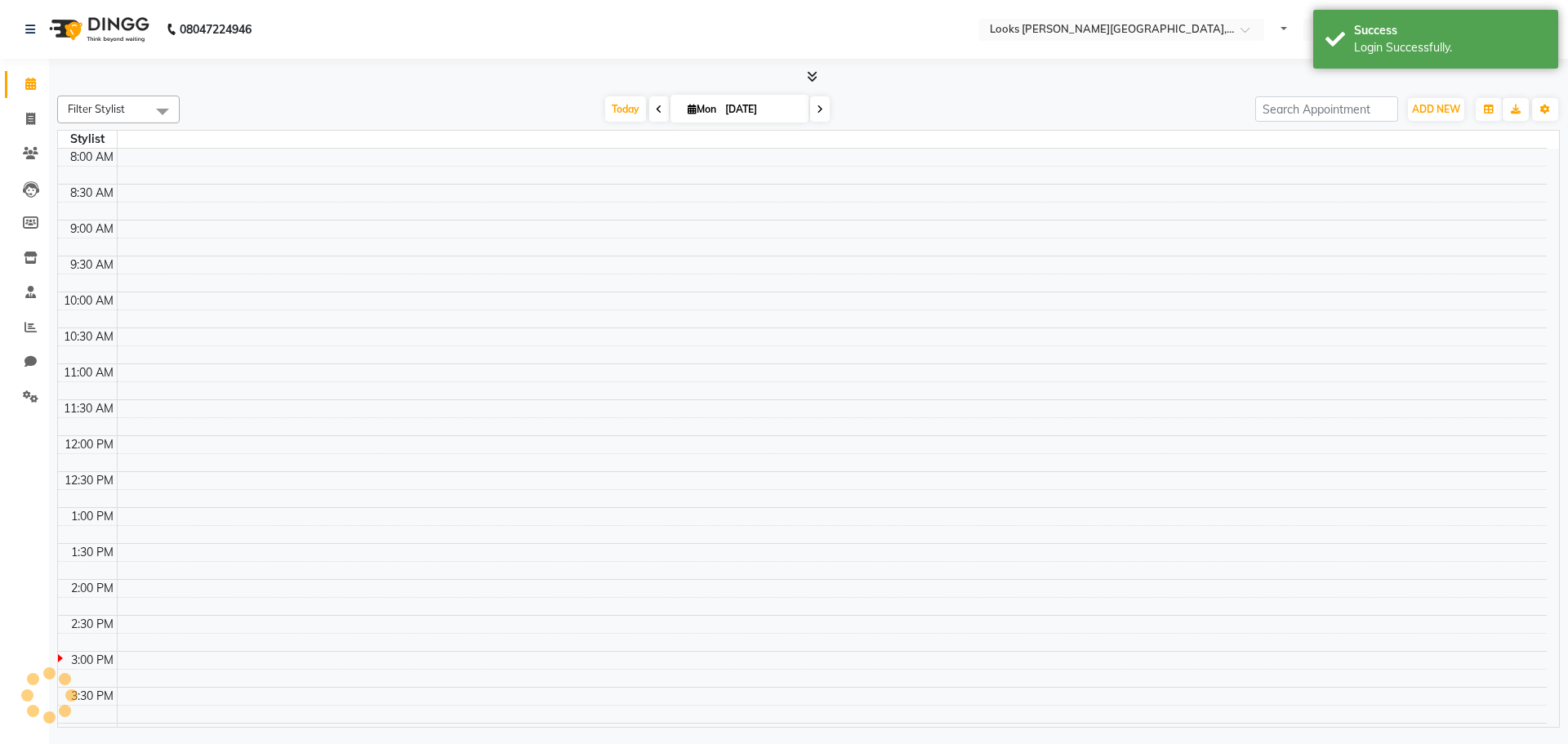
select select "en"
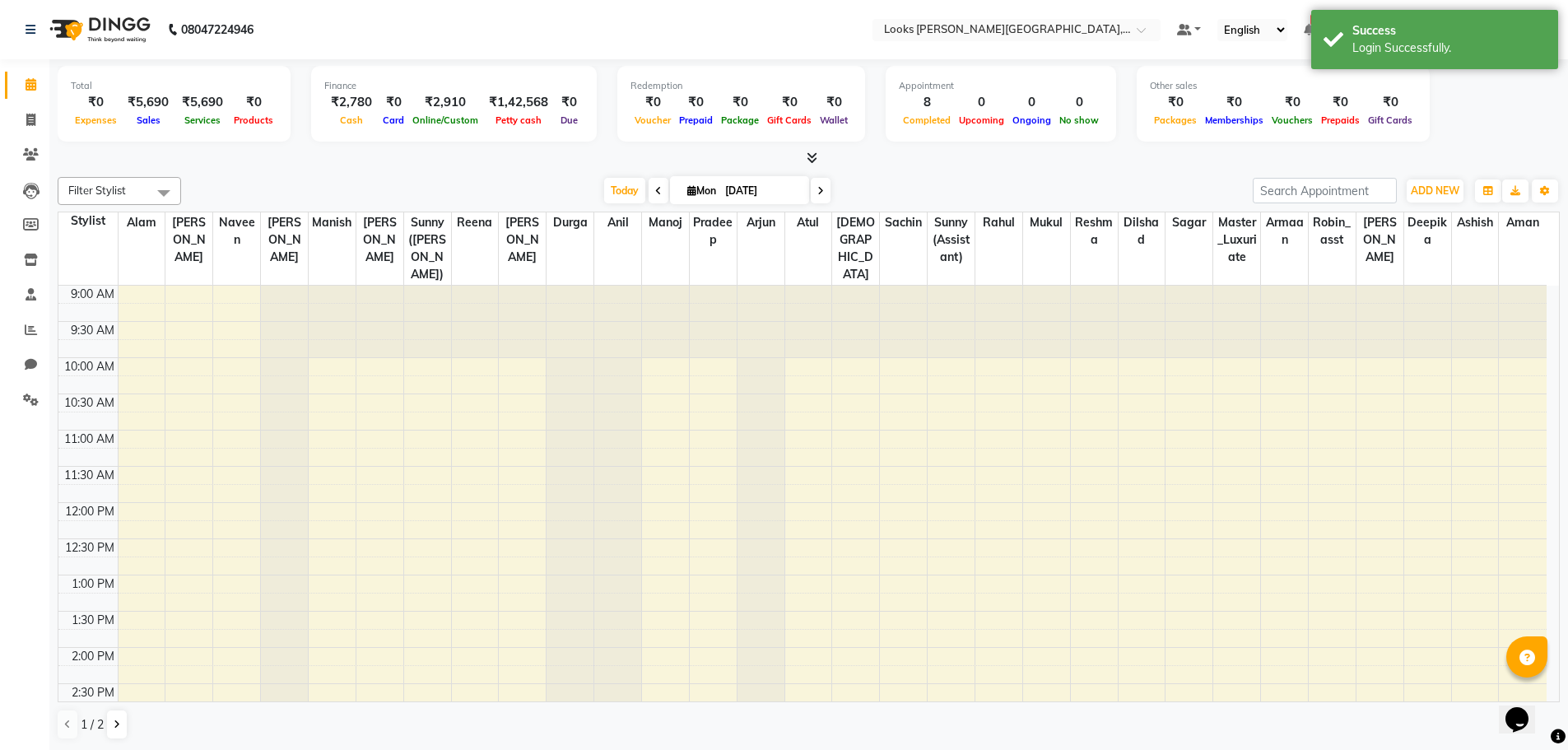
scroll to position [435, 0]
